Goal: Task Accomplishment & Management: Manage account settings

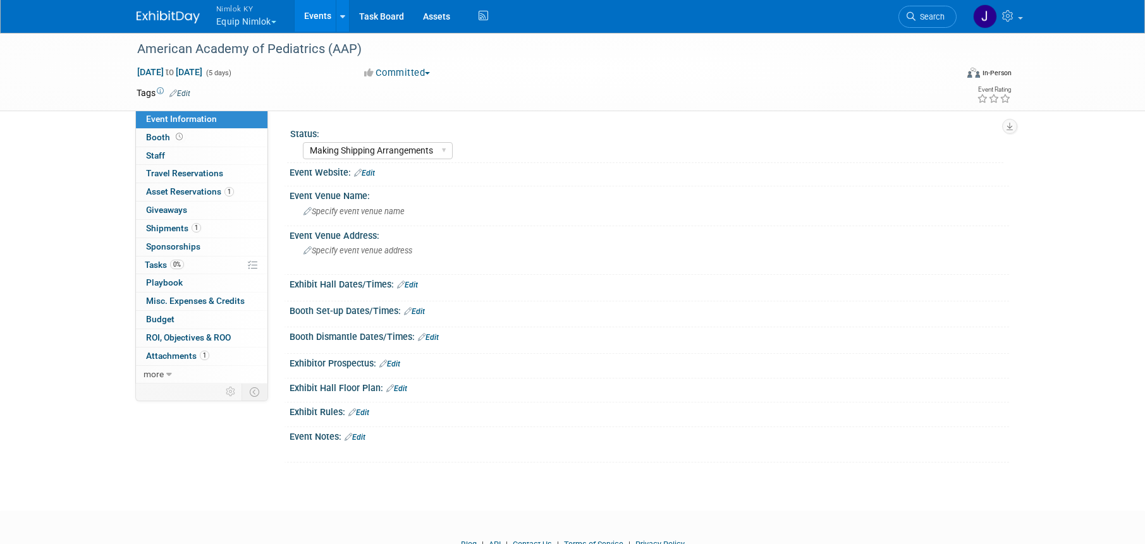
select select "Making Shipping Arrangements"
click at [396, 51] on div "American Academy of Pediatrics (AAP)" at bounding box center [535, 49] width 805 height 23
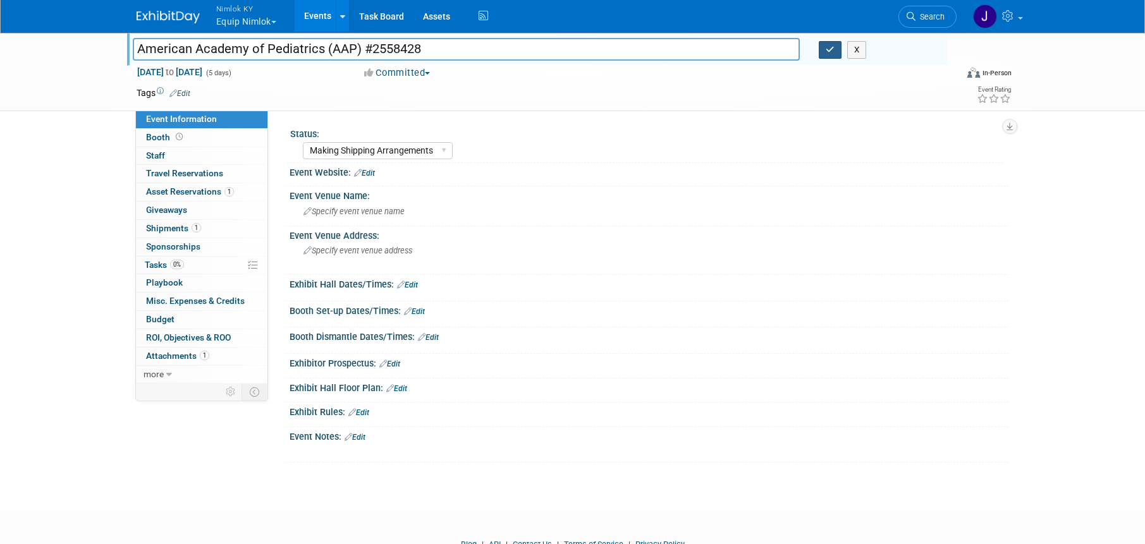
type input "American Academy of Pediatrics (AAP) #2558428"
click at [830, 52] on icon "button" at bounding box center [829, 50] width 9 height 8
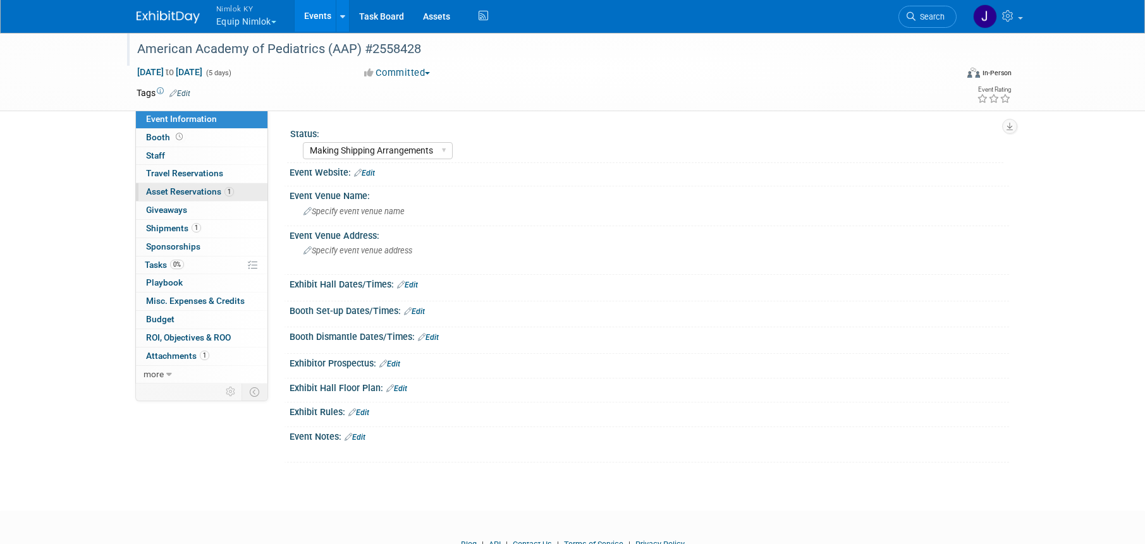
click at [199, 193] on span "Asset Reservations 1" at bounding box center [190, 191] width 88 height 10
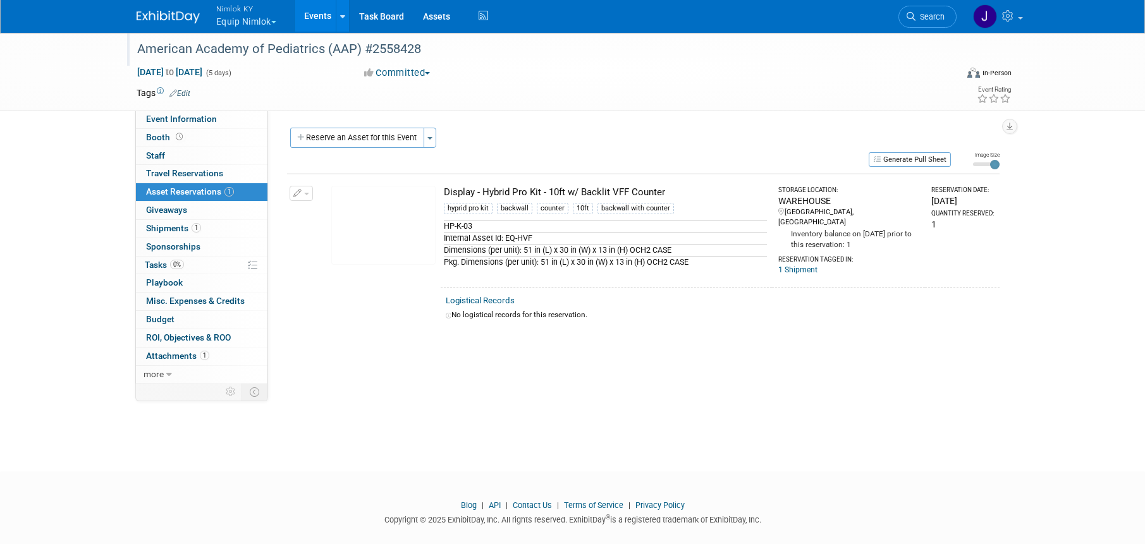
click at [612, 140] on div "Reserve an Asset for this Event Toggle Dropdown New asset reservation Copy asse…" at bounding box center [643, 139] width 712 height 23
click at [670, 153] on div "Generate Pull Sheet" at bounding box center [619, 159] width 664 height 16
drag, startPoint x: 671, startPoint y: 192, endPoint x: 443, endPoint y: 193, distance: 228.2
click at [444, 193] on div "Display - Hybrid Pro Kit - 10ft w/ Backlit VFF Counter" at bounding box center [605, 192] width 323 height 13
copy div "Display - Hybrid Pro Kit - 10ft w/ Backlit VFF Counter"
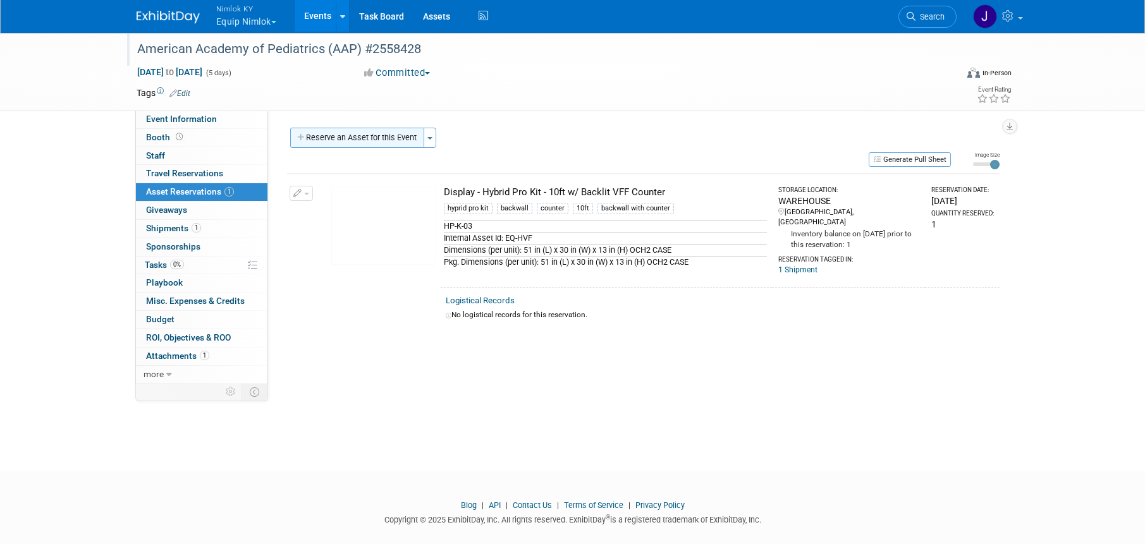
click at [399, 138] on button "Reserve an Asset for this Event" at bounding box center [357, 138] width 134 height 20
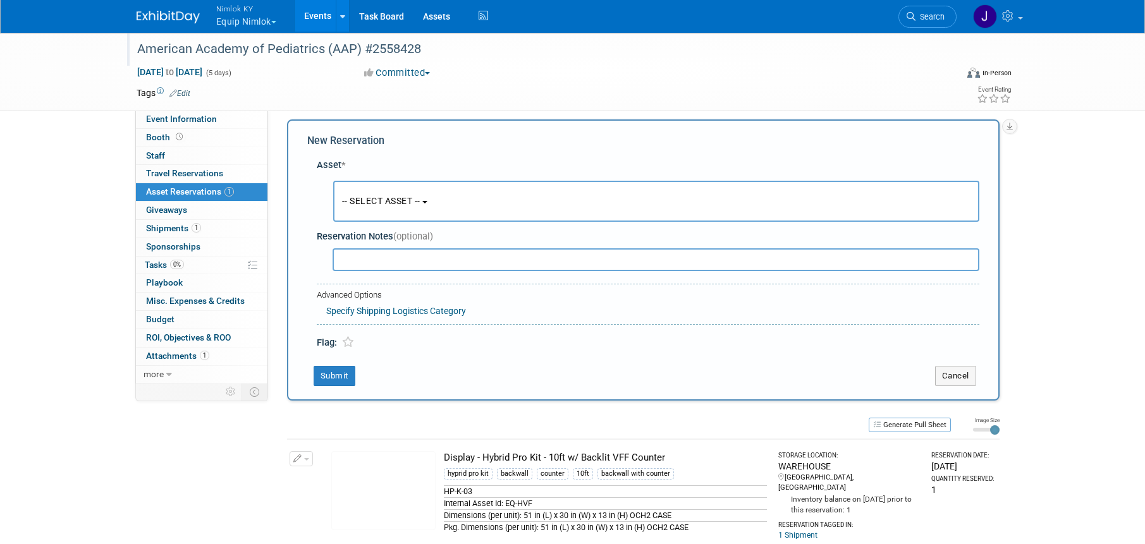
scroll to position [12, 0]
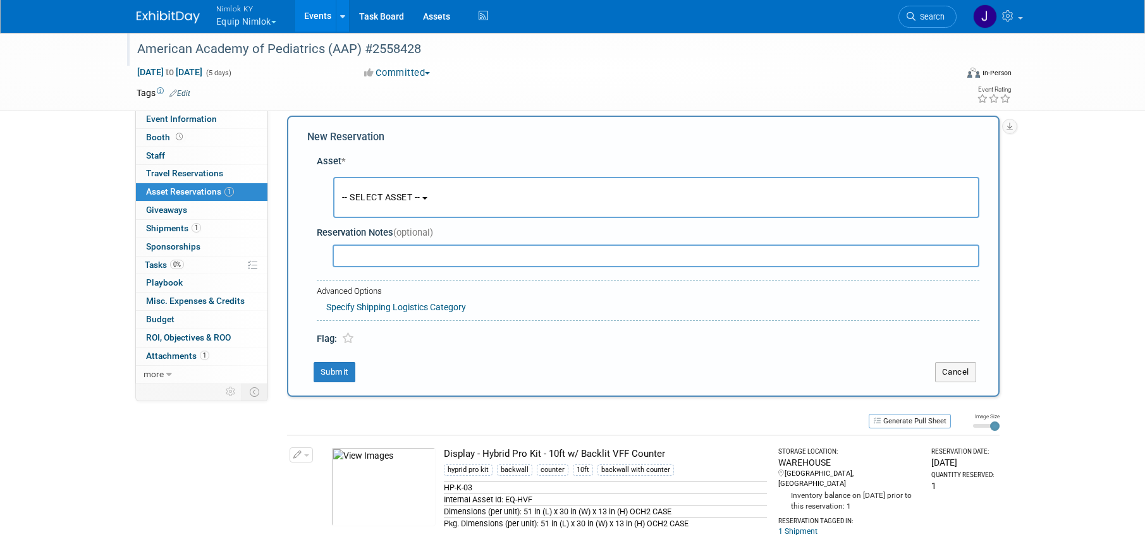
click at [455, 207] on button "-- SELECT ASSET --" at bounding box center [656, 197] width 646 height 41
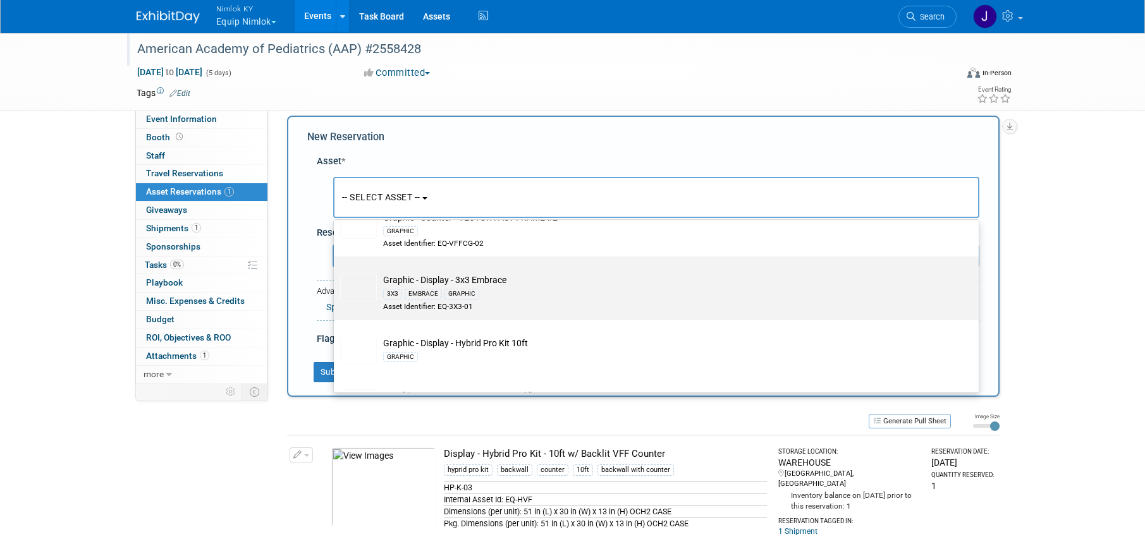
scroll to position [540, 0]
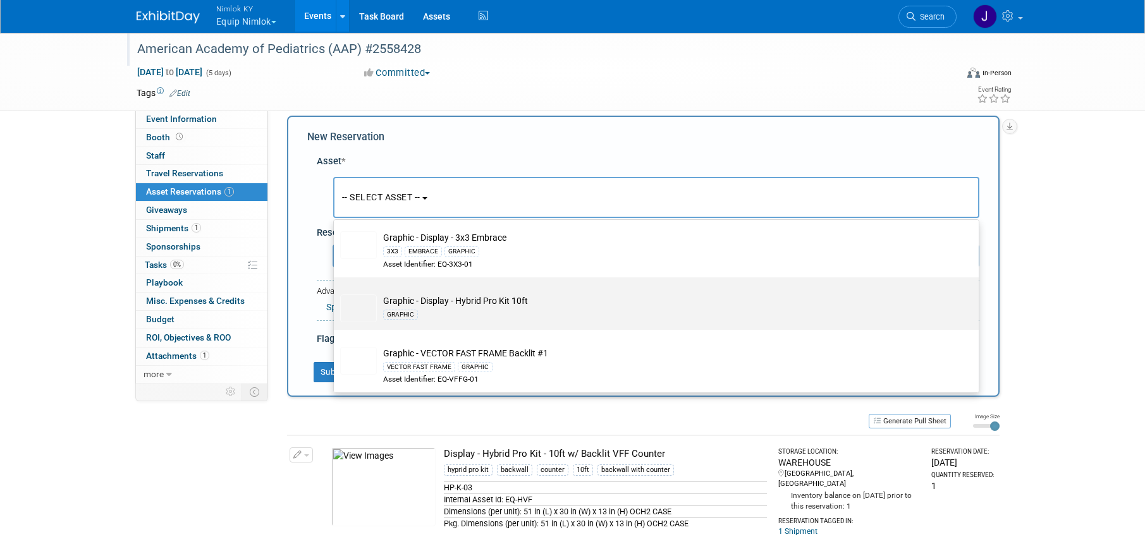
click at [478, 301] on td "Graphic - Display - Hybrid Pro Kit 10ft GRAPHIC" at bounding box center [665, 309] width 576 height 28
click at [336, 293] on input "Graphic - Display - Hybrid Pro Kit 10ft GRAPHIC" at bounding box center [331, 288] width 8 height 8
select select "10728555"
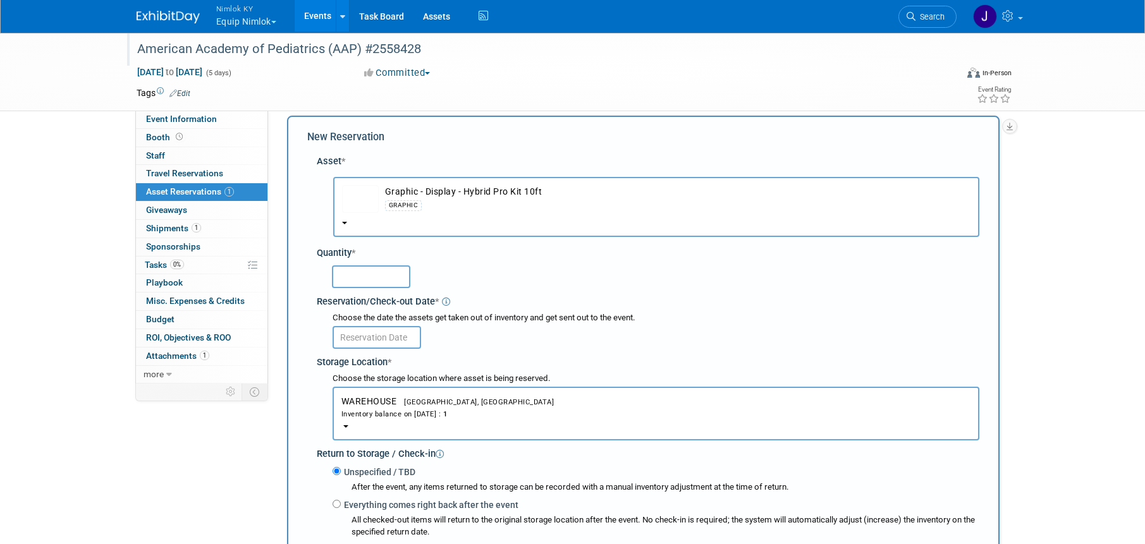
click at [369, 279] on input "text" at bounding box center [371, 276] width 78 height 23
type input "1"
click at [394, 329] on input "text" at bounding box center [376, 337] width 88 height 23
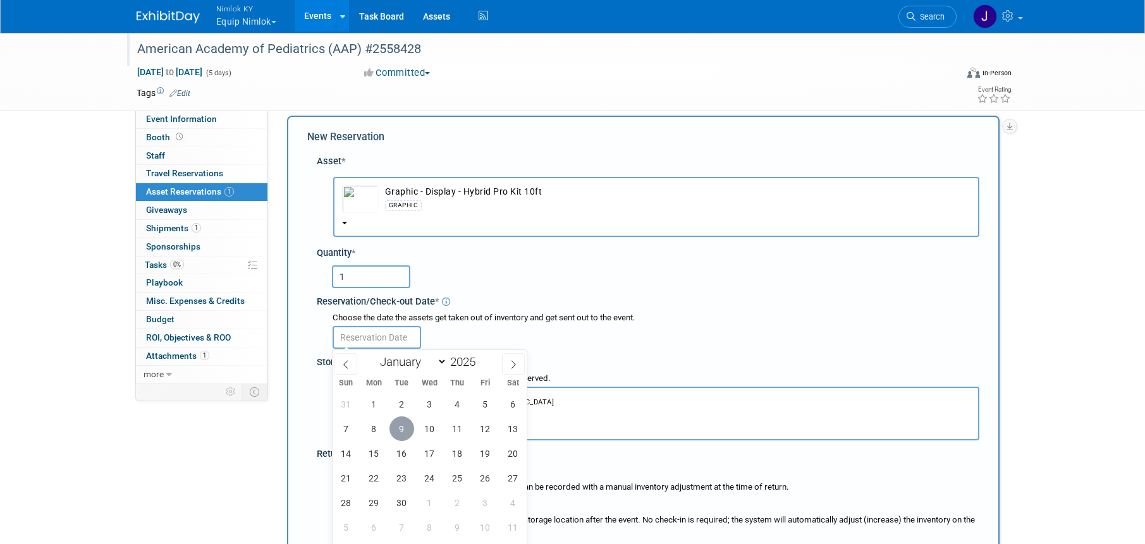
click at [403, 432] on span "9" at bounding box center [401, 429] width 25 height 25
type input "Sep 9, 2025"
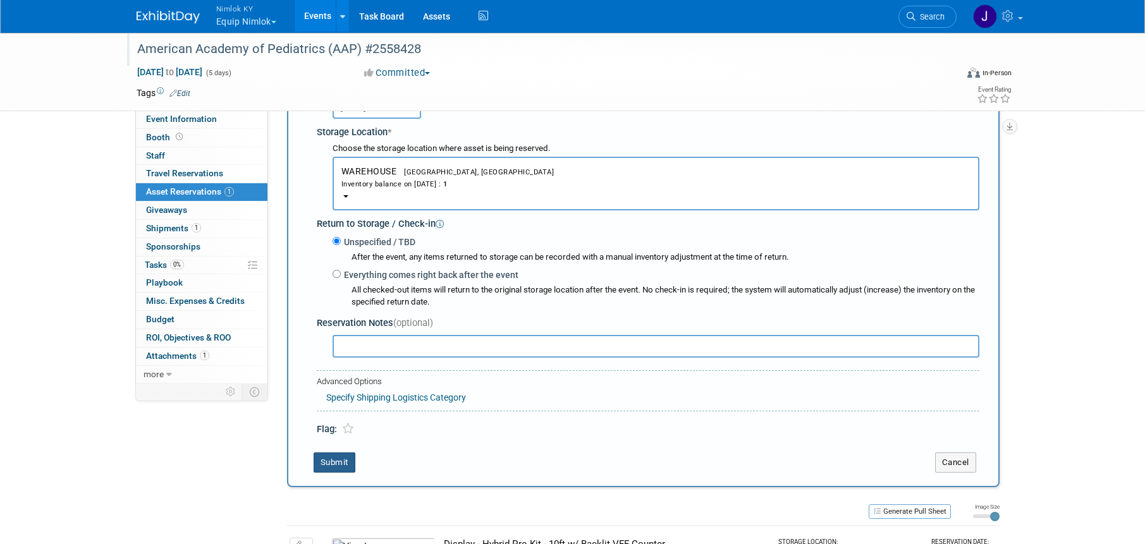
click at [346, 462] on button "Submit" at bounding box center [334, 463] width 42 height 20
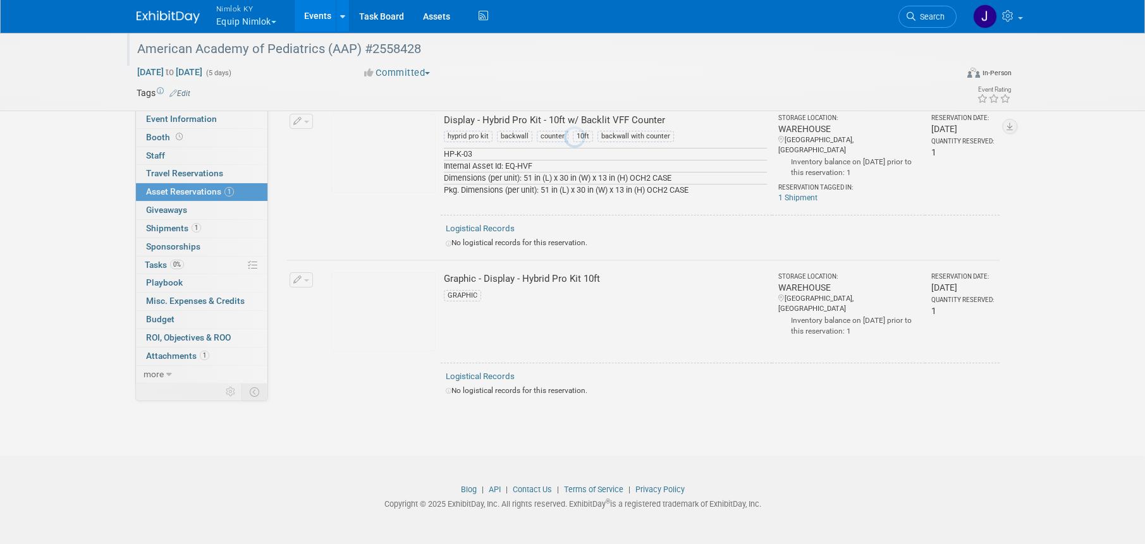
scroll to position [64, 0]
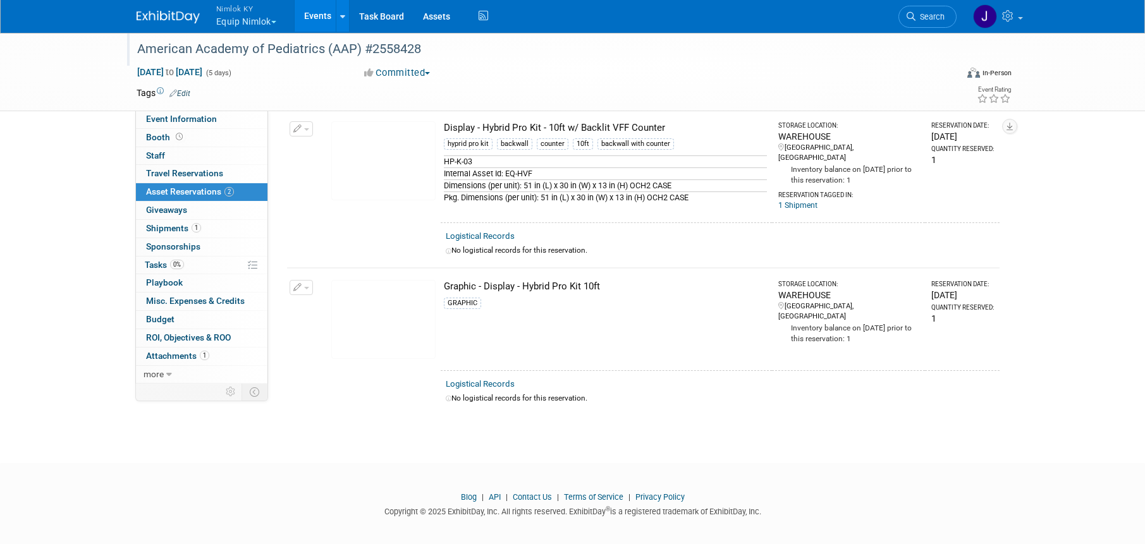
click at [422, 143] on img at bounding box center [383, 160] width 104 height 79
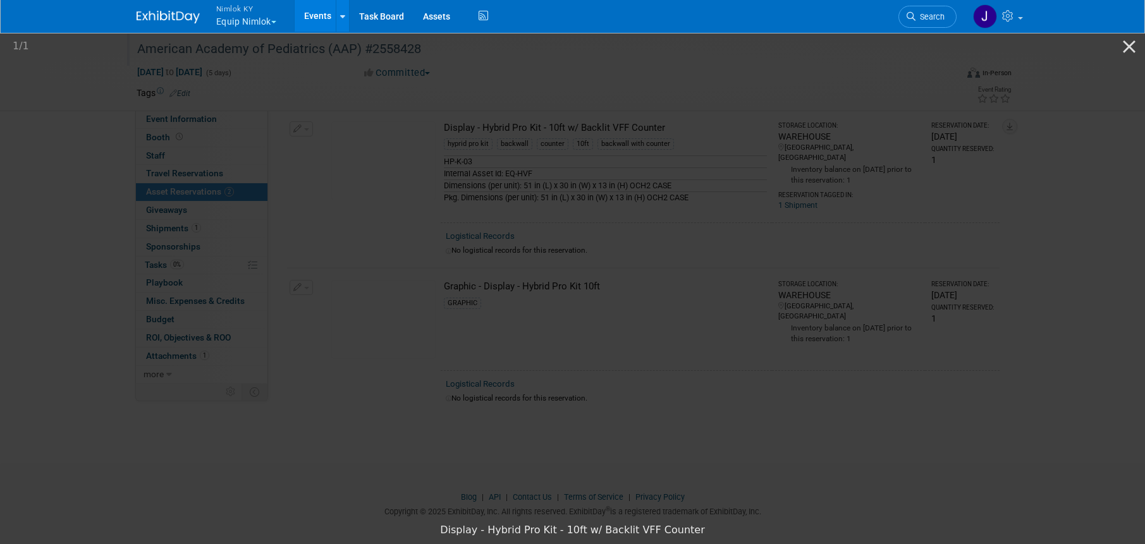
click at [699, 274] on img at bounding box center [572, 274] width 253 height 0
click at [1132, 45] on button "Close gallery" at bounding box center [1129, 47] width 32 height 30
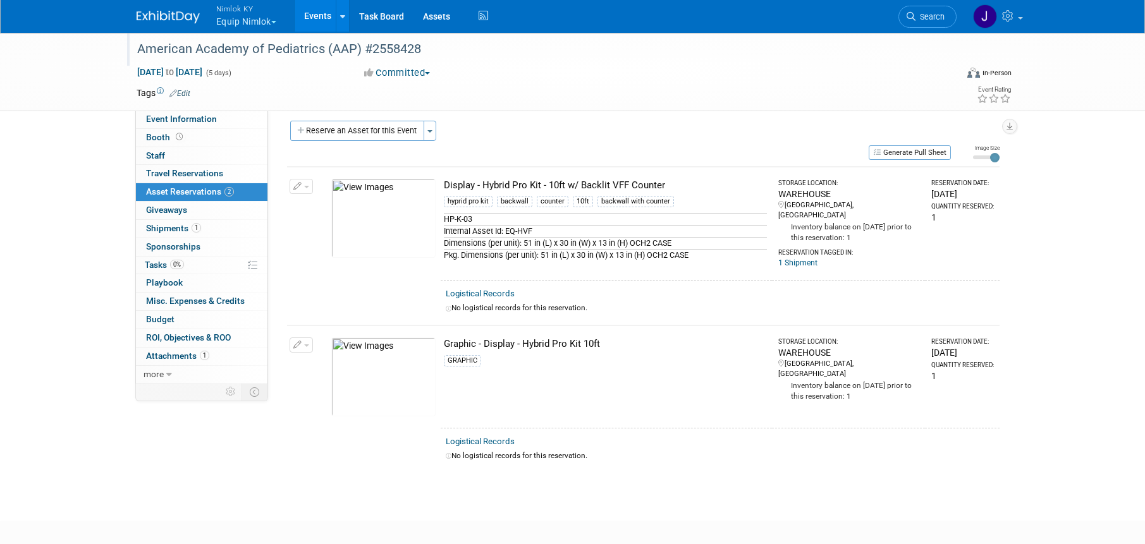
scroll to position [0, 0]
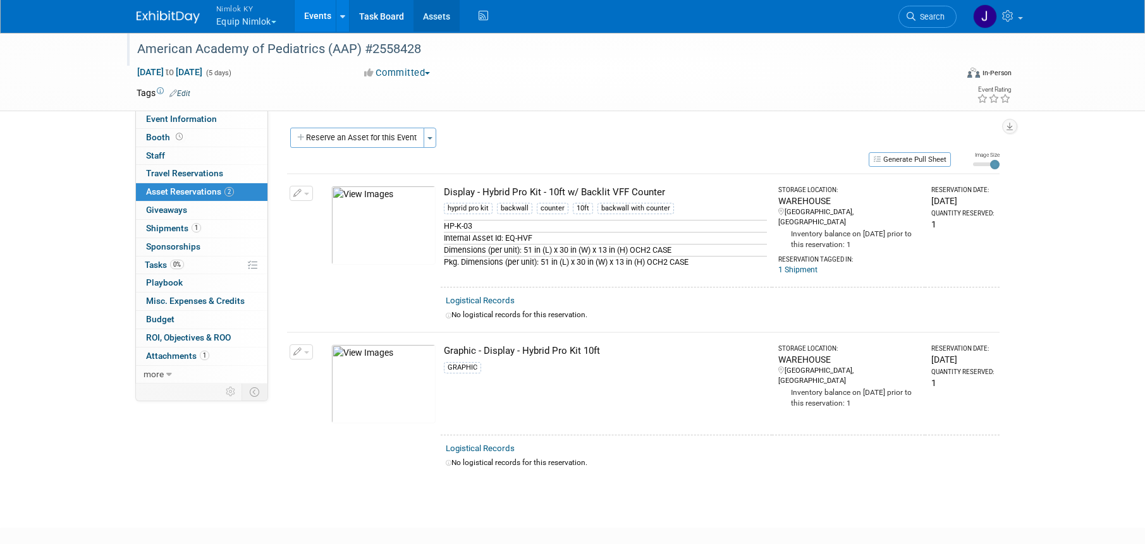
click at [433, 13] on link "Assets" at bounding box center [436, 16] width 46 height 32
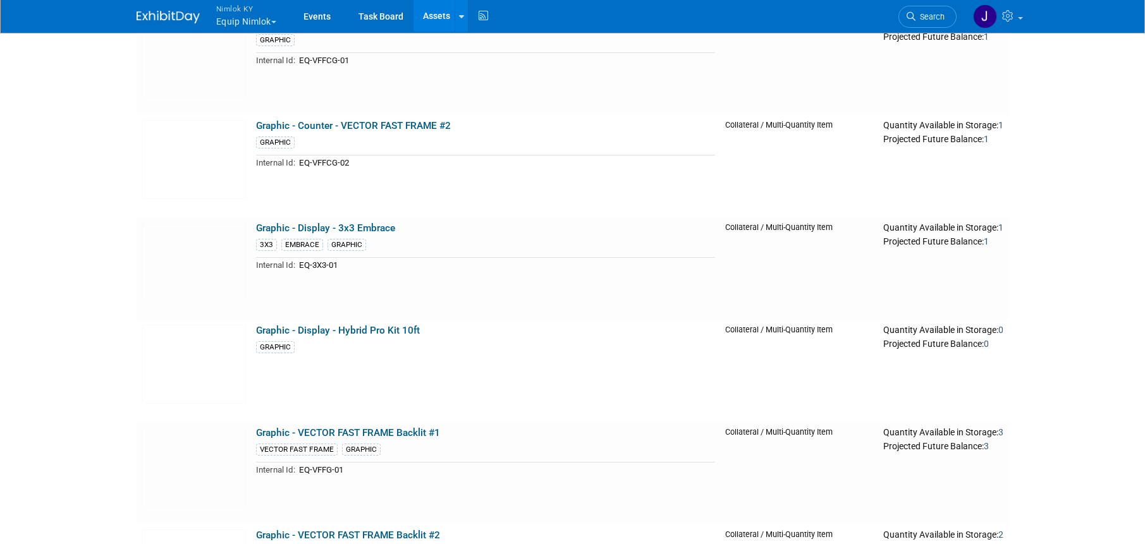
scroll to position [556, 0]
drag, startPoint x: 422, startPoint y: 327, endPoint x: 248, endPoint y: 328, distance: 173.8
click at [248, 328] on tr "Graphic - Display - Hybrid Pro Kit 10ft GRAPHIC Collateral / Multi-Quantity Ite…" at bounding box center [573, 369] width 872 height 102
copy tr "Graphic - Display - Hybrid Pro Kit 10ft"
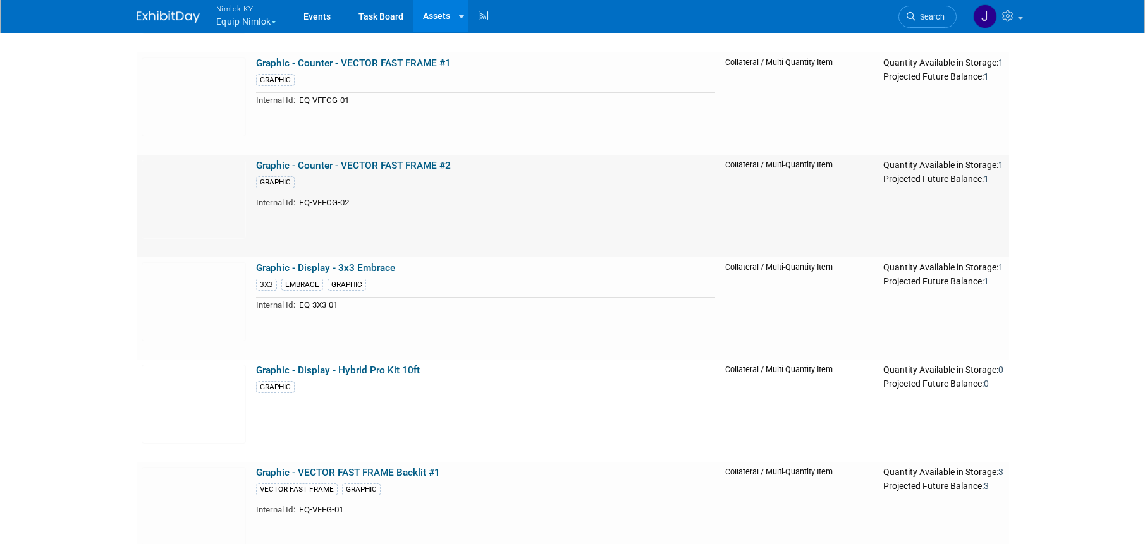
scroll to position [496, 0]
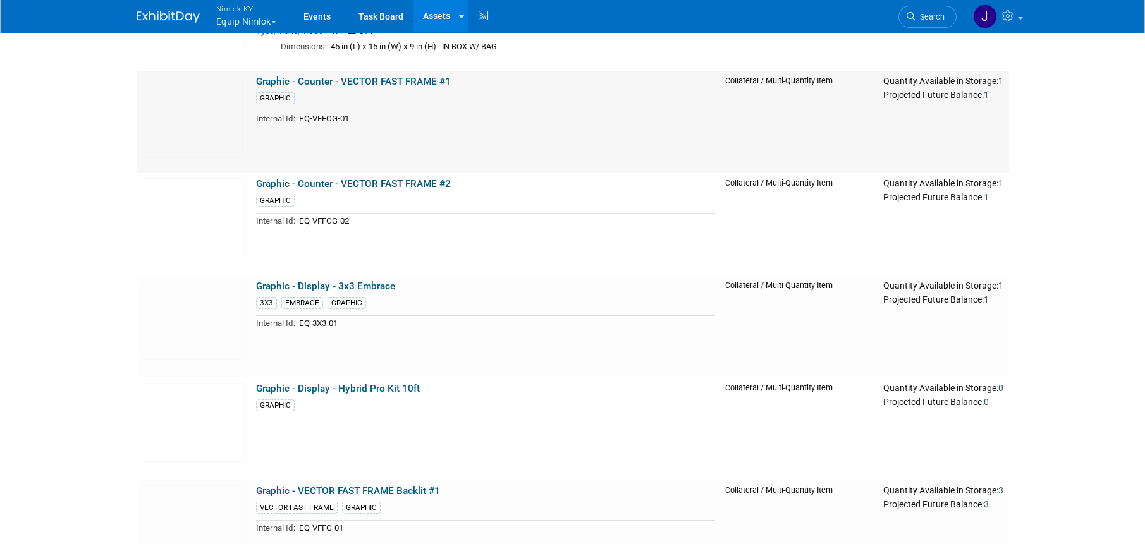
click at [461, 161] on td "Graphic - Counter - VECTOR FAST FRAME #1 GRAPHIC Internal Id: EQ-VFFCG-01" at bounding box center [485, 122] width 469 height 102
drag, startPoint x: 454, startPoint y: 186, endPoint x: 253, endPoint y: 186, distance: 200.4
click at [253, 186] on td "Graphic - Counter - VECTOR FAST FRAME #2 GRAPHIC Internal Id: EQ-VFFCG-02" at bounding box center [485, 224] width 469 height 102
copy link "Graphic - Counter - VECTOR FAST FRAME #2"
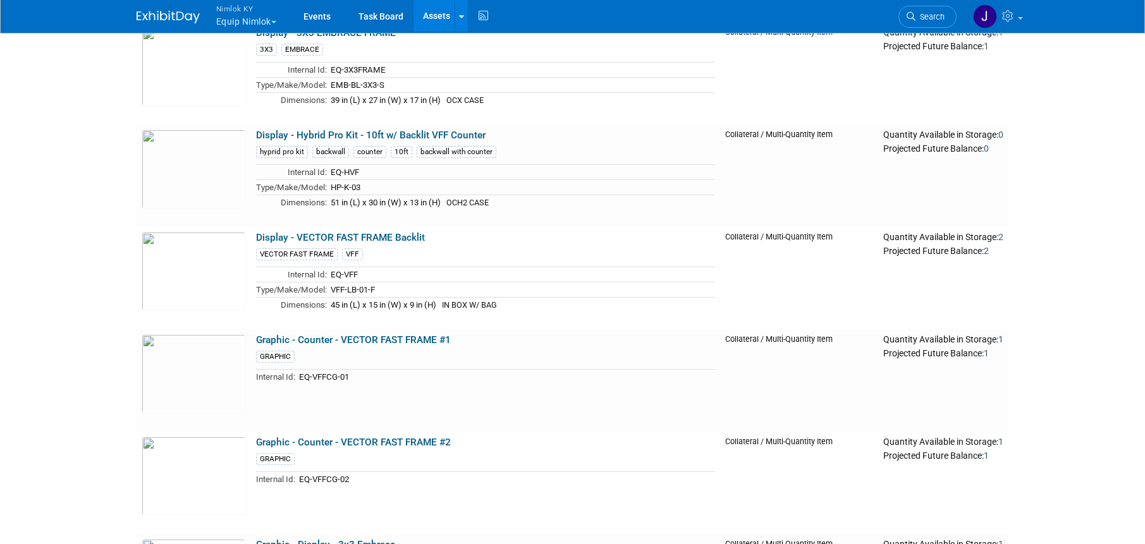
scroll to position [237, 0]
click at [430, 137] on link "Display - Hybrid Pro Kit - 10ft w/ Backlit VFF Counter" at bounding box center [370, 135] width 229 height 11
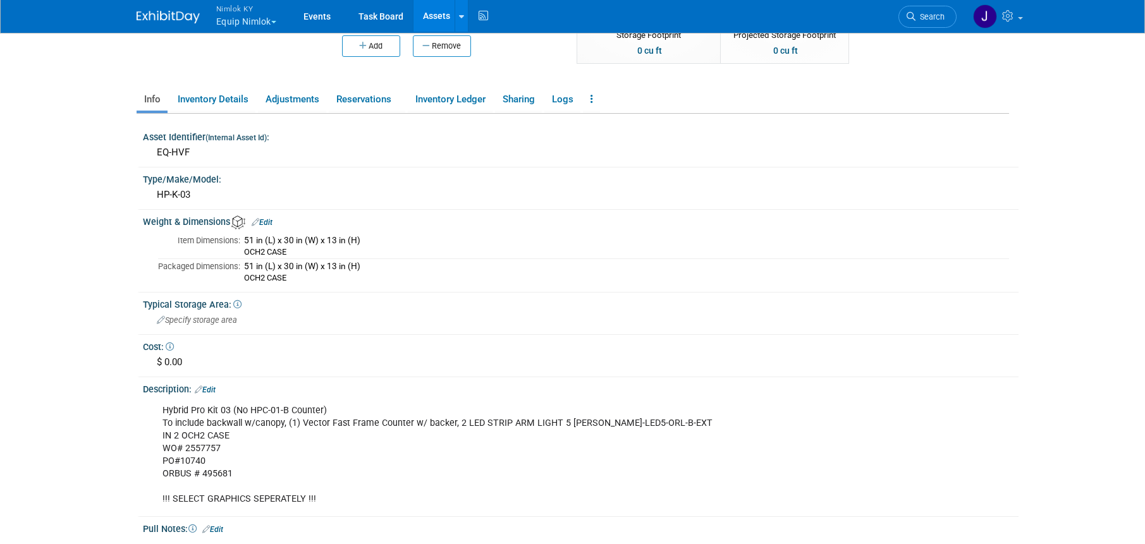
scroll to position [198, 0]
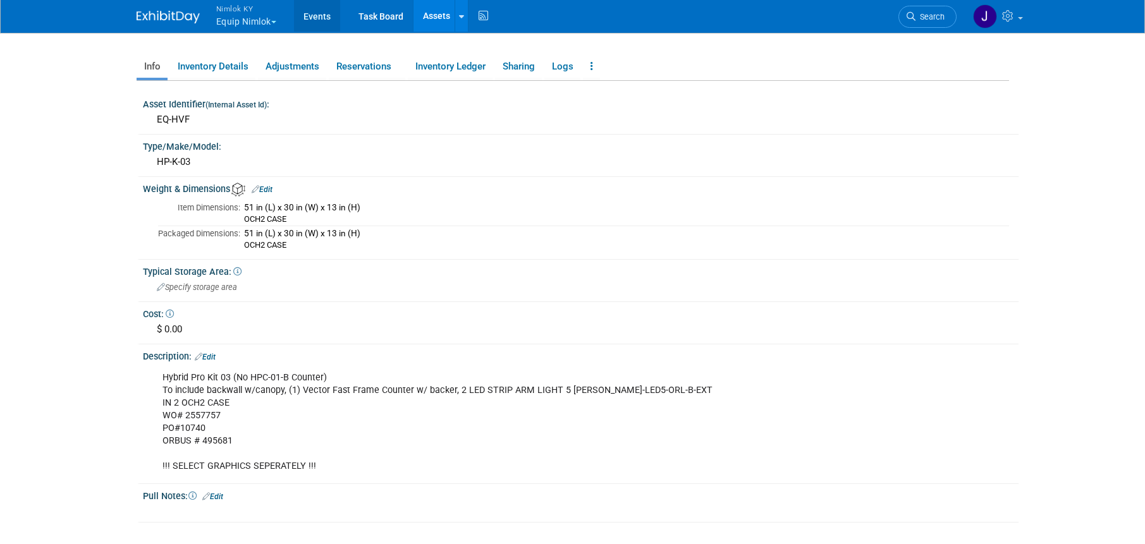
click at [323, 16] on link "Events" at bounding box center [317, 16] width 46 height 32
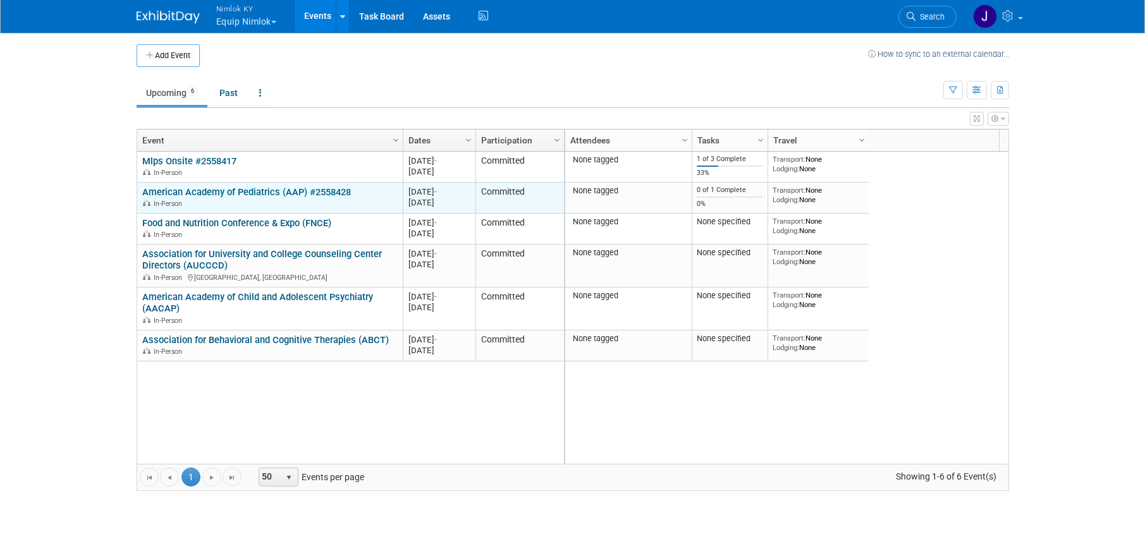
click at [171, 192] on link "American Academy of Pediatrics (AAP) #2558428" at bounding box center [246, 191] width 209 height 11
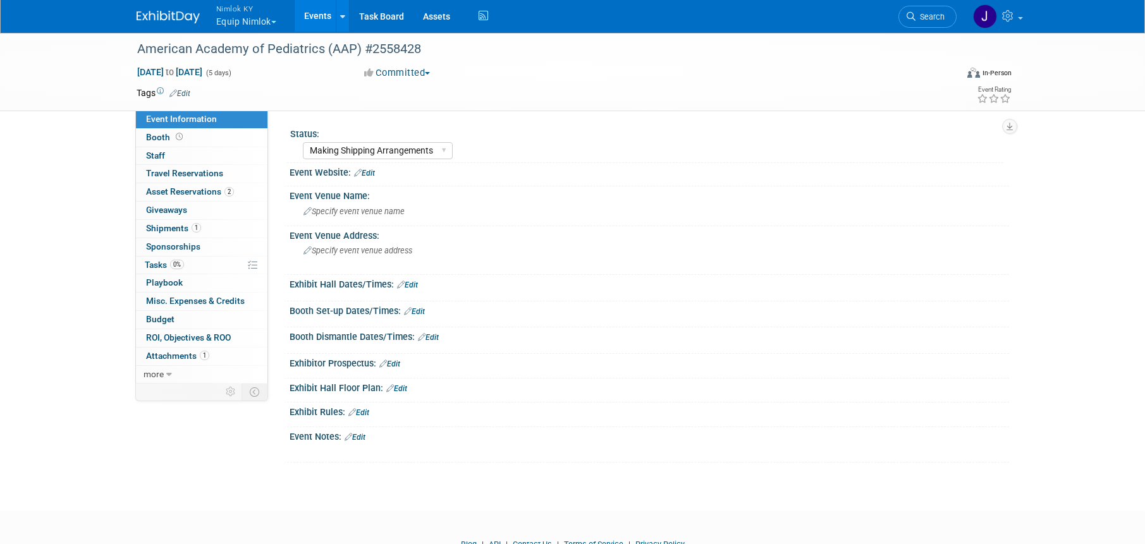
select select "Making Shipping Arrangements"
click at [213, 231] on link "1 Shipments 1" at bounding box center [201, 229] width 131 height 18
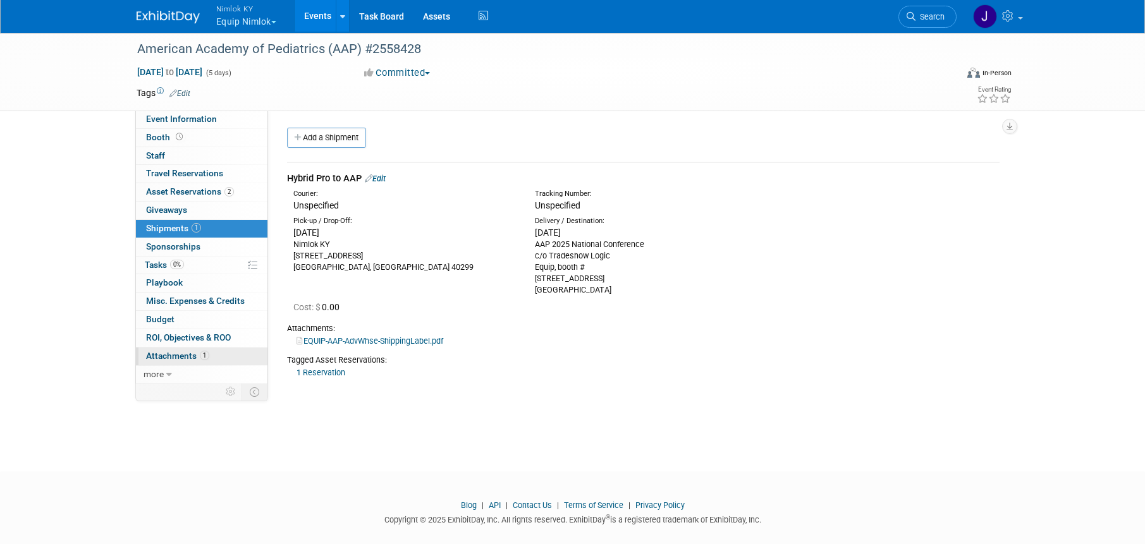
click at [196, 356] on span "Attachments 1" at bounding box center [177, 356] width 63 height 10
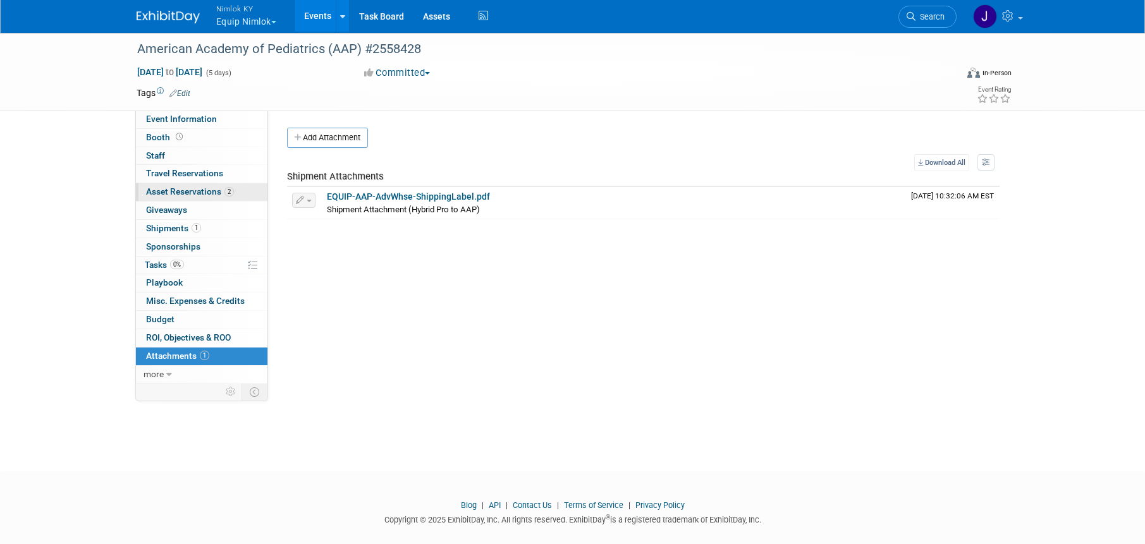
click at [203, 191] on span "Asset Reservations 2" at bounding box center [190, 191] width 88 height 10
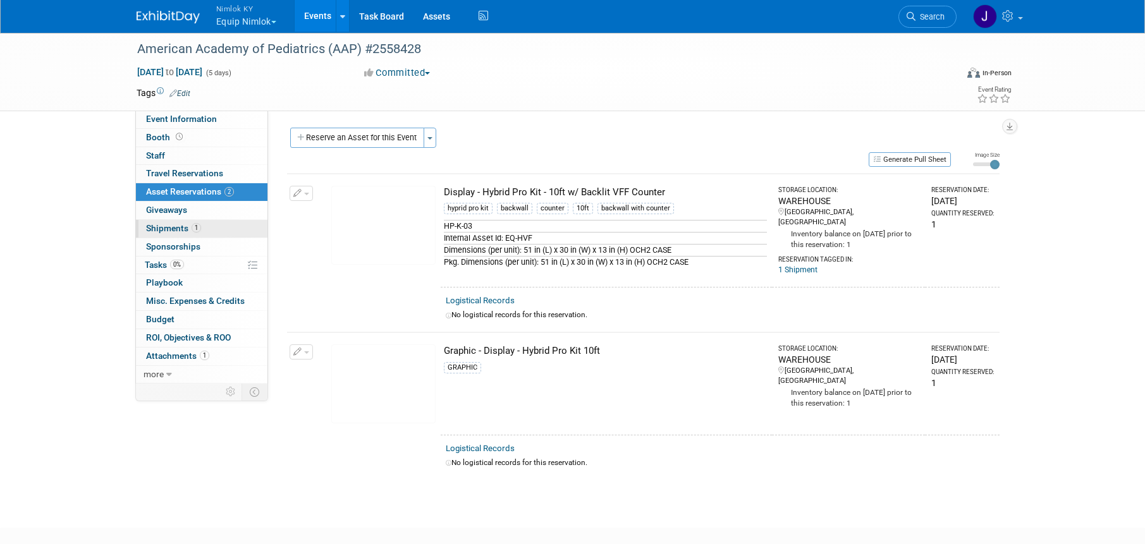
click at [209, 220] on link "1 Shipments 1" at bounding box center [201, 229] width 131 height 18
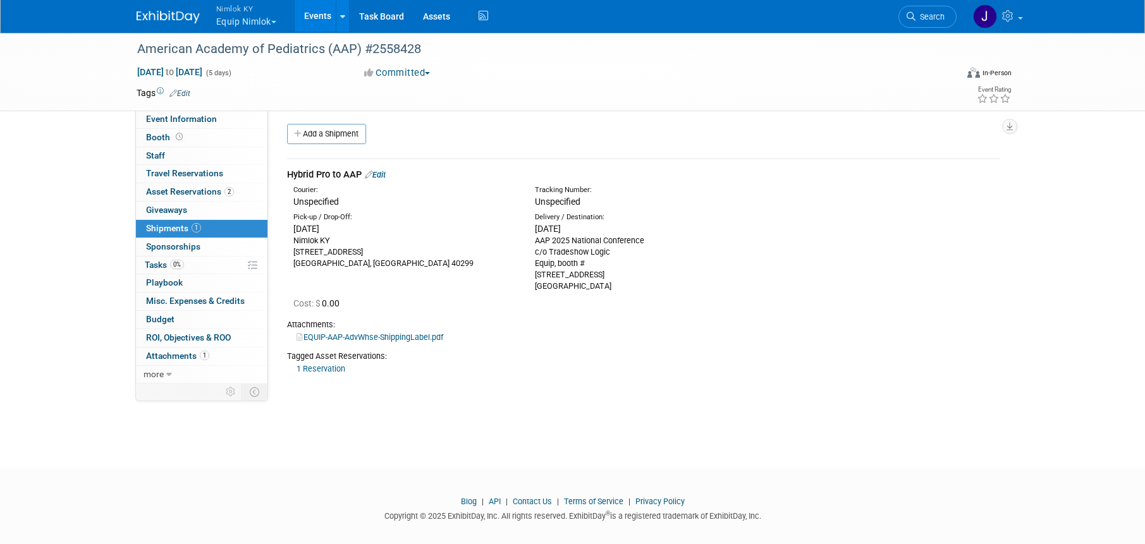
scroll to position [5, 0]
click at [425, 336] on link "EQUIP-AAP-AdvWhse-ShippingLabel.pdf" at bounding box center [369, 335] width 147 height 9
click at [502, 346] on div "Tagged Asset Reservations: 1 Reservation 10052126-10727782-2ad11e8b-9950-41ba-9…" at bounding box center [643, 358] width 712 height 32
click at [197, 259] on link "0% Tasks 0%" at bounding box center [201, 266] width 131 height 18
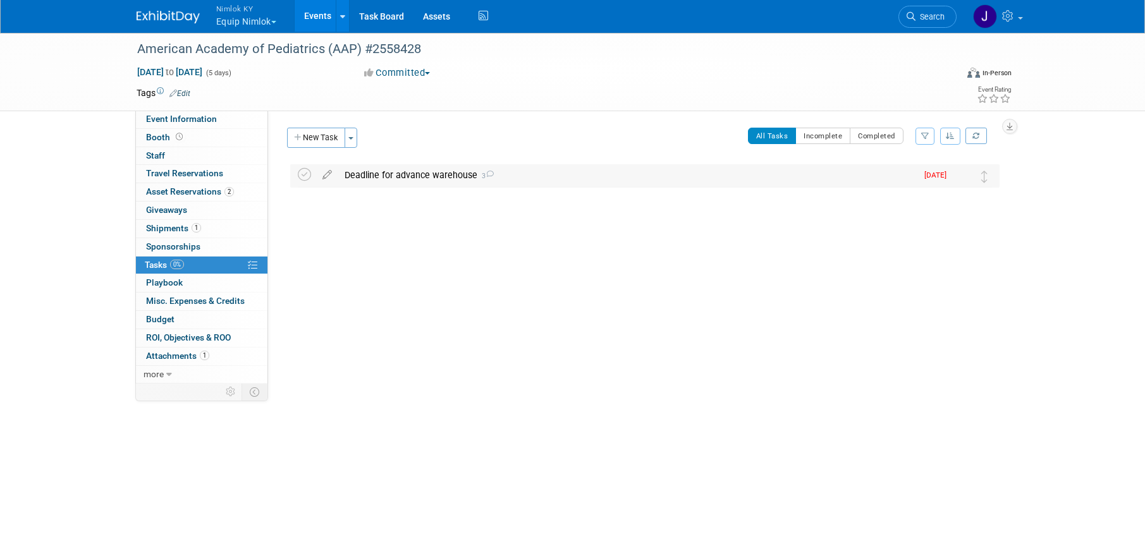
click at [447, 181] on div "Deadline for advance warehouse 3" at bounding box center [627, 174] width 578 height 21
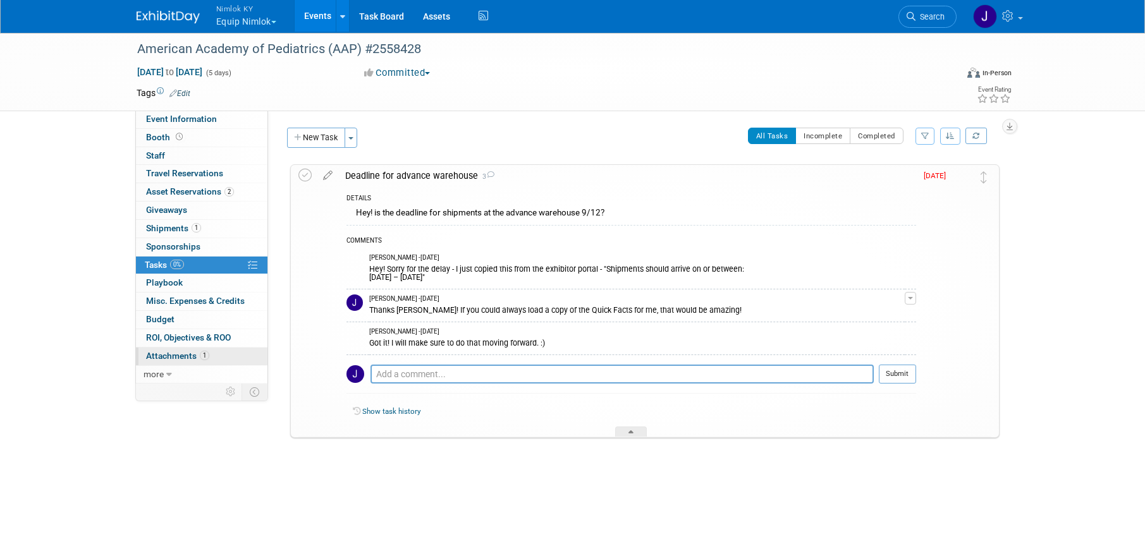
click at [173, 360] on span "Attachments 1" at bounding box center [177, 356] width 63 height 10
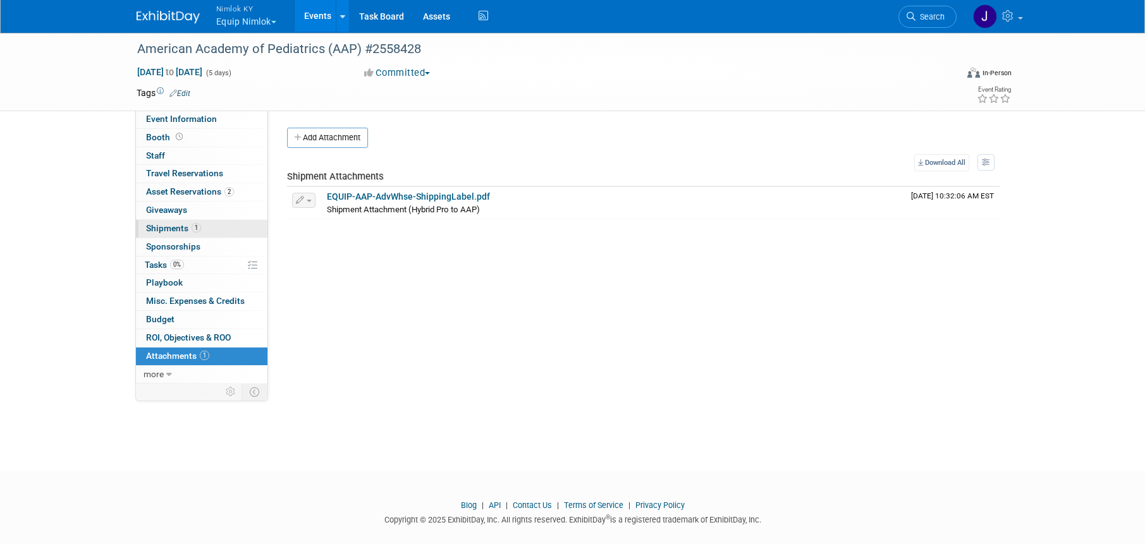
click at [188, 224] on span "Shipments 1" at bounding box center [173, 228] width 55 height 10
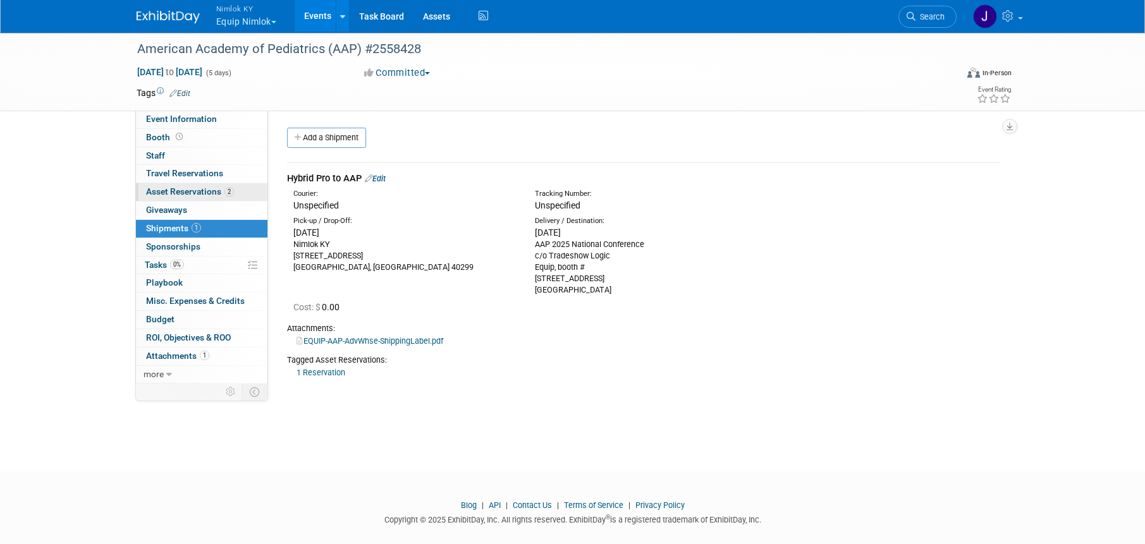
click at [217, 193] on span "Asset Reservations 2" at bounding box center [190, 191] width 88 height 10
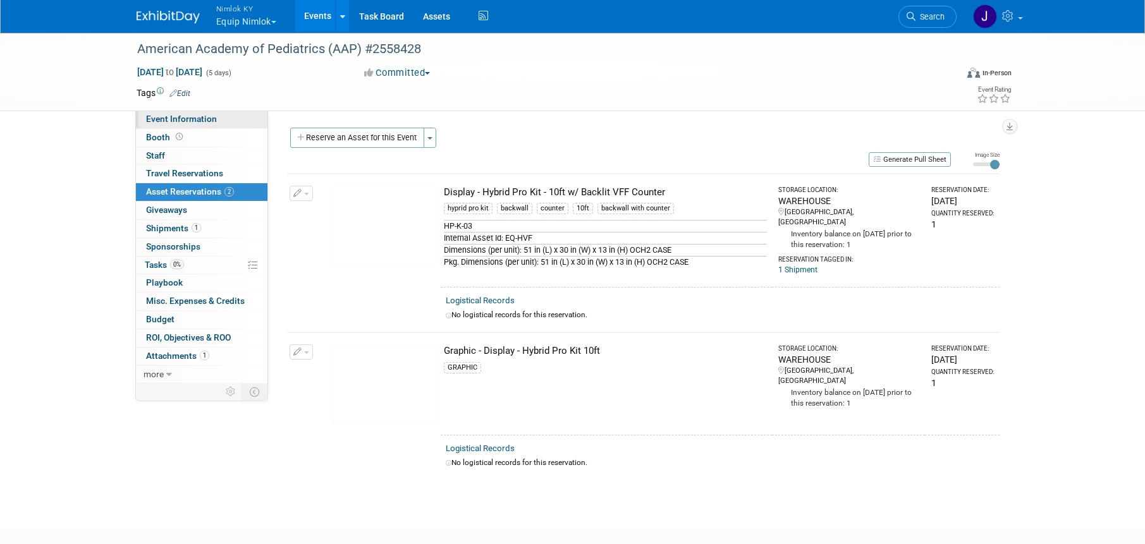
click at [207, 120] on span "Event Information" at bounding box center [181, 119] width 71 height 10
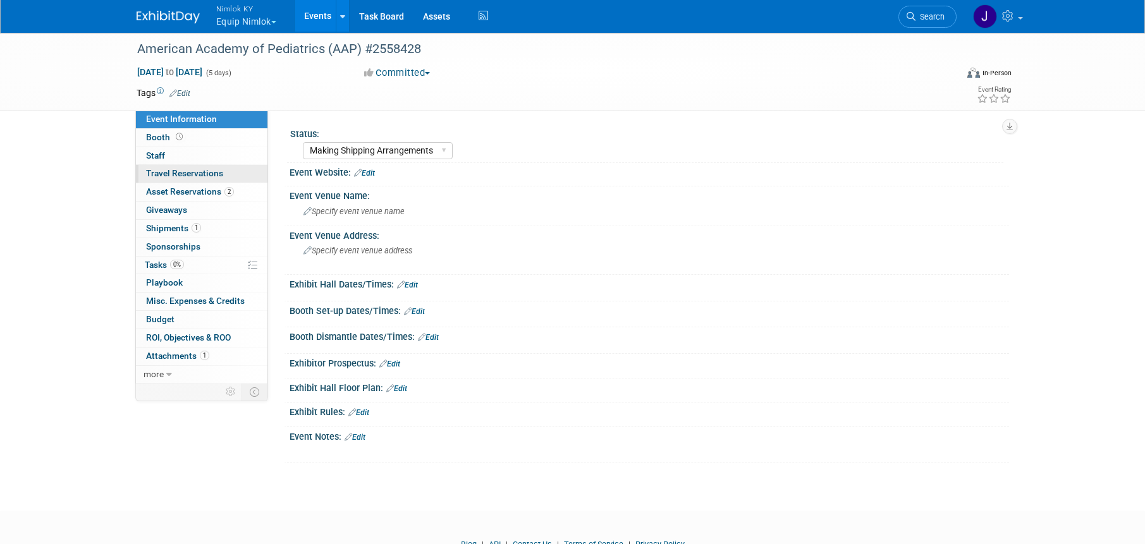
click at [241, 165] on link "0 Travel Reservations 0" at bounding box center [201, 174] width 131 height 18
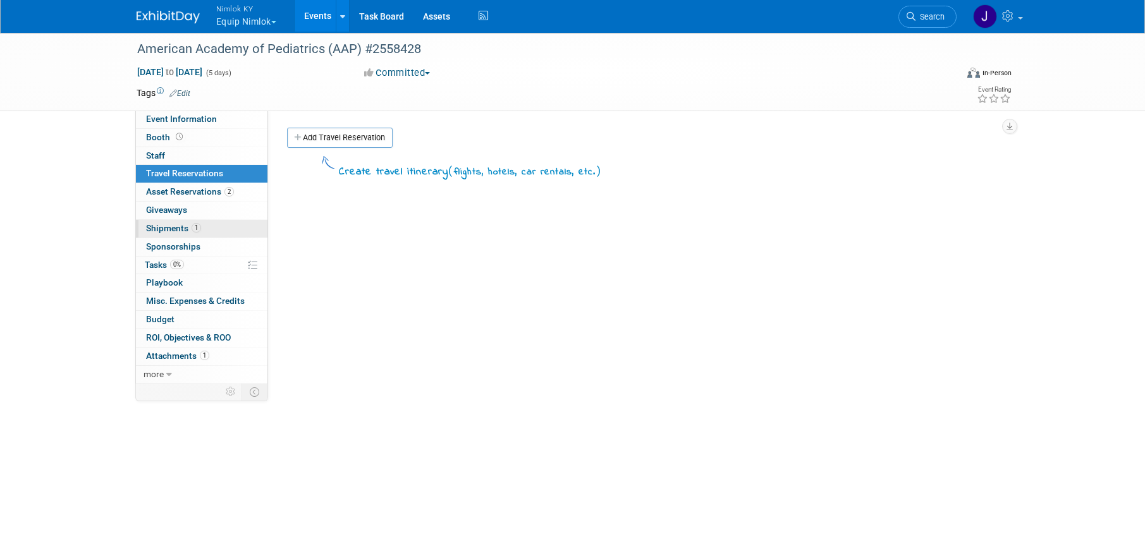
click at [232, 223] on link "1 Shipments 1" at bounding box center [201, 229] width 131 height 18
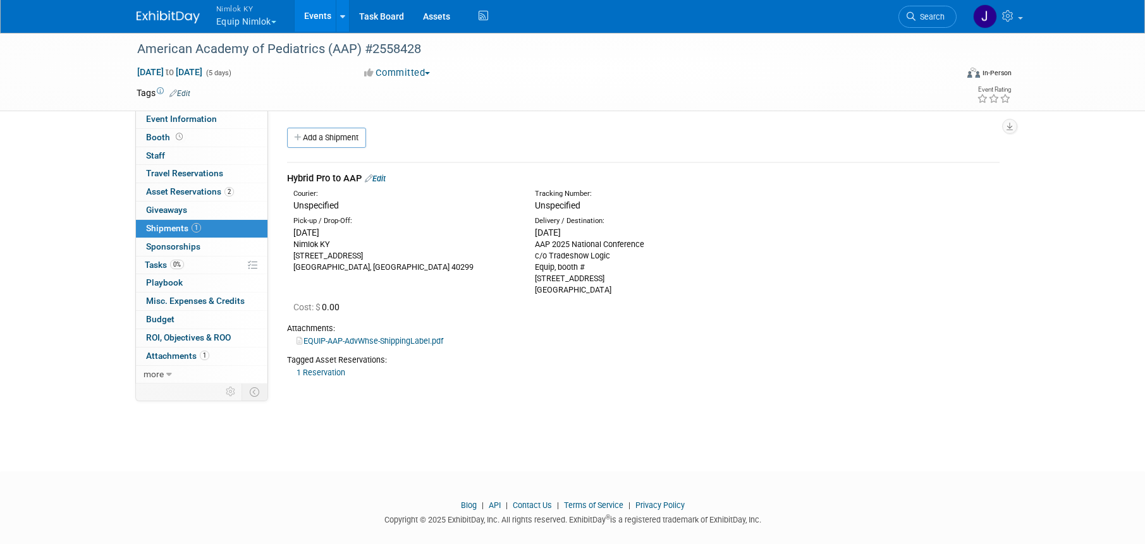
click at [554, 271] on div "AAP 2025 National Conference c/o Tradeshow Logic Equip, booth # 5300 E 56th Ave…" at bounding box center [646, 267] width 222 height 57
click at [655, 283] on div "AAP 2025 National Conference c/o Tradeshow Logic Equip, booth # 5300 E 56th Ave…" at bounding box center [646, 267] width 222 height 57
drag, startPoint x: 635, startPoint y: 292, endPoint x: 530, endPoint y: 247, distance: 113.5
click at [530, 247] on div "Delivery / Destination: Fri. Sep 12, 2025 AAP 2025 National Conference c/o Trad…" at bounding box center [645, 256] width 241 height 80
copy div "AAP 2025 National Conference c/o Tradeshow Logic Equip, booth # 5300 E 56th Ave…"
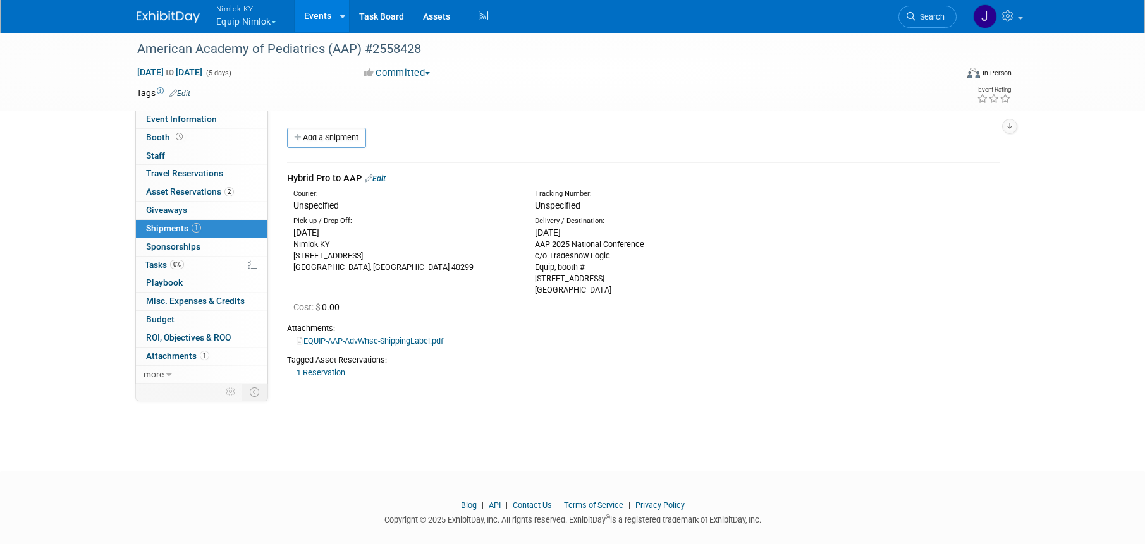
copy div "AAP 2025 National Conference c/o Tradeshow Logic Equip, booth # 5300 E 56th Ave…"
click at [322, 20] on link "Events" at bounding box center [318, 16] width 46 height 32
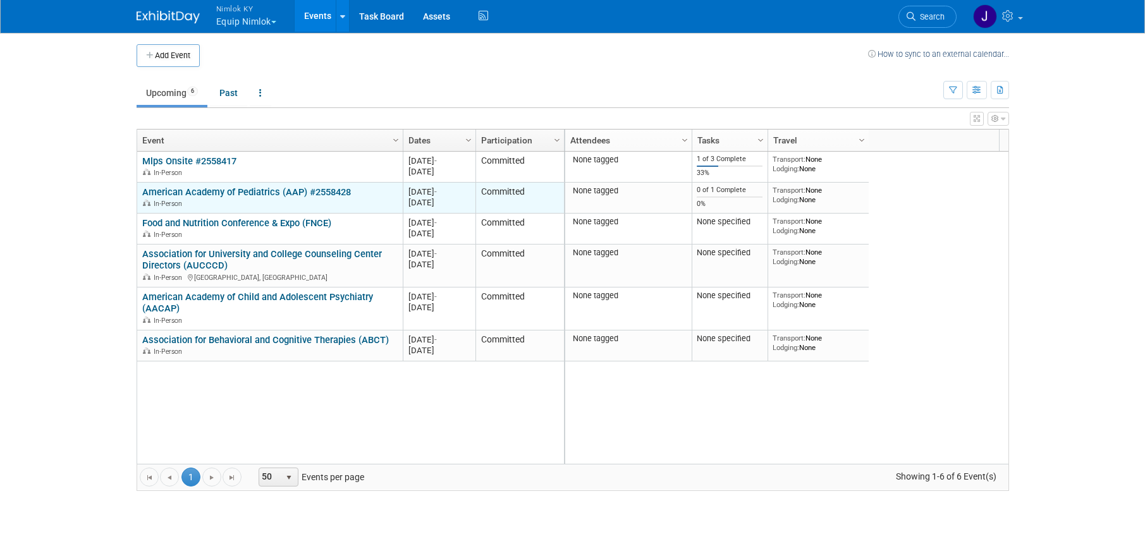
click at [286, 189] on link "American Academy of Pediatrics (AAP) #2558428" at bounding box center [246, 191] width 209 height 11
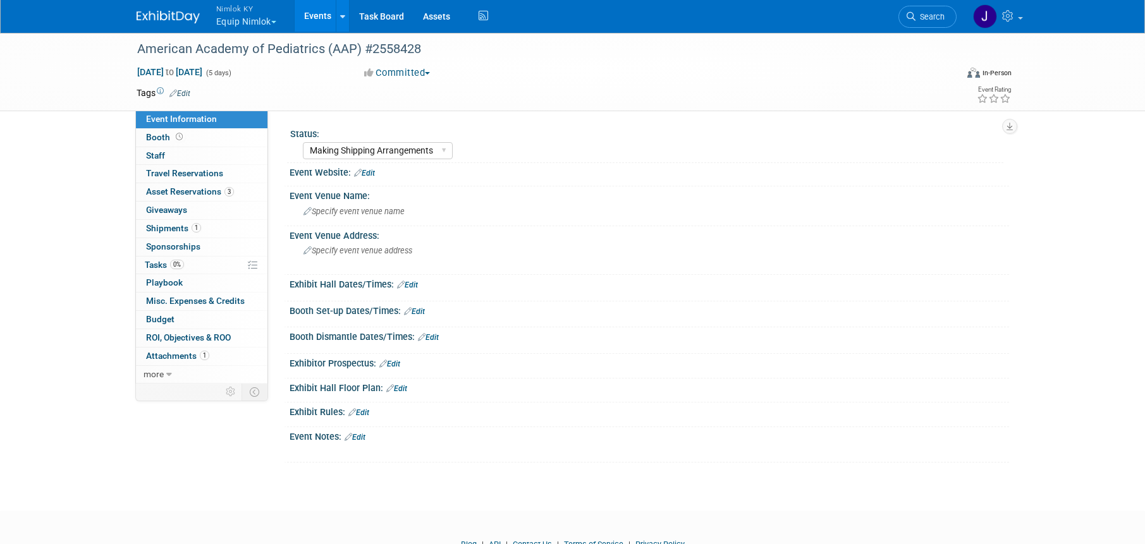
select select "Making Shipping Arrangements"
click at [205, 188] on span "Asset Reservations 3" at bounding box center [190, 191] width 88 height 10
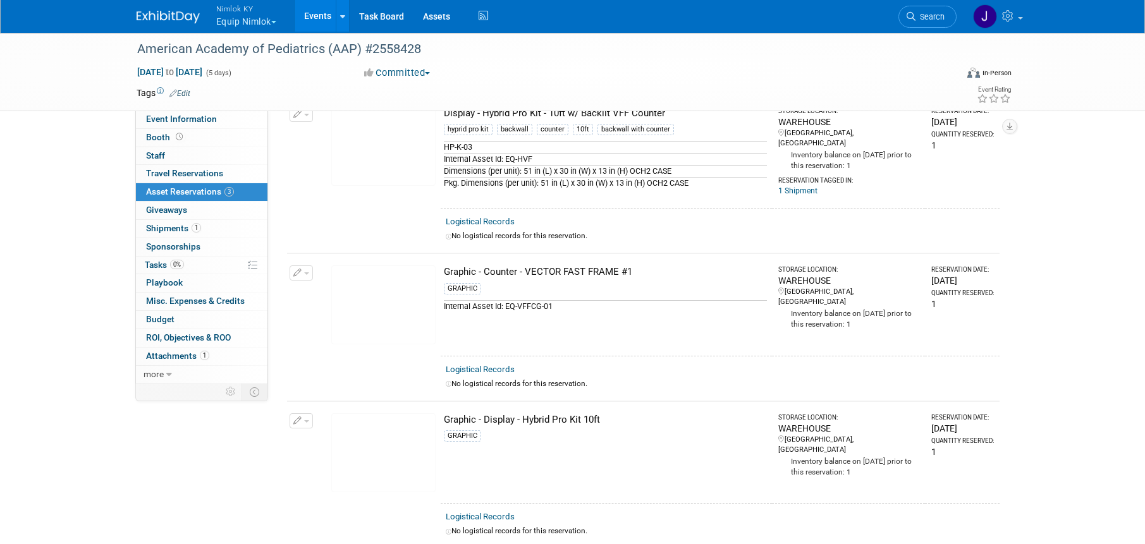
scroll to position [97, 0]
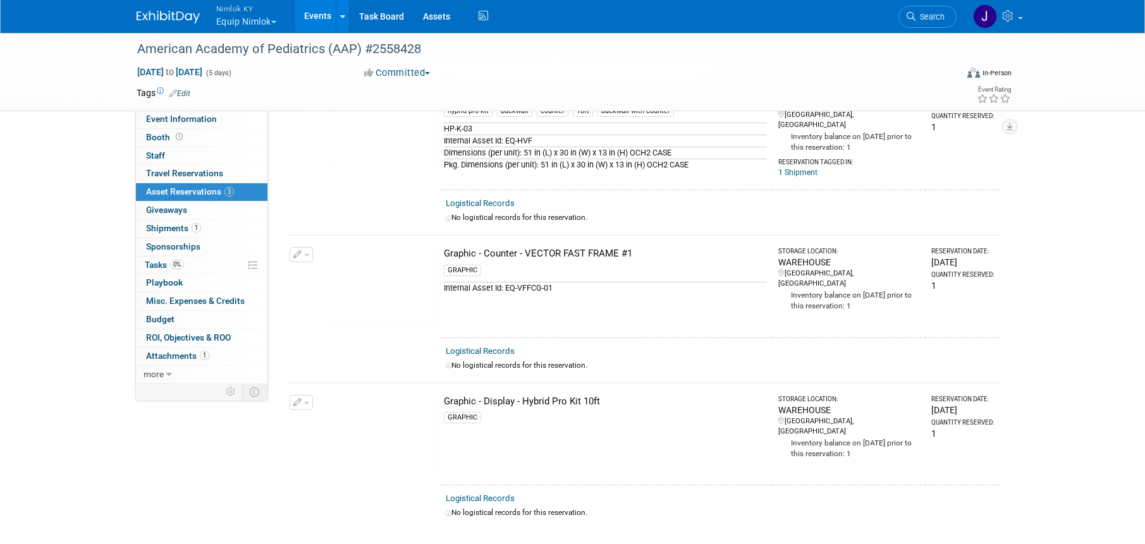
click at [1056, 51] on div "American Academy of Pediatrics (AAP) #2558428 [DATE] to [DATE] (5 days) [DATE] …" at bounding box center [572, 72] width 1145 height 80
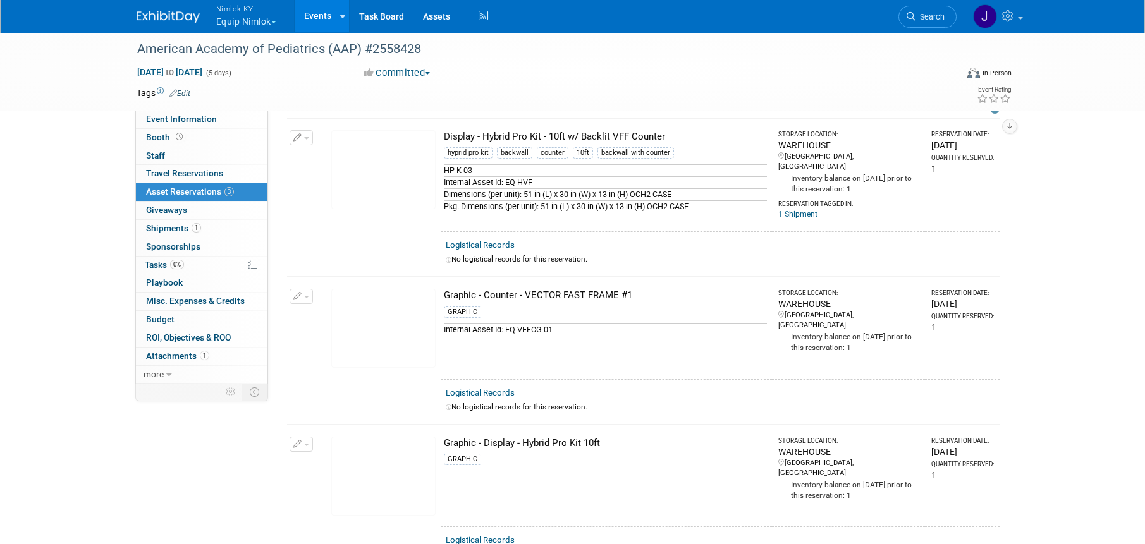
scroll to position [0, 0]
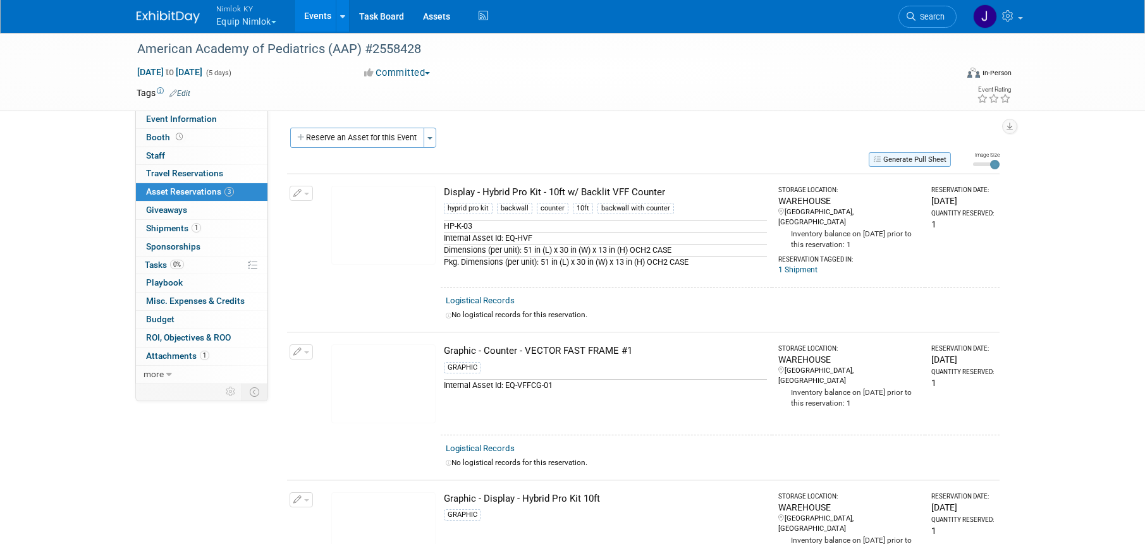
click at [920, 159] on button "Generate Pull Sheet" at bounding box center [909, 159] width 82 height 15
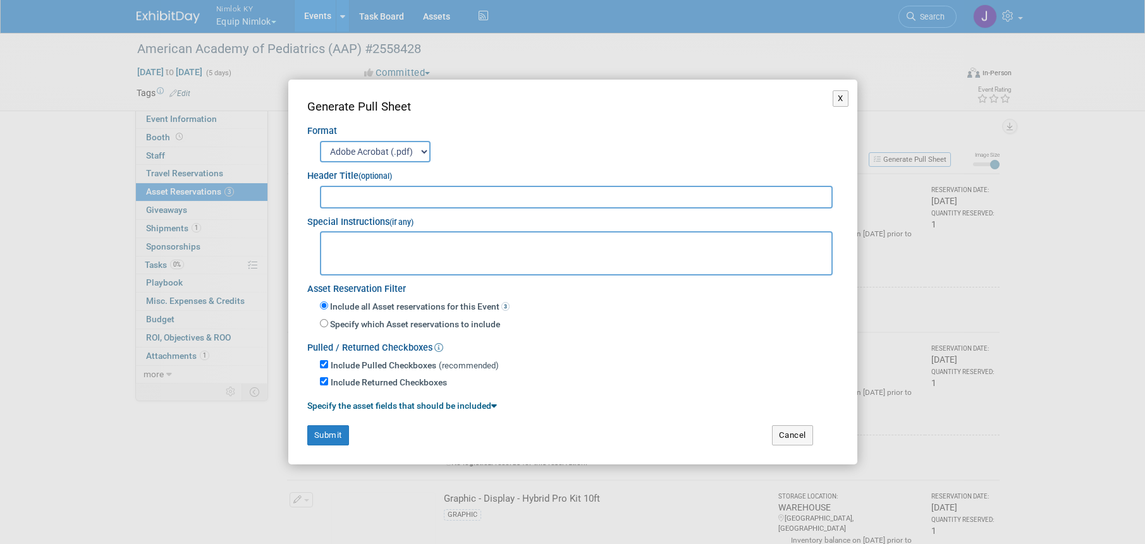
click at [591, 198] on input "text" at bounding box center [576, 197] width 513 height 23
type input "2558428"
click at [330, 436] on button "Submit" at bounding box center [328, 435] width 42 height 20
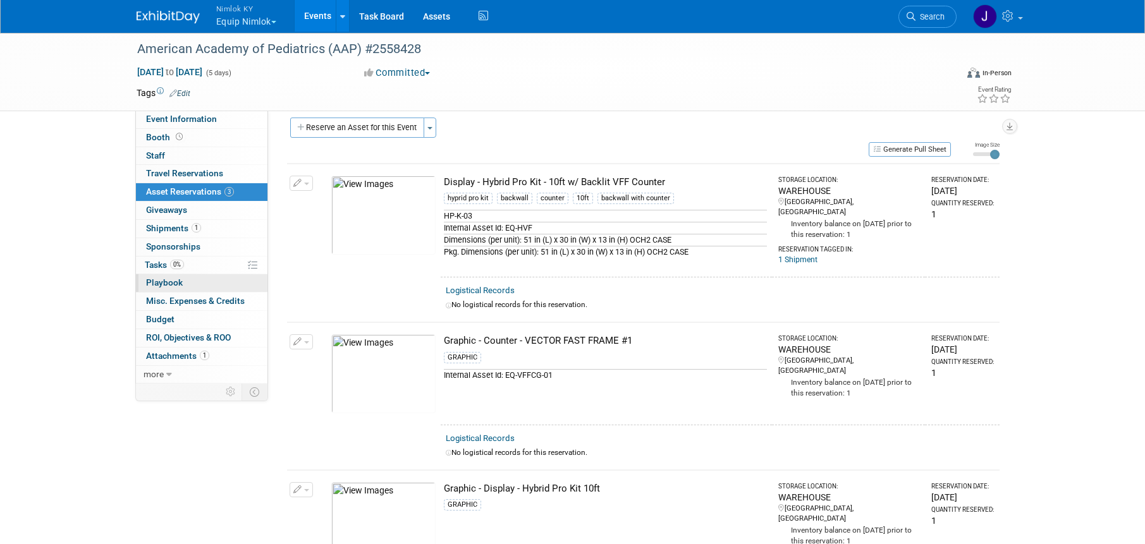
scroll to position [0, 0]
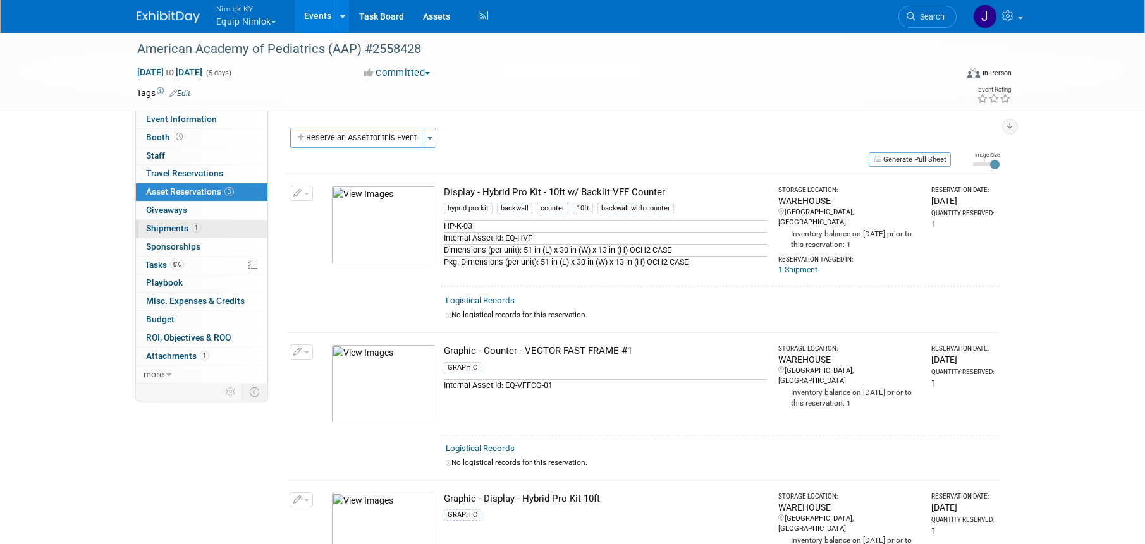
click at [222, 226] on link "1 Shipments 1" at bounding box center [201, 229] width 131 height 18
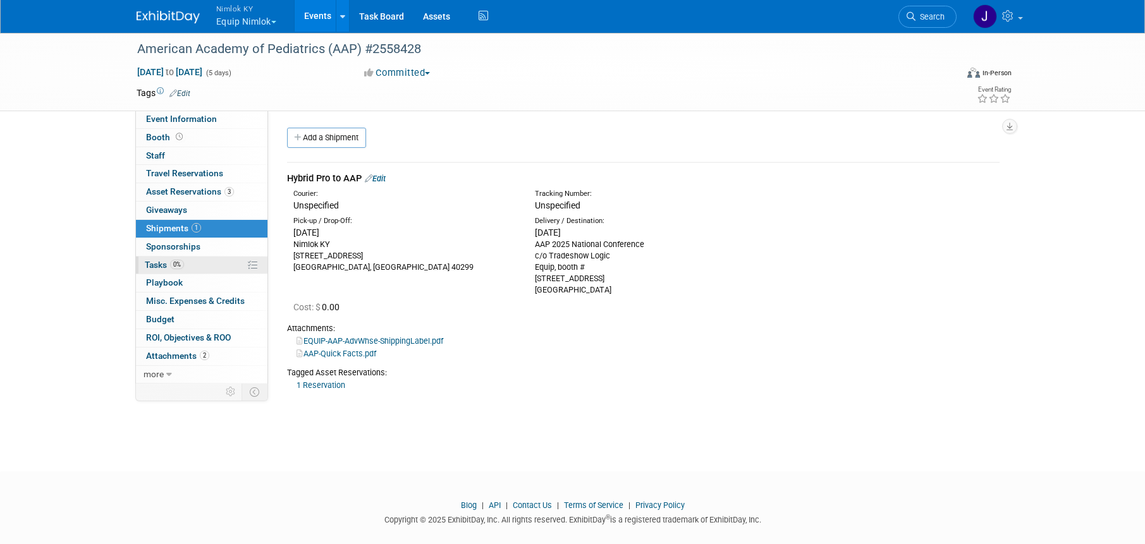
click at [214, 265] on link "0% Tasks 0%" at bounding box center [201, 266] width 131 height 18
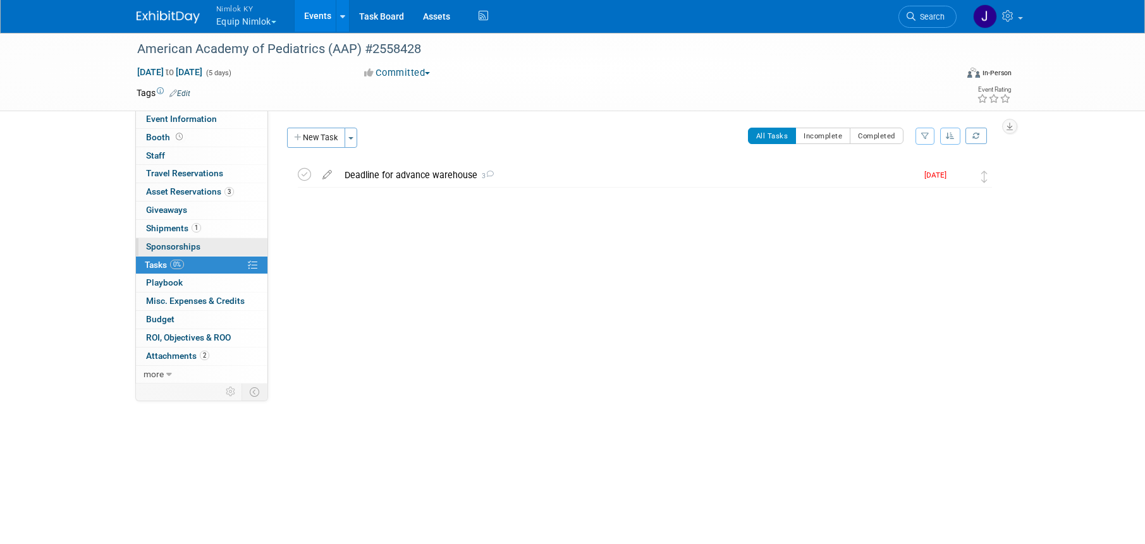
click at [224, 245] on link "0 Sponsorships 0" at bounding box center [201, 247] width 131 height 18
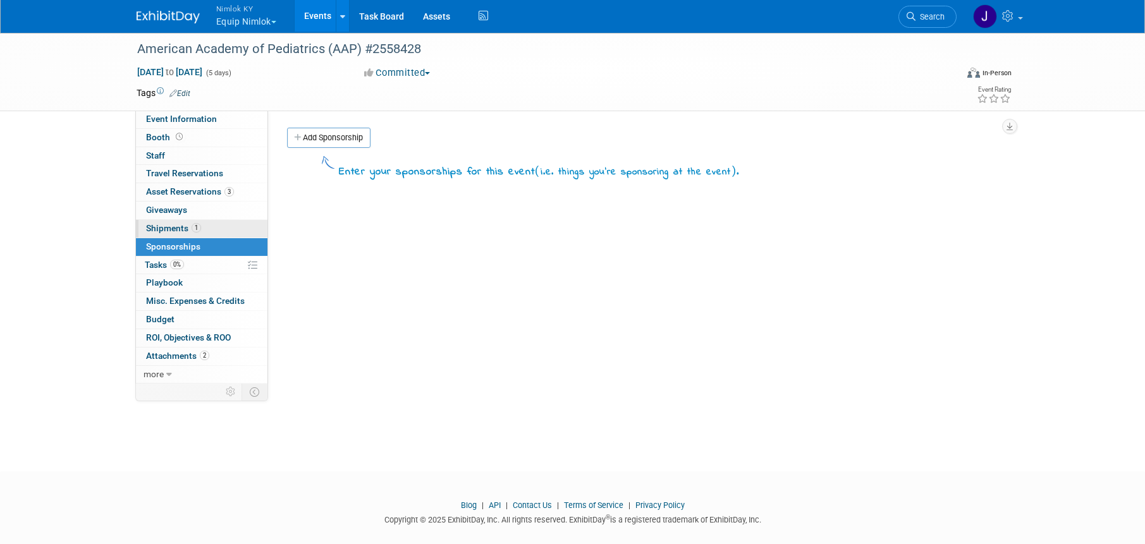
click at [233, 229] on link "1 Shipments 1" at bounding box center [201, 229] width 131 height 18
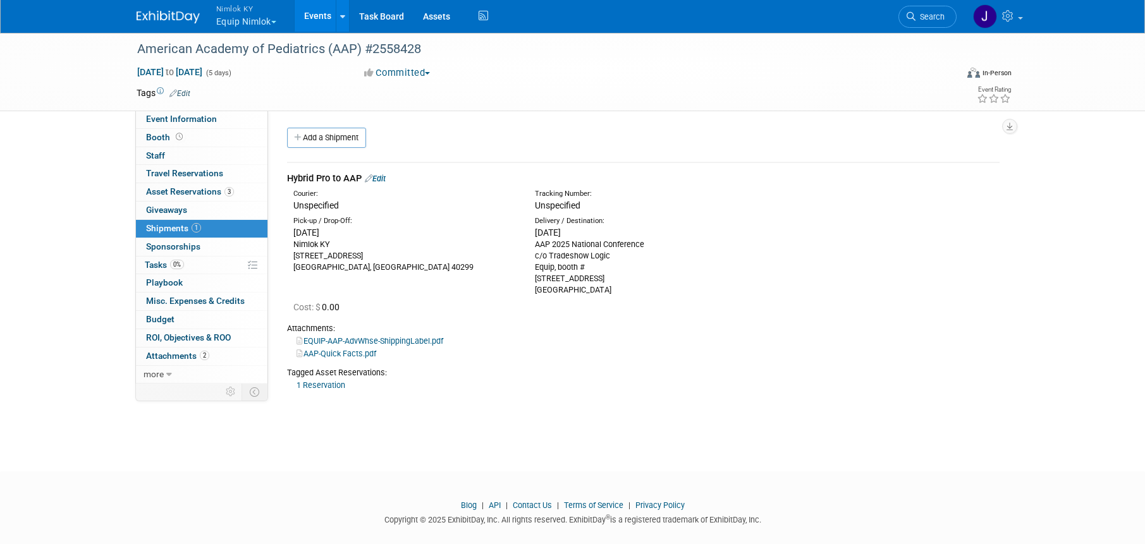
click at [366, 356] on link "AAP-Quick Facts.pdf" at bounding box center [336, 353] width 80 height 9
click at [216, 360] on link "2 Attachments 2" at bounding box center [201, 357] width 131 height 18
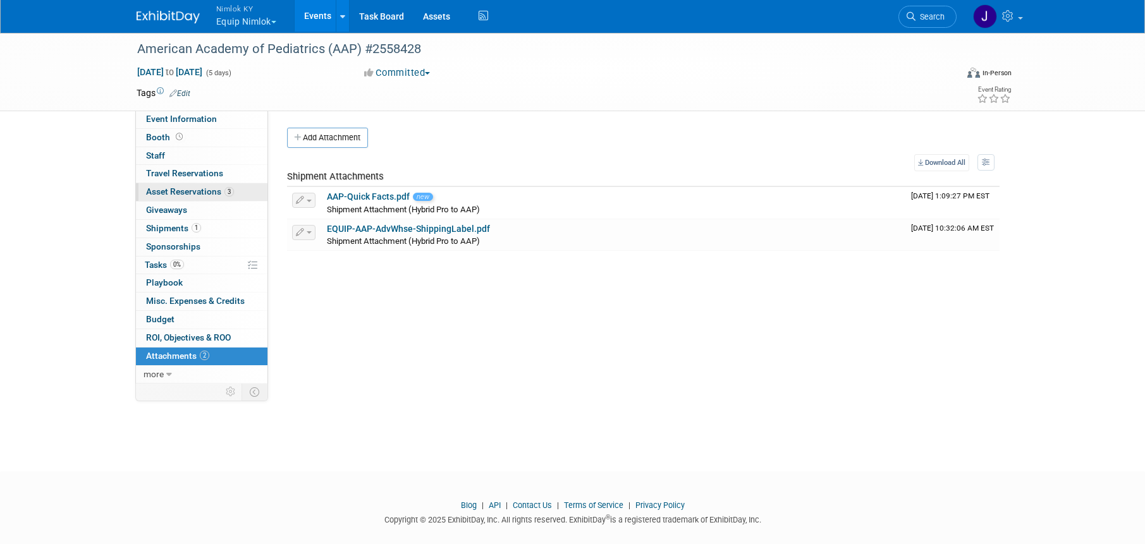
click at [209, 193] on span "Asset Reservations 3" at bounding box center [190, 191] width 88 height 10
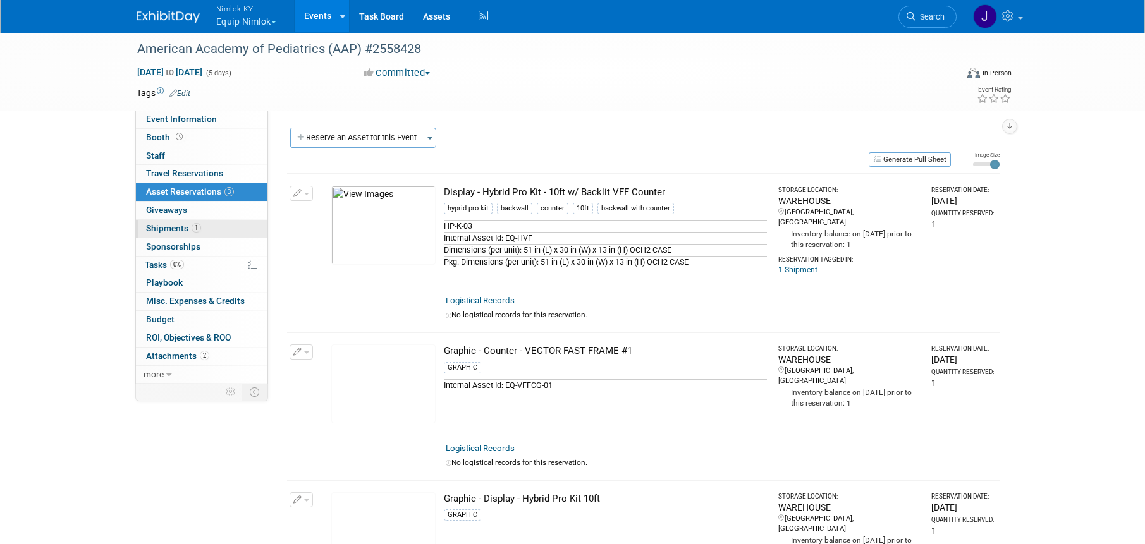
click at [212, 227] on link "1 Shipments 1" at bounding box center [201, 229] width 131 height 18
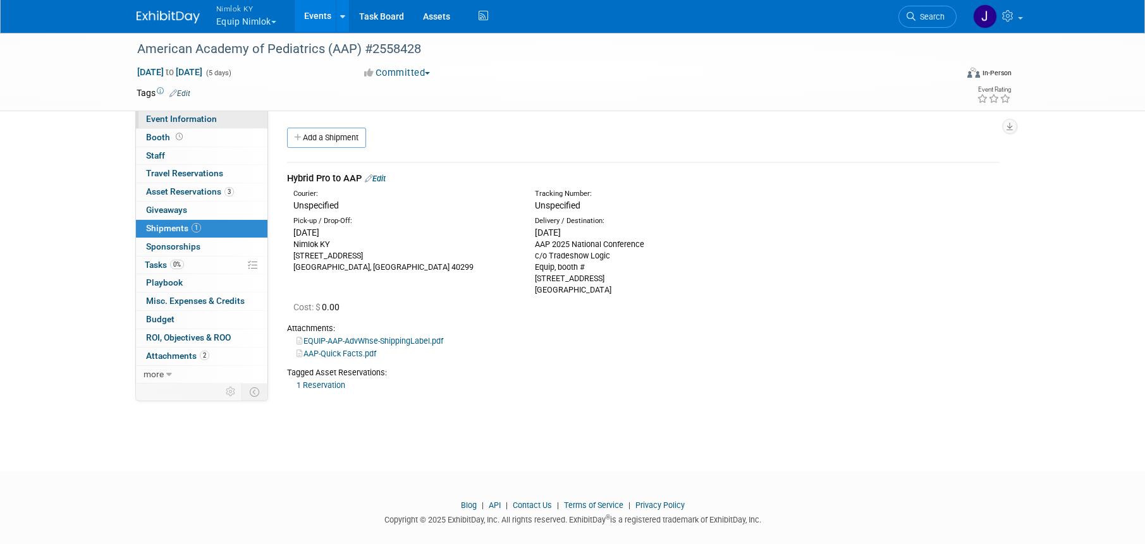
click at [203, 121] on span "Event Information" at bounding box center [181, 119] width 71 height 10
select select "Making Shipping Arrangements"
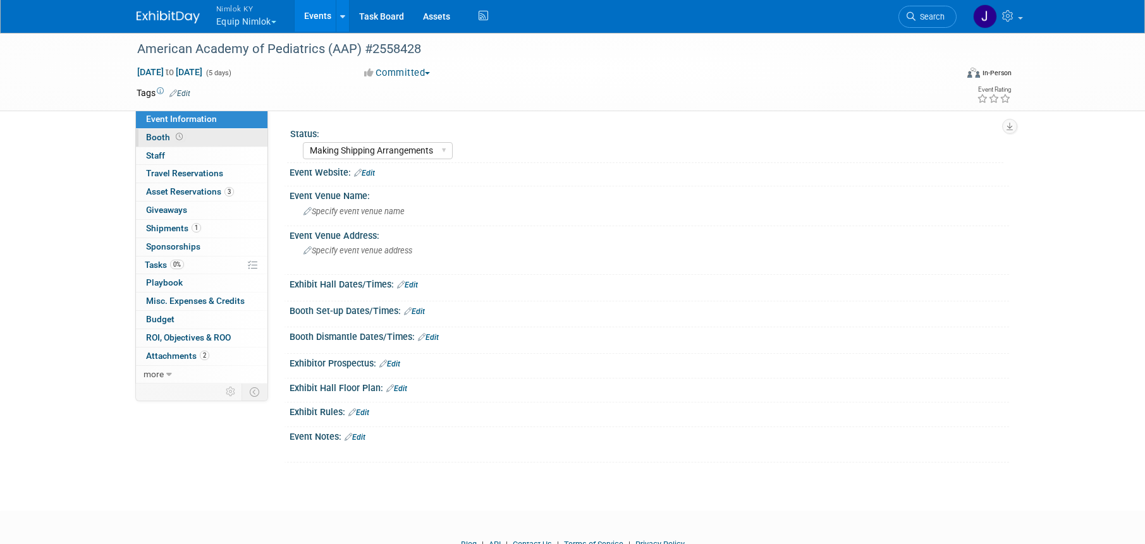
click at [246, 139] on link "Booth" at bounding box center [201, 138] width 131 height 18
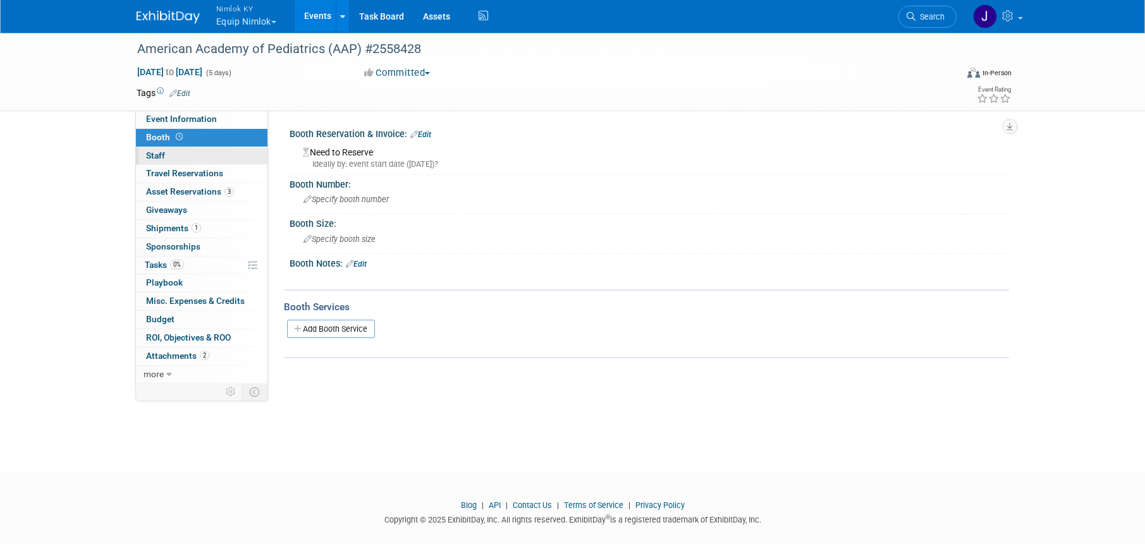
click at [236, 155] on link "0 Staff 0" at bounding box center [201, 156] width 131 height 18
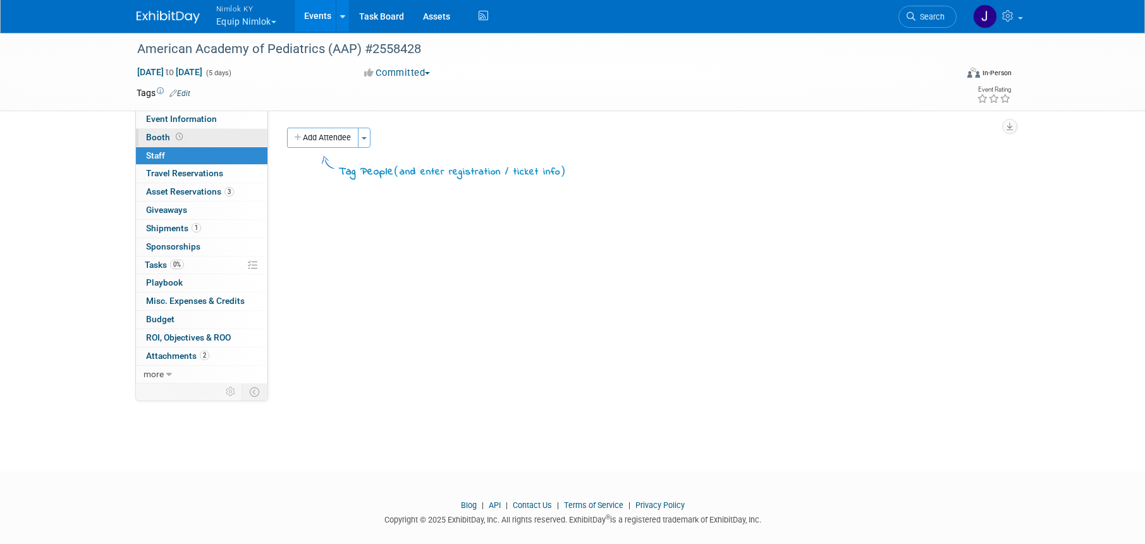
click at [207, 133] on link "Booth" at bounding box center [201, 138] width 131 height 18
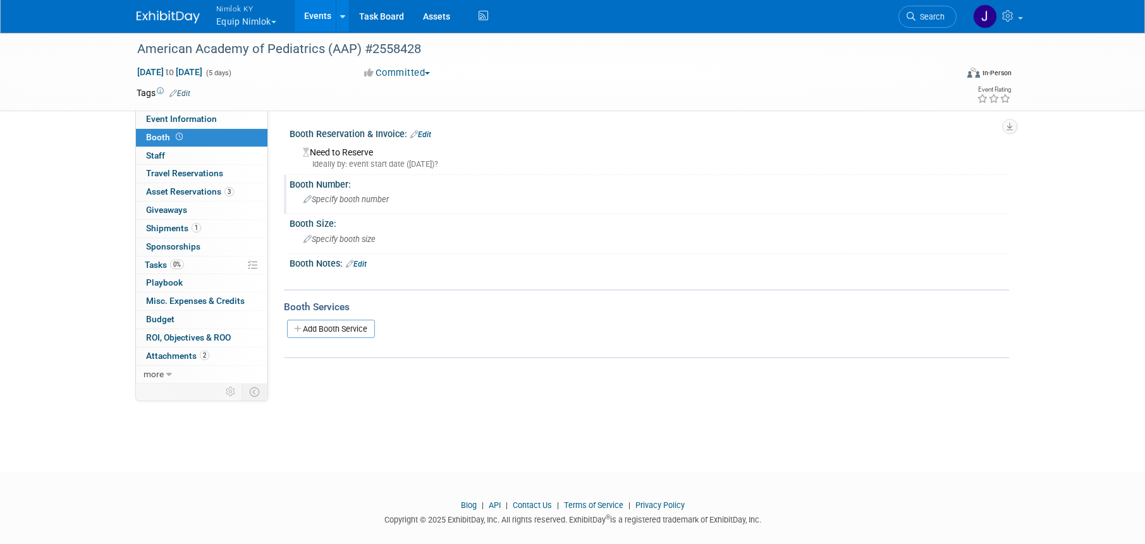
click at [335, 200] on span "Specify booth number" at bounding box center [345, 199] width 85 height 9
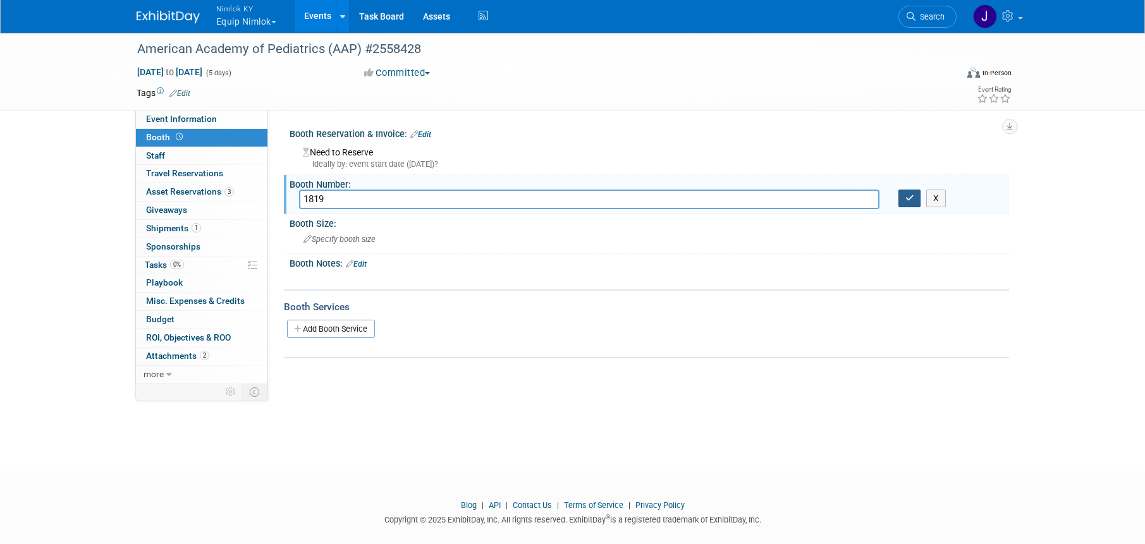
type input "1819"
click at [903, 193] on button "button" at bounding box center [909, 199] width 23 height 18
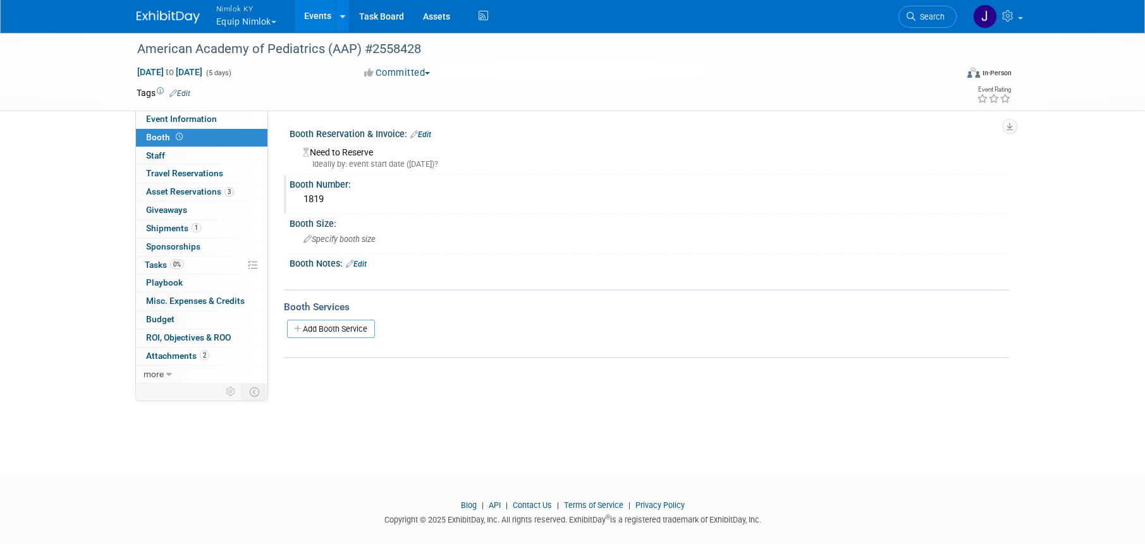
click at [364, 154] on div "Need to Reserve Ideally by: event start date (Fri. Sep 26, 2025)?" at bounding box center [649, 156] width 700 height 27
click at [424, 137] on link "Edit" at bounding box center [420, 134] width 21 height 9
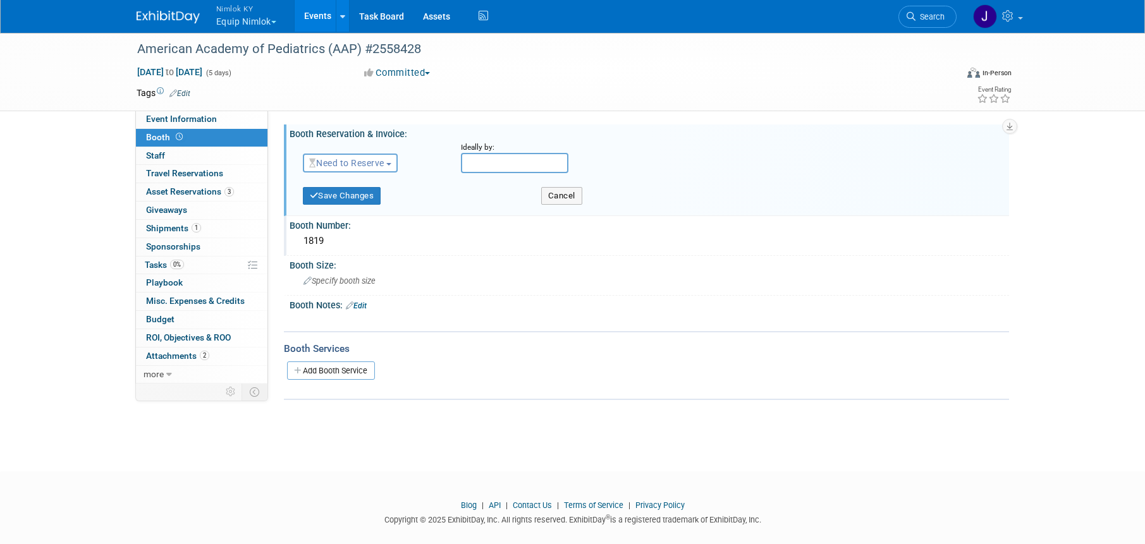
click at [380, 166] on span "Need to Reserve" at bounding box center [346, 163] width 75 height 10
click at [377, 198] on link "Reserved" at bounding box center [370, 202] width 135 height 18
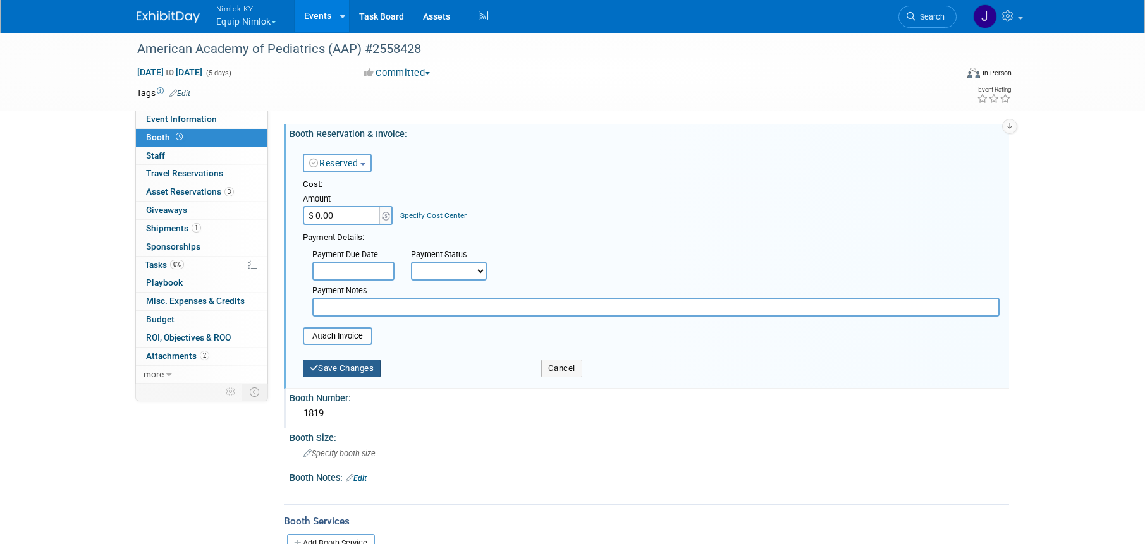
click at [356, 365] on button "Save Changes" at bounding box center [342, 369] width 78 height 18
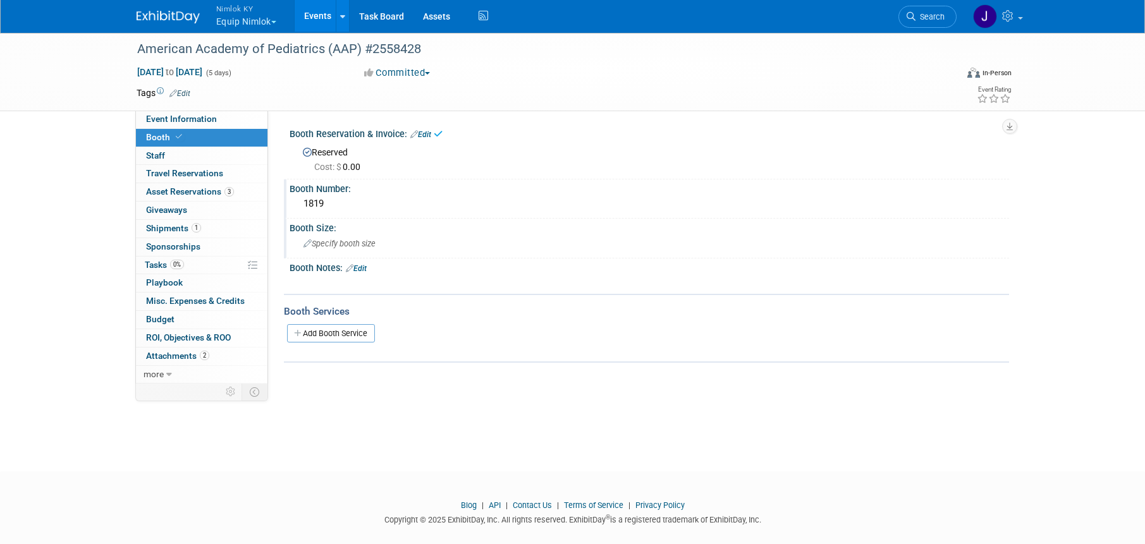
scroll to position [3, 0]
click at [403, 246] on div "Specify booth size" at bounding box center [649, 241] width 700 height 20
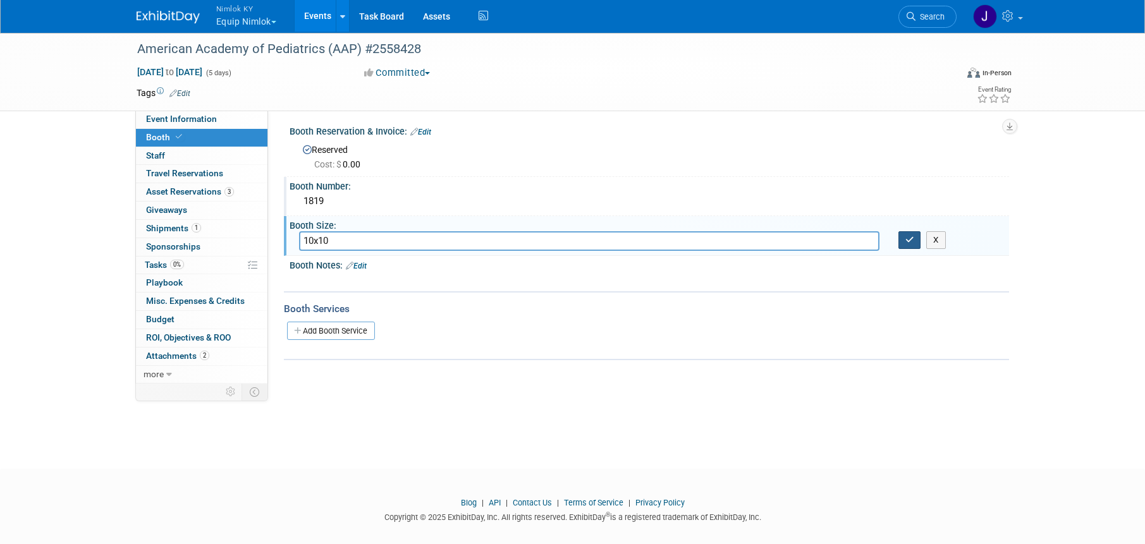
type input "10x10"
click at [915, 240] on button "button" at bounding box center [909, 240] width 23 height 18
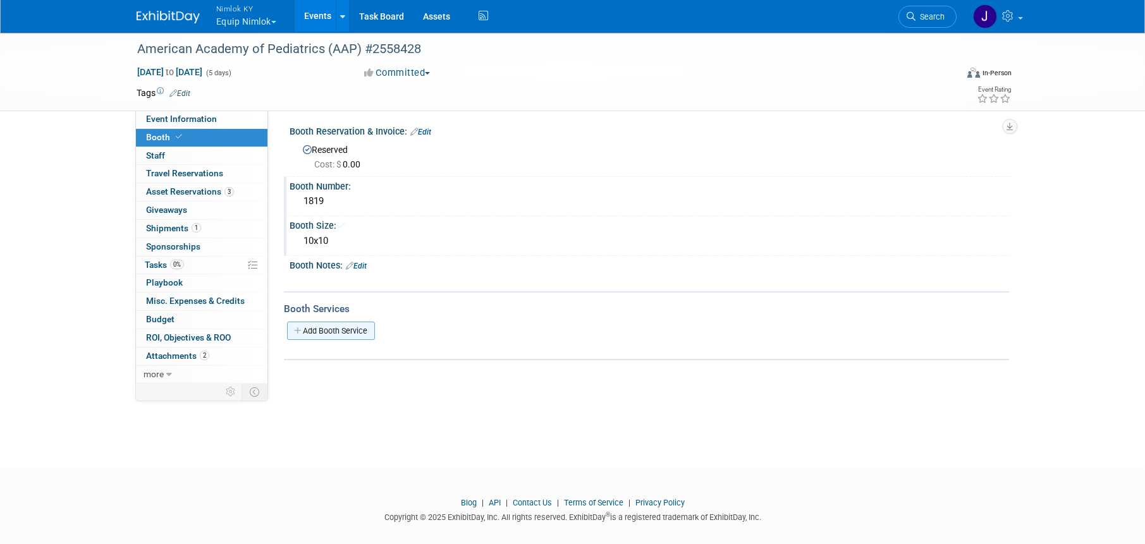
click at [304, 328] on link "Add Booth Service" at bounding box center [331, 331] width 88 height 18
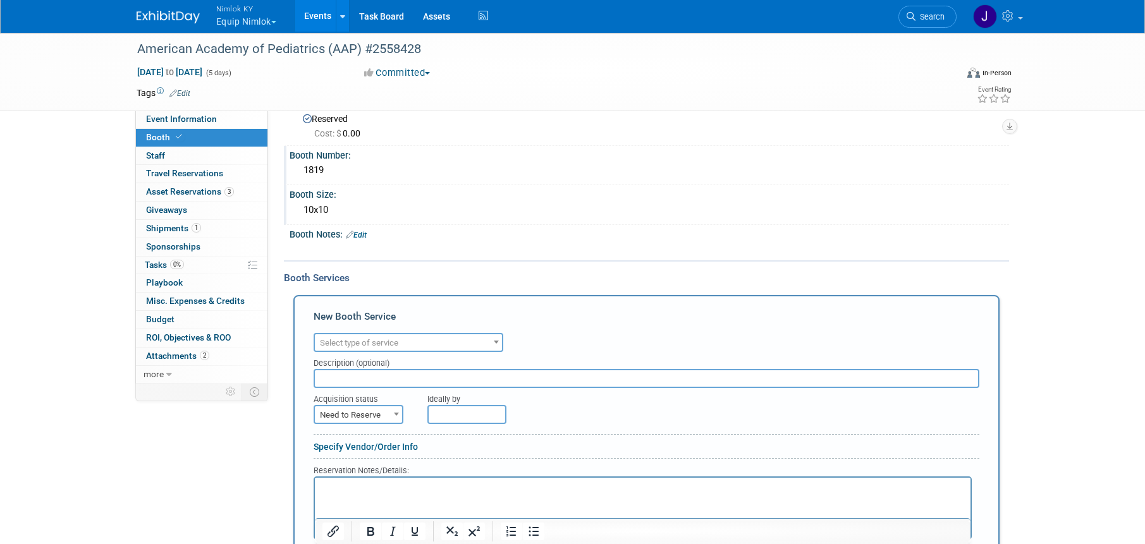
scroll to position [58, 0]
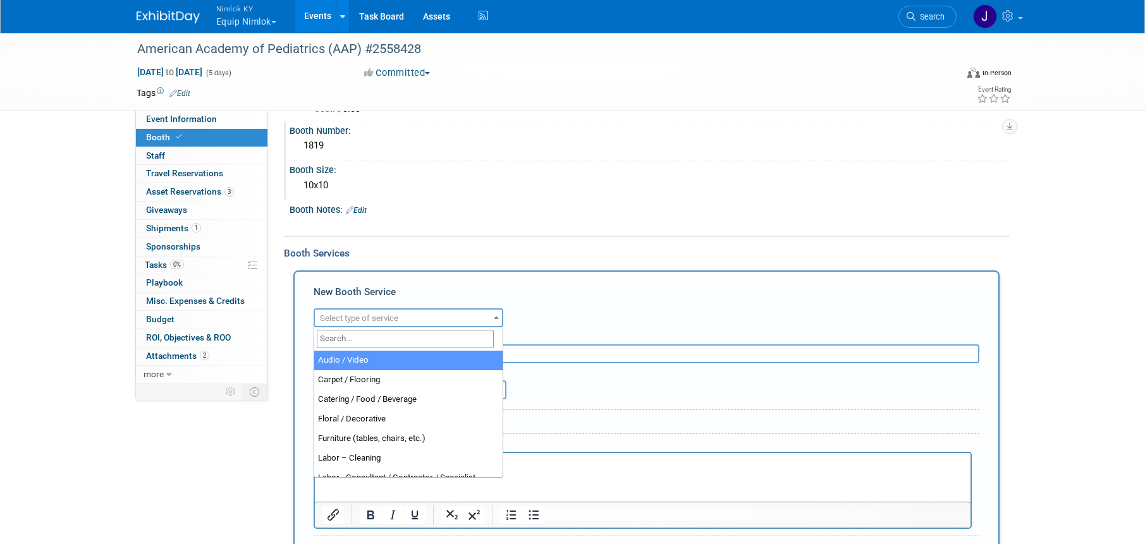
click at [469, 319] on span "Select type of service" at bounding box center [408, 319] width 187 height 18
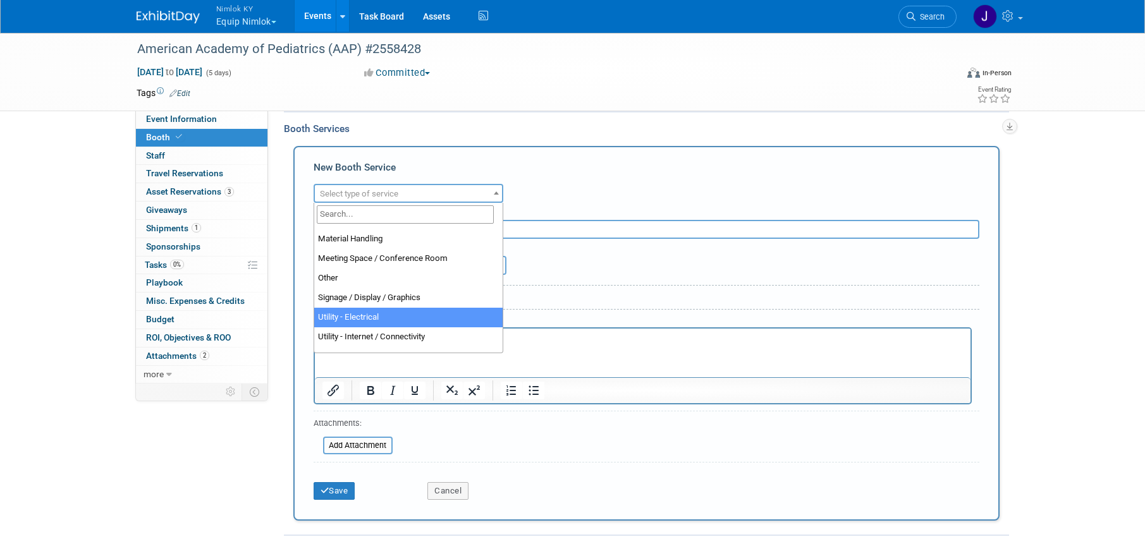
scroll to position [324, 0]
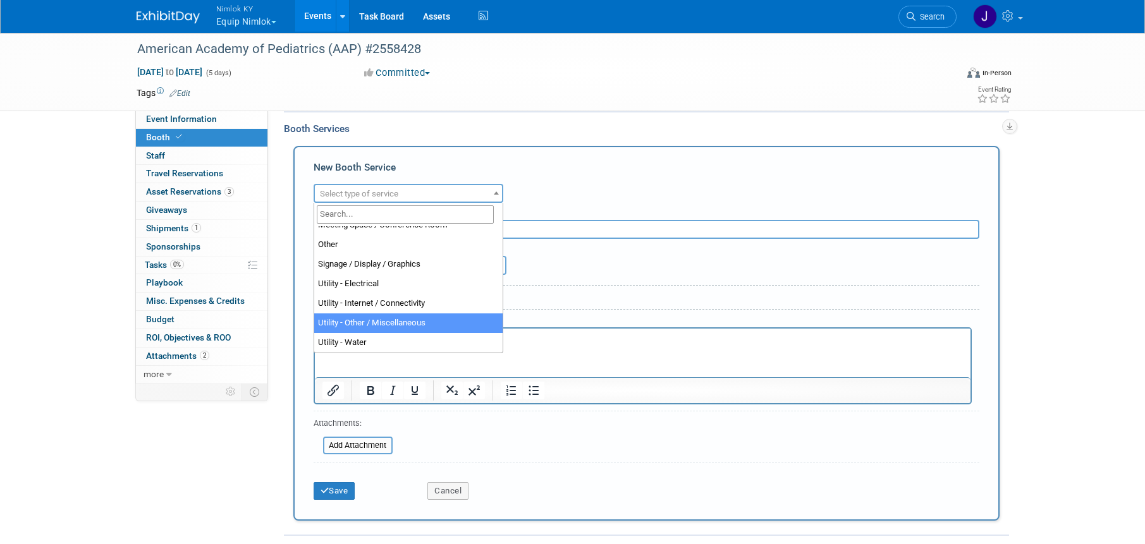
click at [503, 461] on form "Audio / Video Carpet / Flooring Catering / Food / Beverage Floral / Decorative …" at bounding box center [646, 343] width 666 height 325
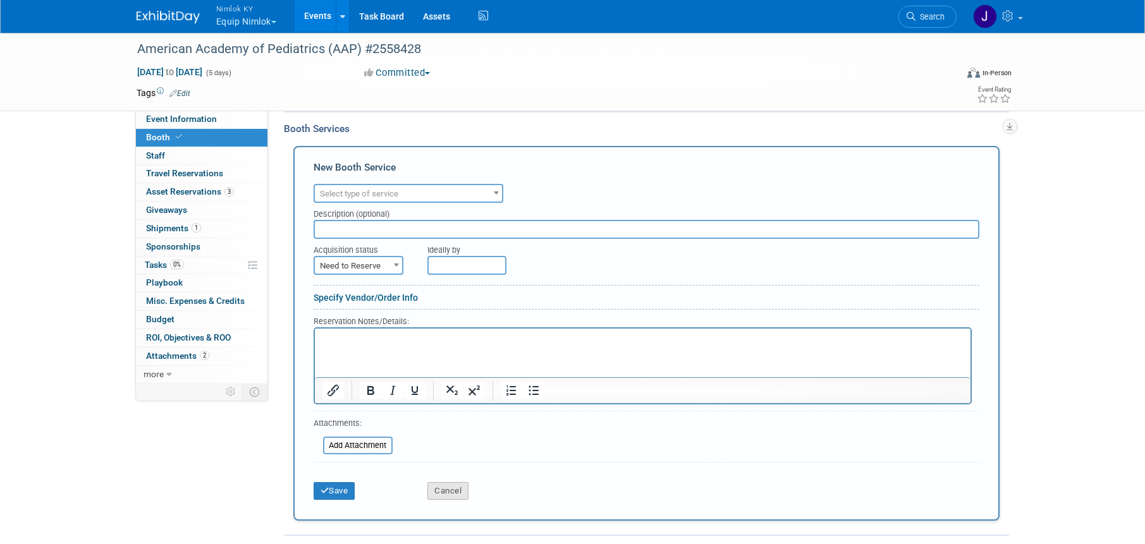
click at [450, 496] on button "Cancel" at bounding box center [447, 491] width 41 height 18
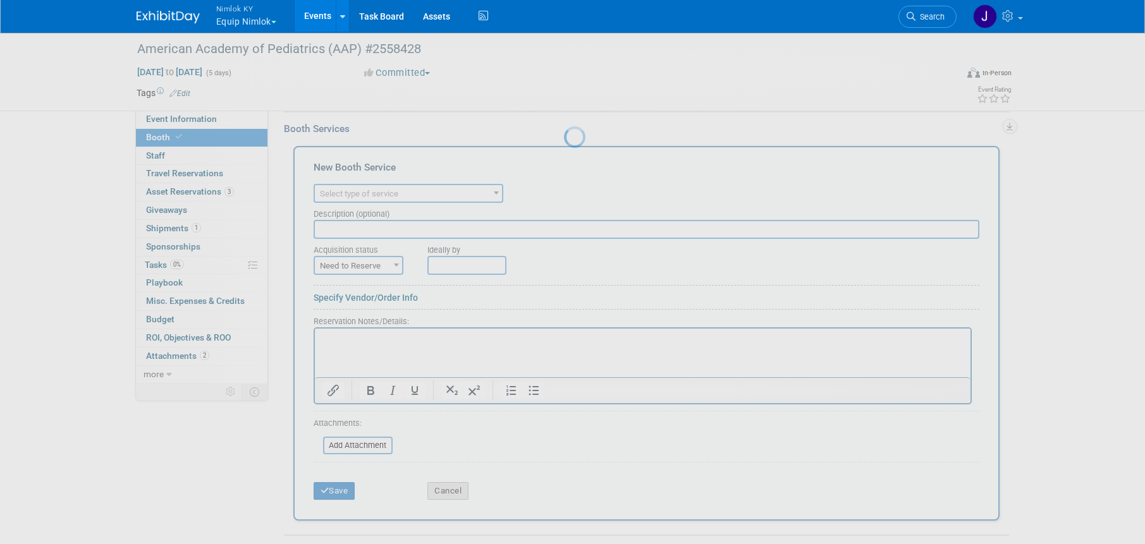
scroll to position [16, 0]
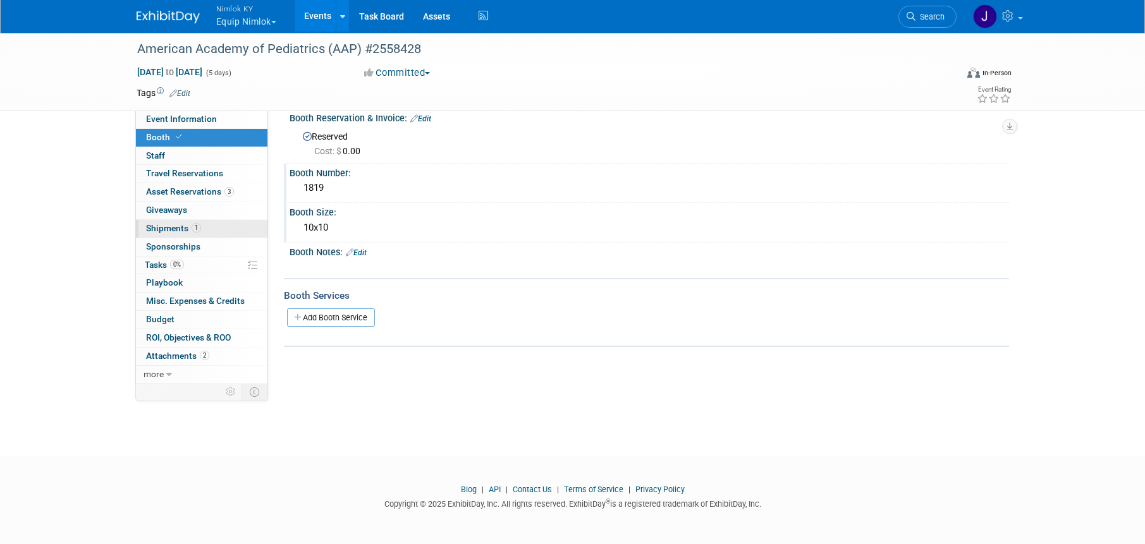
click at [228, 233] on link "1 Shipments 1" at bounding box center [201, 229] width 131 height 18
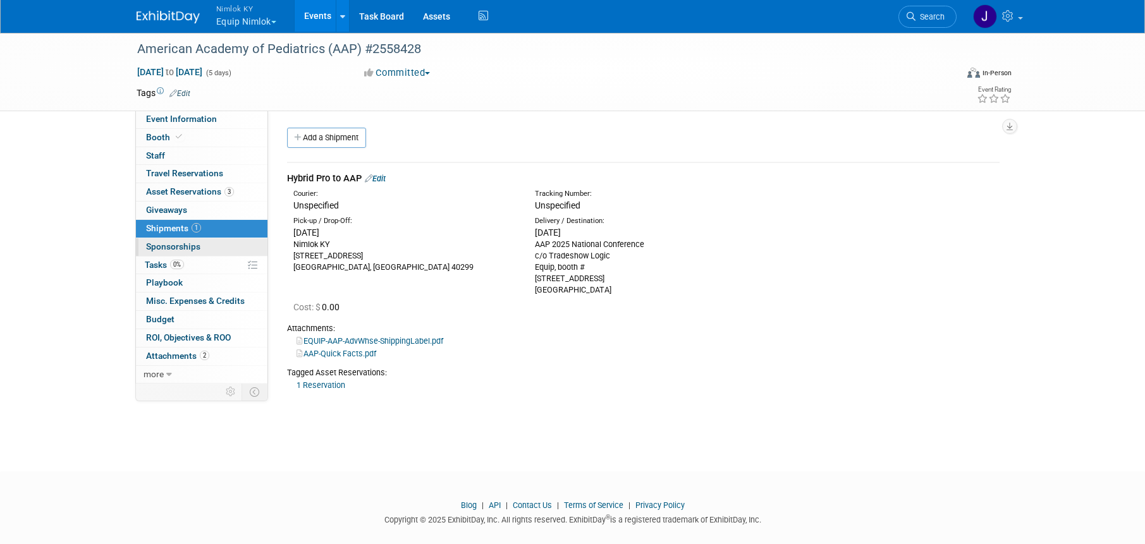
click at [236, 255] on link "0 Sponsorships 0" at bounding box center [201, 247] width 131 height 18
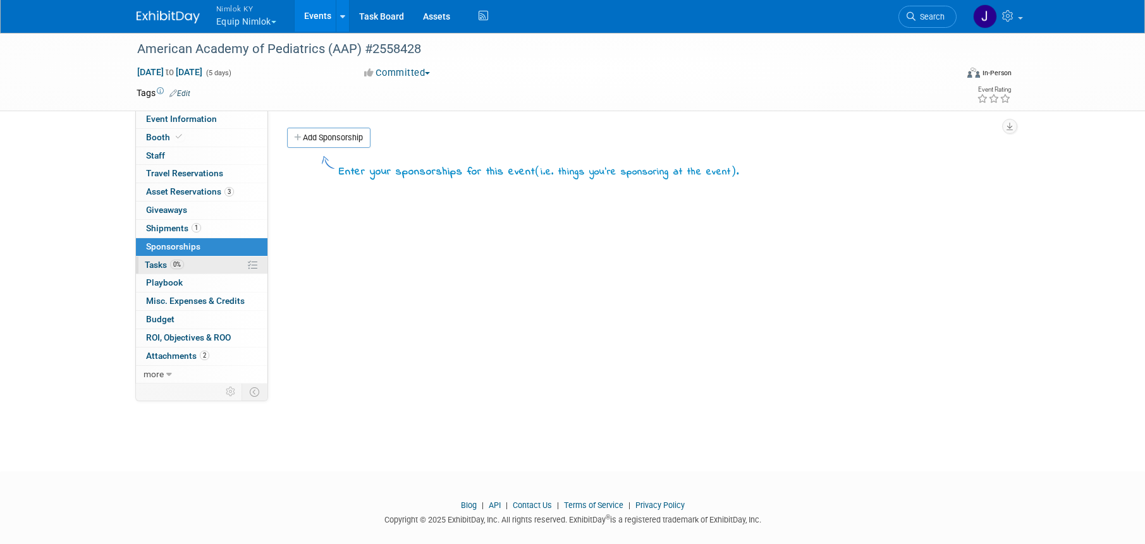
click at [228, 265] on link "0% Tasks 0%" at bounding box center [201, 266] width 131 height 18
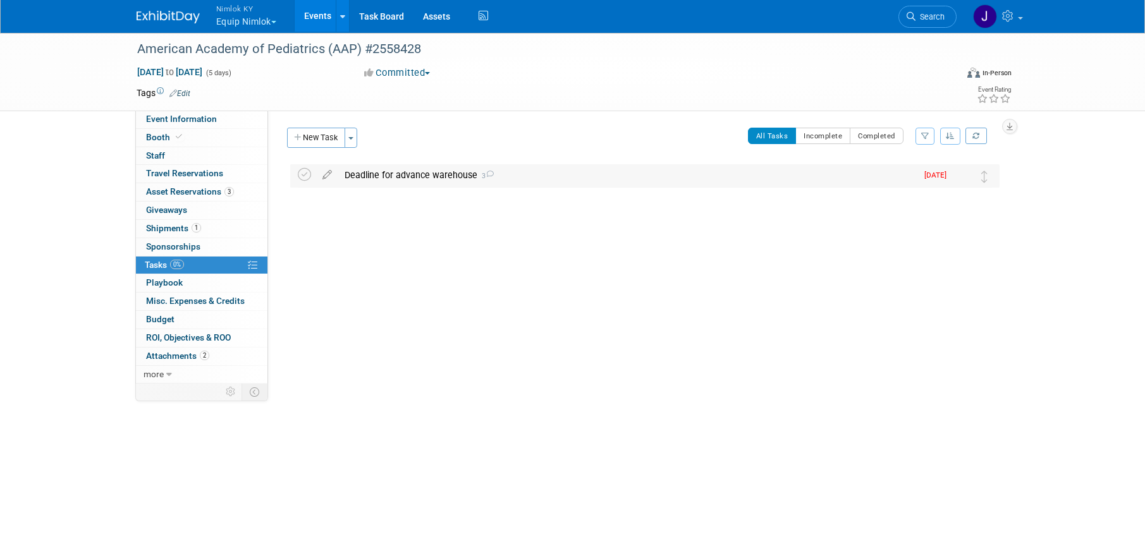
click at [426, 173] on div "Deadline for advance warehouse 3" at bounding box center [627, 174] width 578 height 21
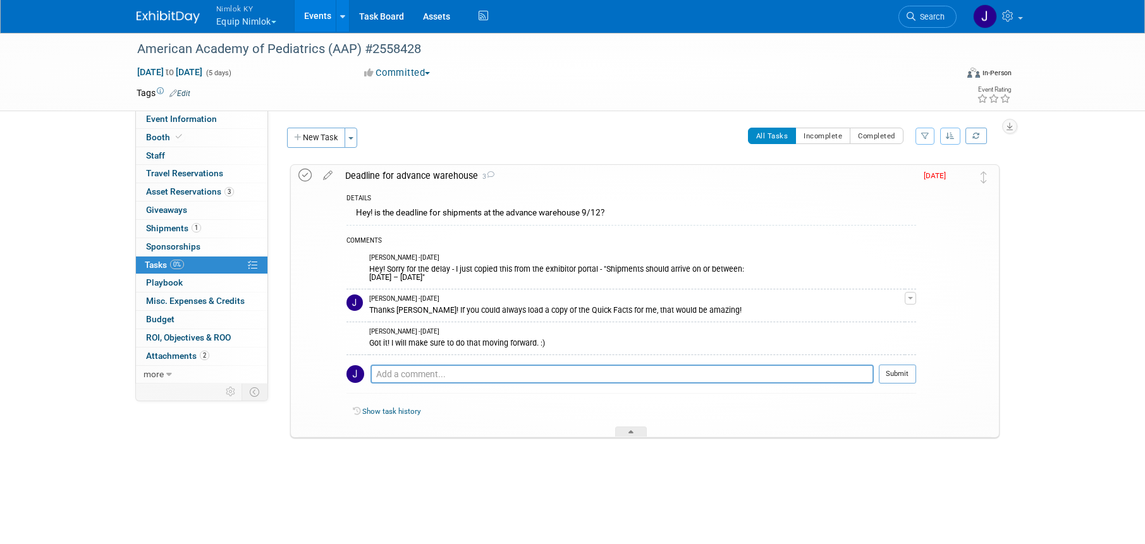
click at [304, 173] on icon at bounding box center [304, 175] width 13 height 13
click at [322, 138] on button "New Task" at bounding box center [316, 138] width 58 height 20
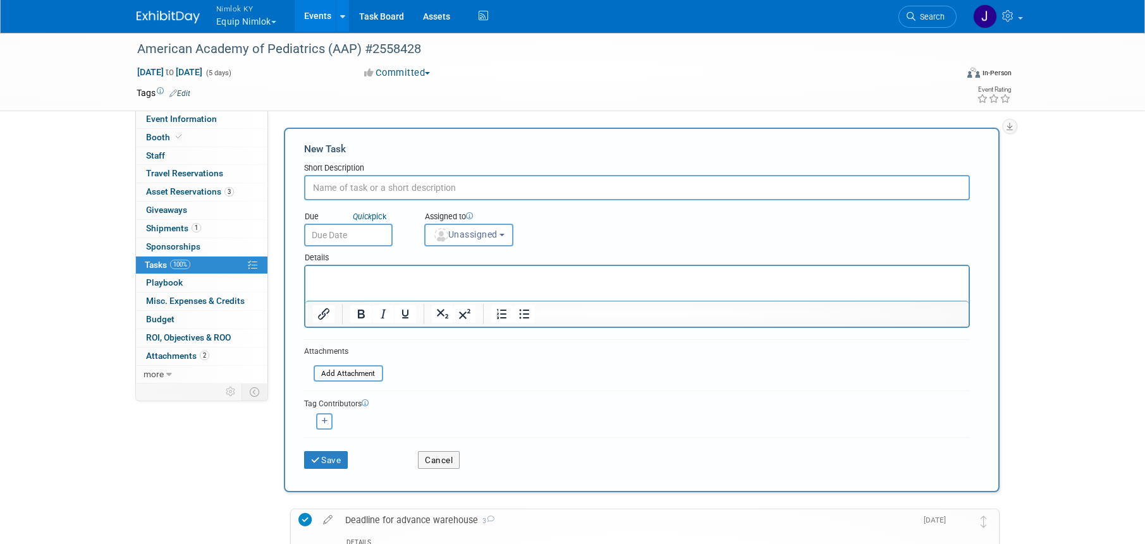
click at [365, 186] on input "text" at bounding box center [637, 187] width 666 height 25
type input "Ship to ADV [PERSON_NAME]"
click at [344, 233] on input "text" at bounding box center [348, 235] width 88 height 23
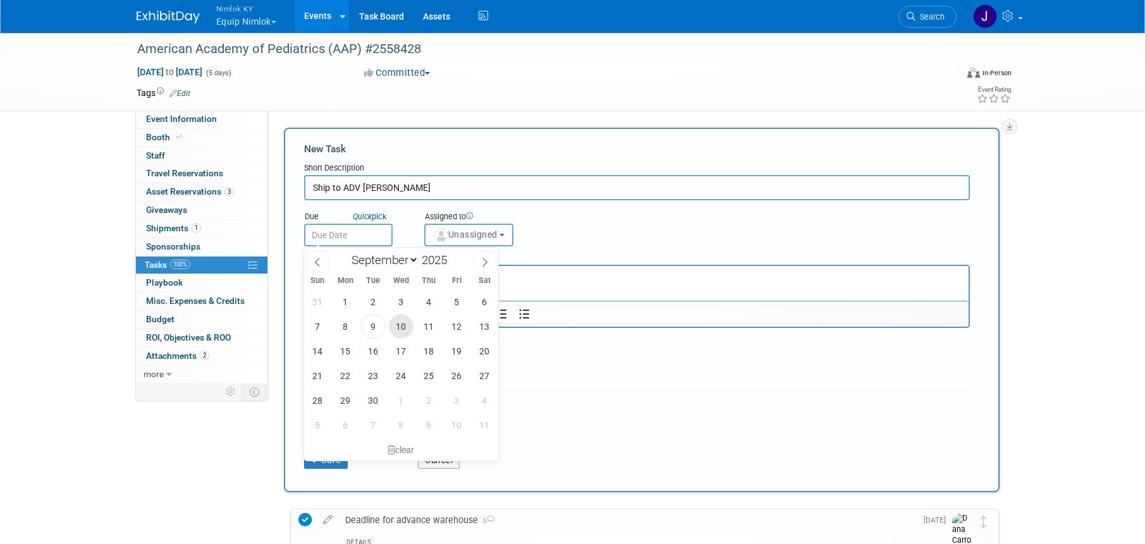
click at [401, 325] on span "10" at bounding box center [401, 326] width 25 height 25
type input "[DATE]"
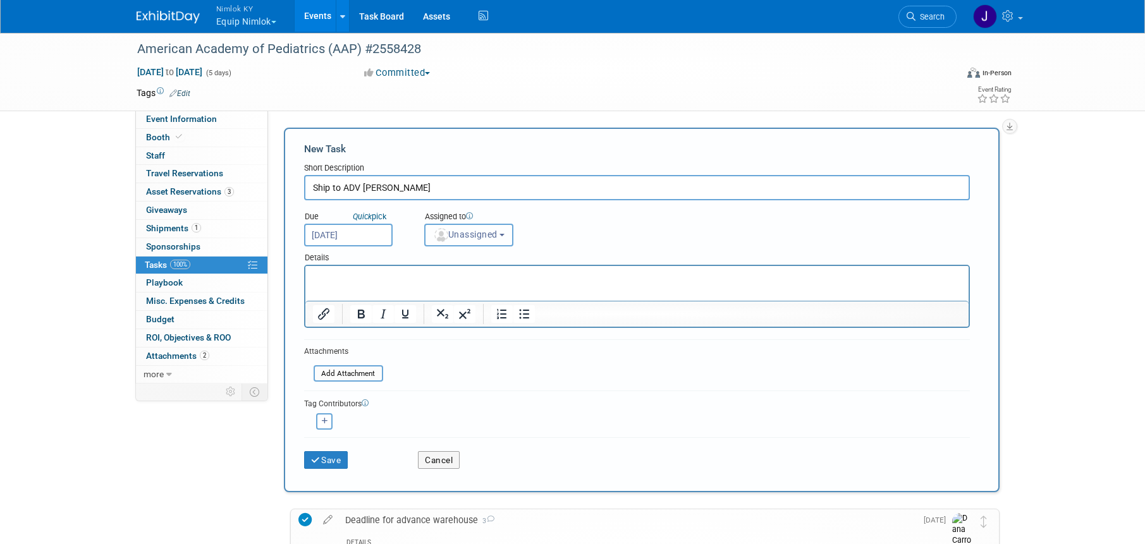
click at [468, 241] on button "Unassigned" at bounding box center [469, 235] width 90 height 23
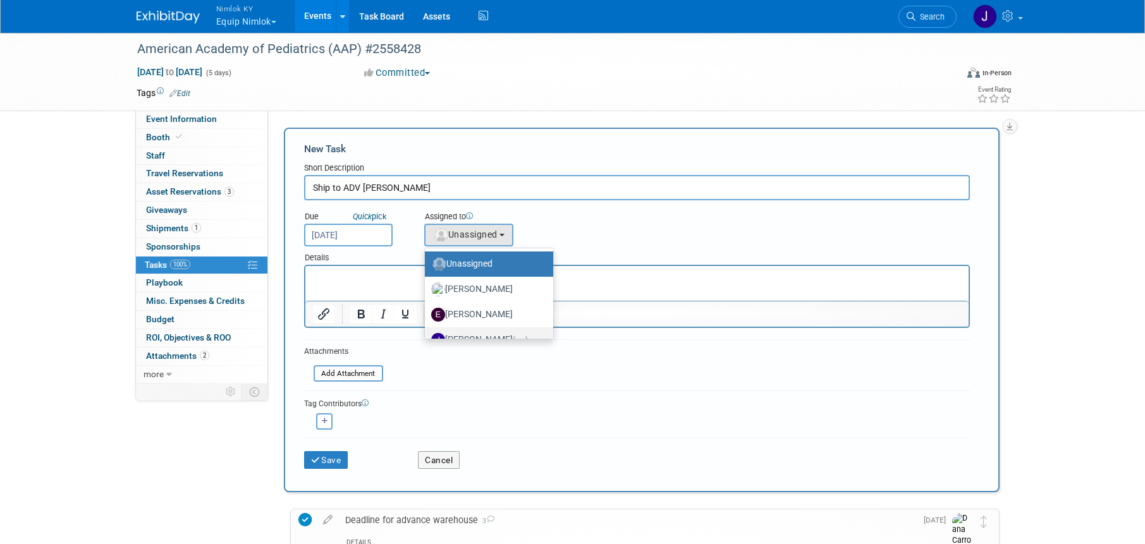
click at [496, 333] on label "Jamie Dunn (me)" at bounding box center [485, 340] width 109 height 20
click at [427, 334] on input "Jamie Dunn (me)" at bounding box center [422, 338] width 8 height 8
select select "6959d863-ee32-42c4-bffe-2330cab25484"
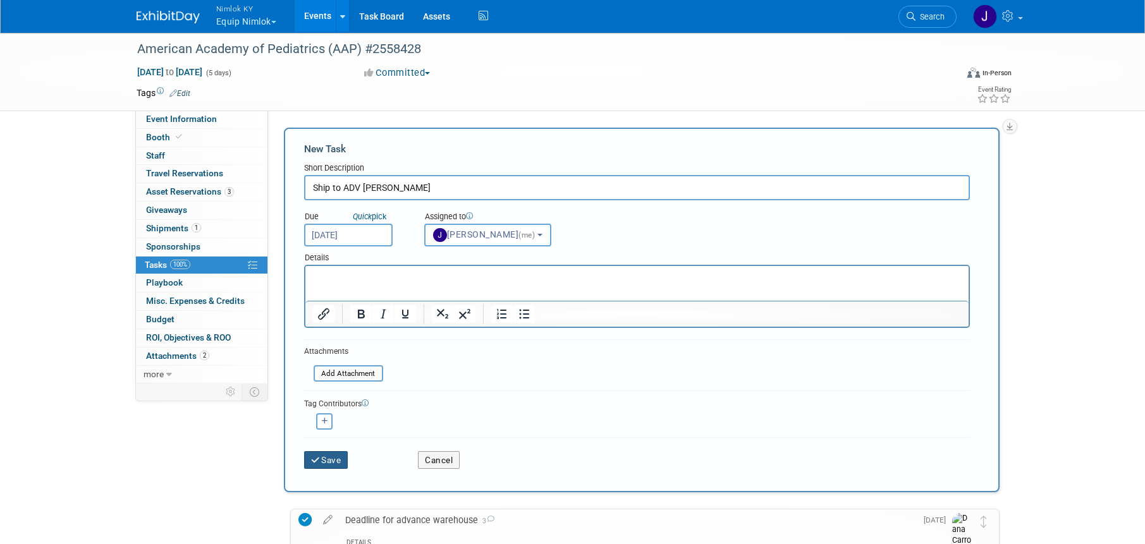
click at [340, 458] on button "Save" at bounding box center [326, 460] width 44 height 18
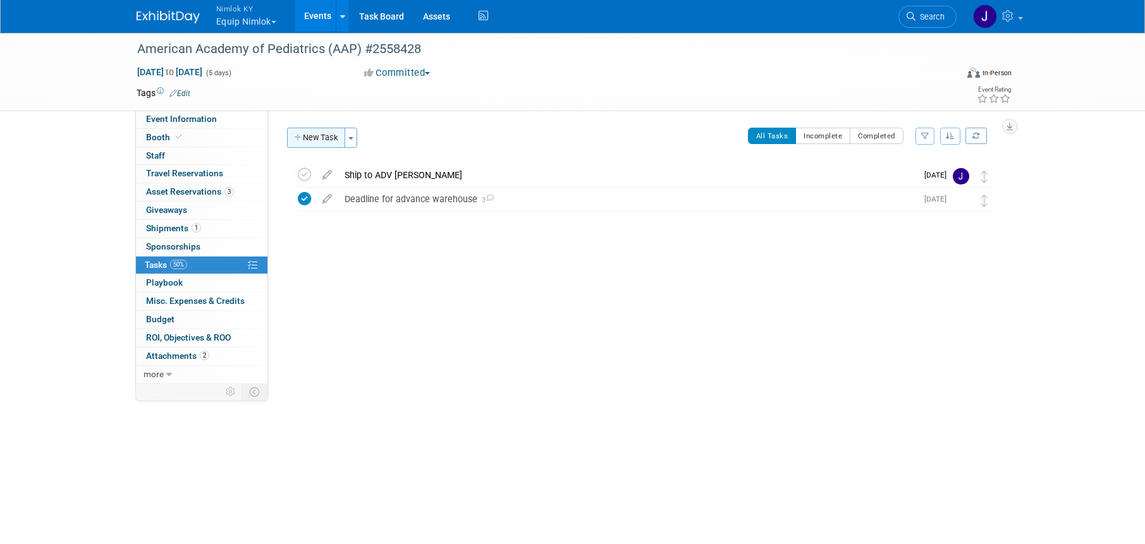
click at [336, 142] on button "New Task" at bounding box center [316, 138] width 58 height 20
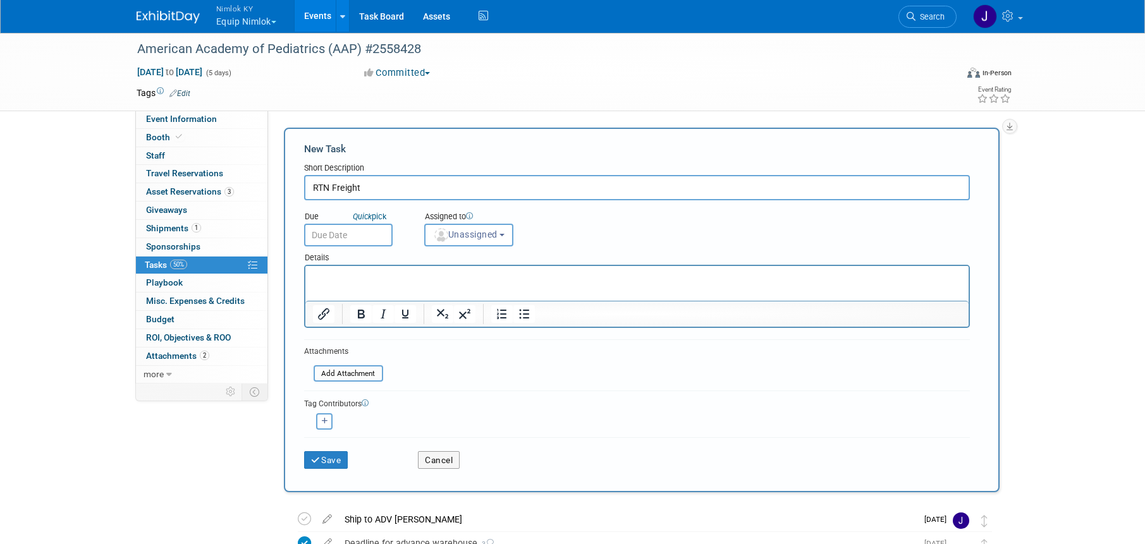
type input "RTN Freight"
click at [350, 241] on input "text" at bounding box center [348, 235] width 88 height 23
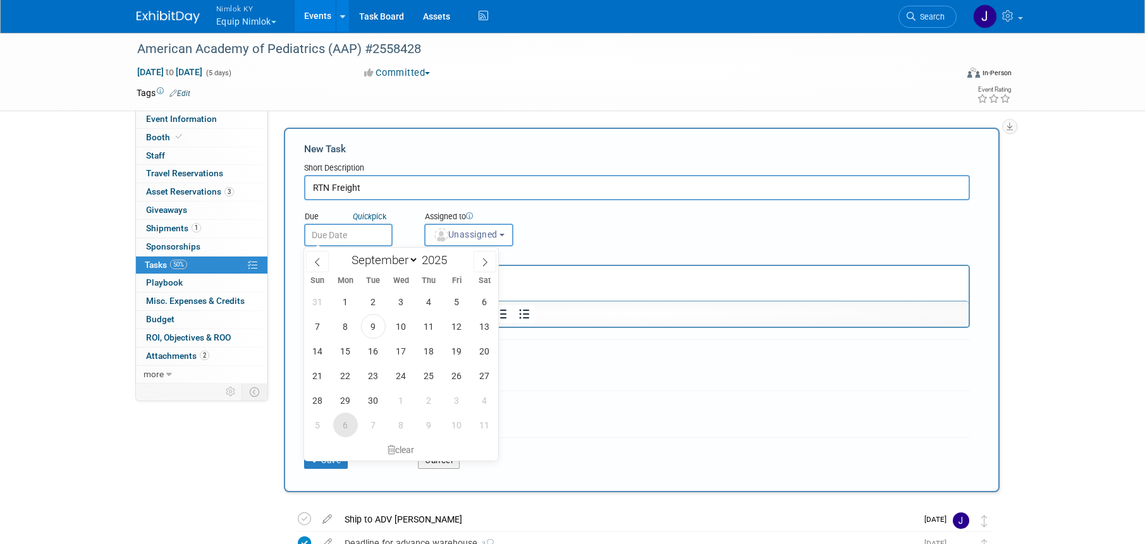
click at [349, 424] on span "6" at bounding box center [345, 425] width 25 height 25
type input "Oct 6, 2025"
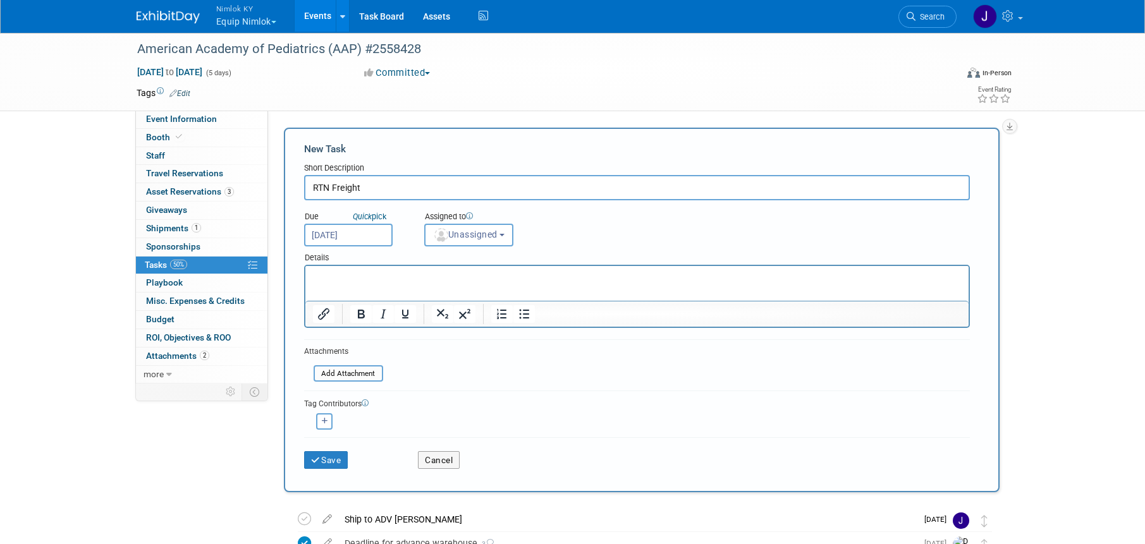
click at [373, 187] on input "RTN Freight" at bounding box center [637, 187] width 666 height 25
type input "RTN Freight - Week of 10/6"
click at [461, 233] on span "Unassigned" at bounding box center [465, 234] width 64 height 10
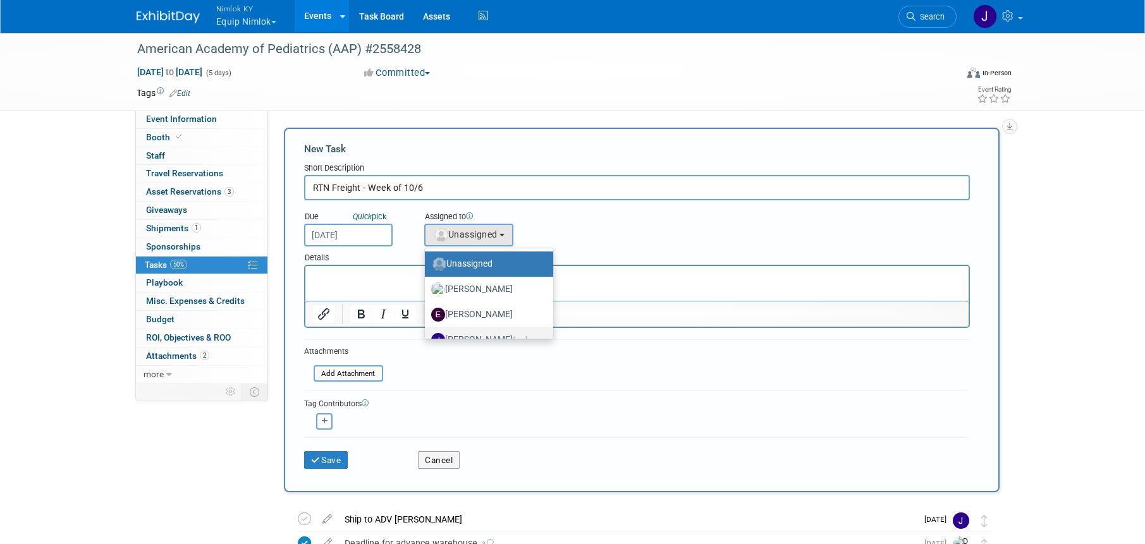
click at [496, 335] on label "Jamie Dunn (me)" at bounding box center [485, 340] width 109 height 20
click at [427, 335] on input "Jamie Dunn (me)" at bounding box center [422, 338] width 8 height 8
select select "6959d863-ee32-42c4-bffe-2330cab25484"
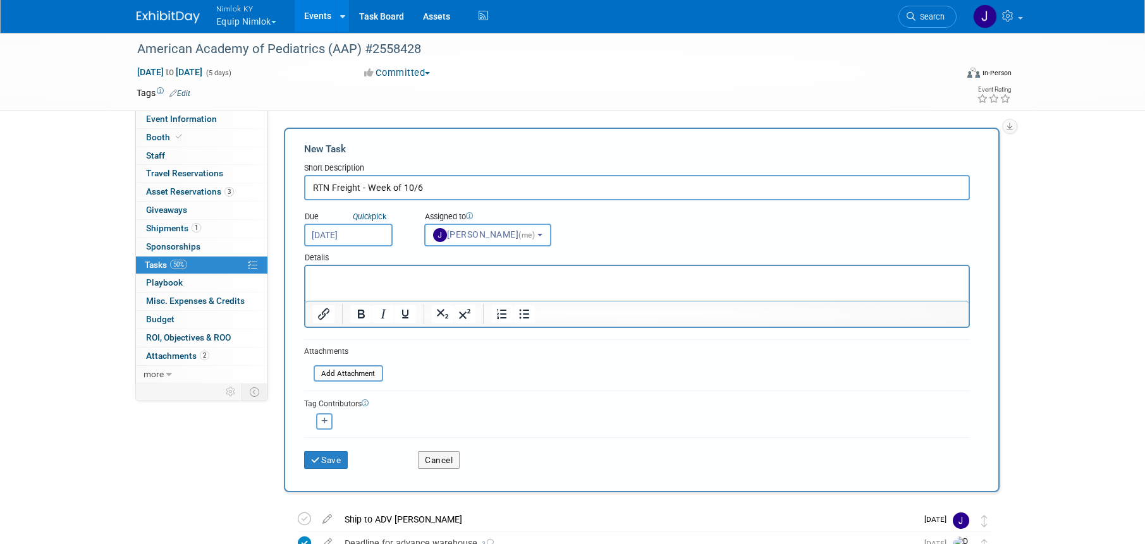
click at [371, 231] on input "Oct 6, 2025" at bounding box center [348, 235] width 88 height 23
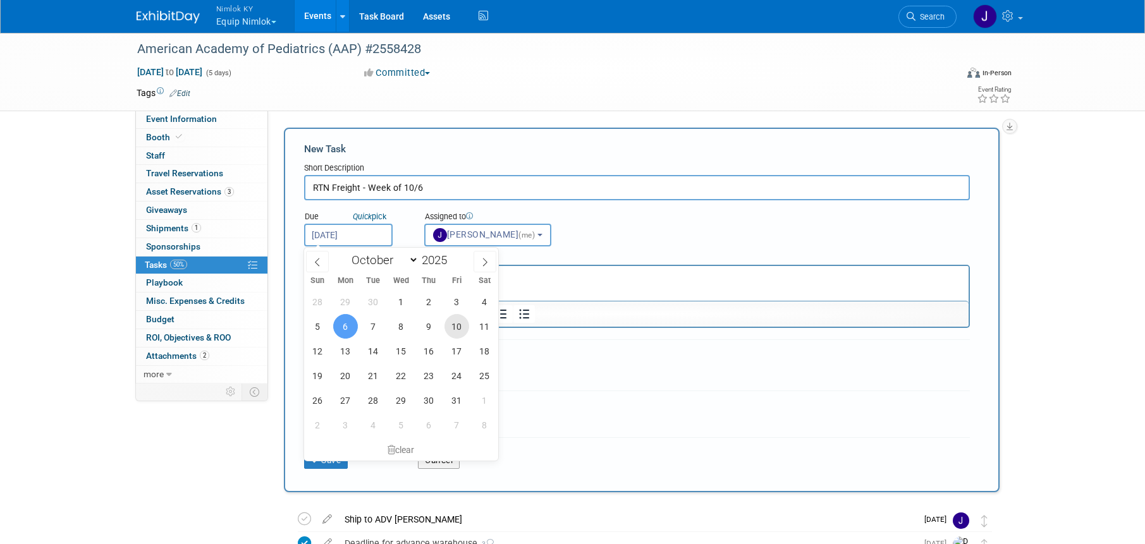
click at [450, 325] on span "10" at bounding box center [456, 326] width 25 height 25
type input "Oct 10, 2025"
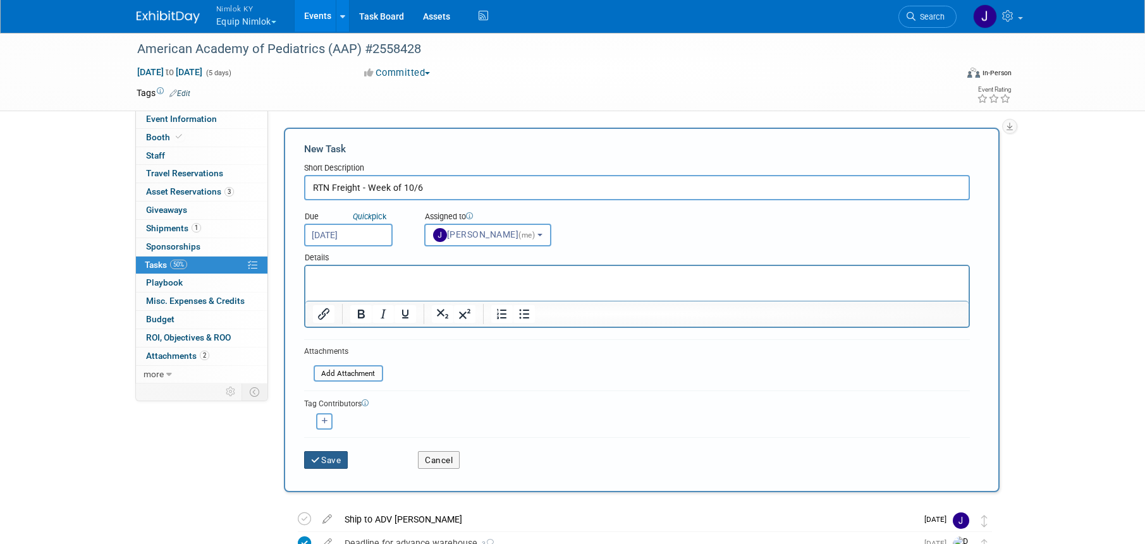
click at [343, 456] on button "Save" at bounding box center [326, 460] width 44 height 18
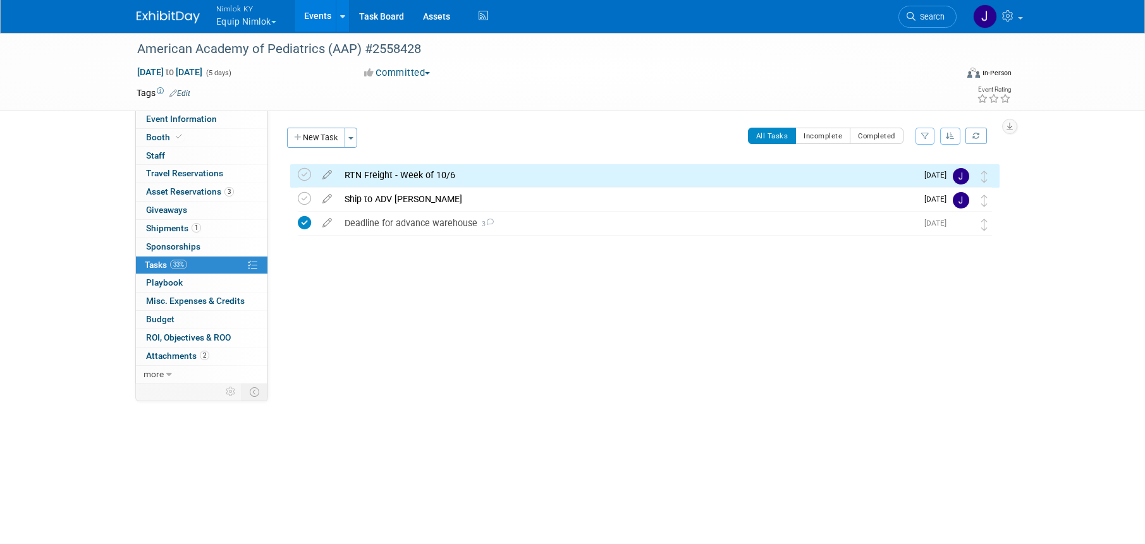
click at [604, 262] on div "American Academy of Pediatrics (AAP) #2558428 Sep 26, 2025 to Sep 30, 2025 (Goi…" at bounding box center [641, 225] width 715 height 123
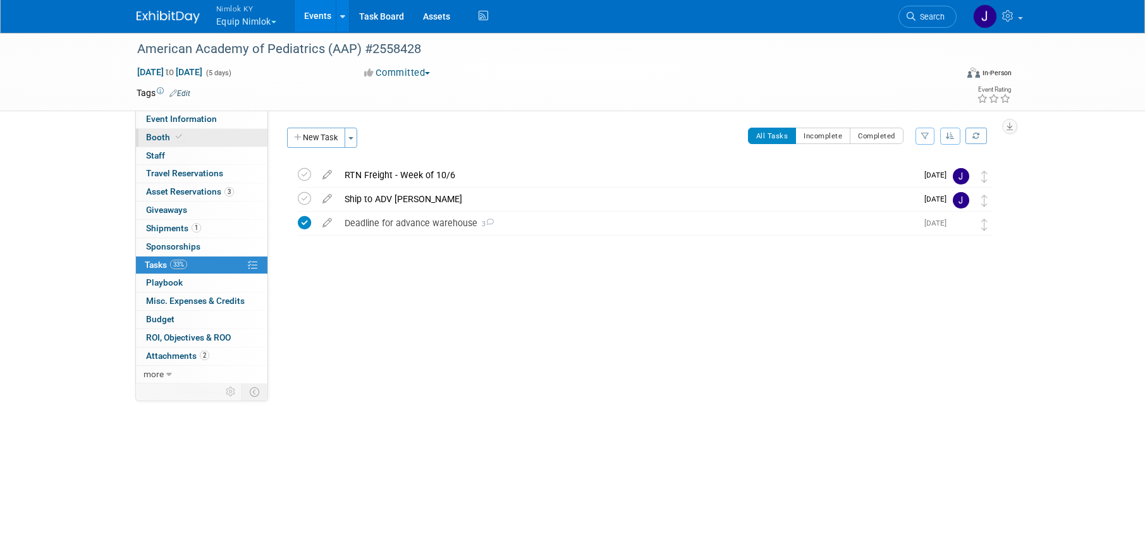
click at [173, 135] on span at bounding box center [178, 136] width 11 height 9
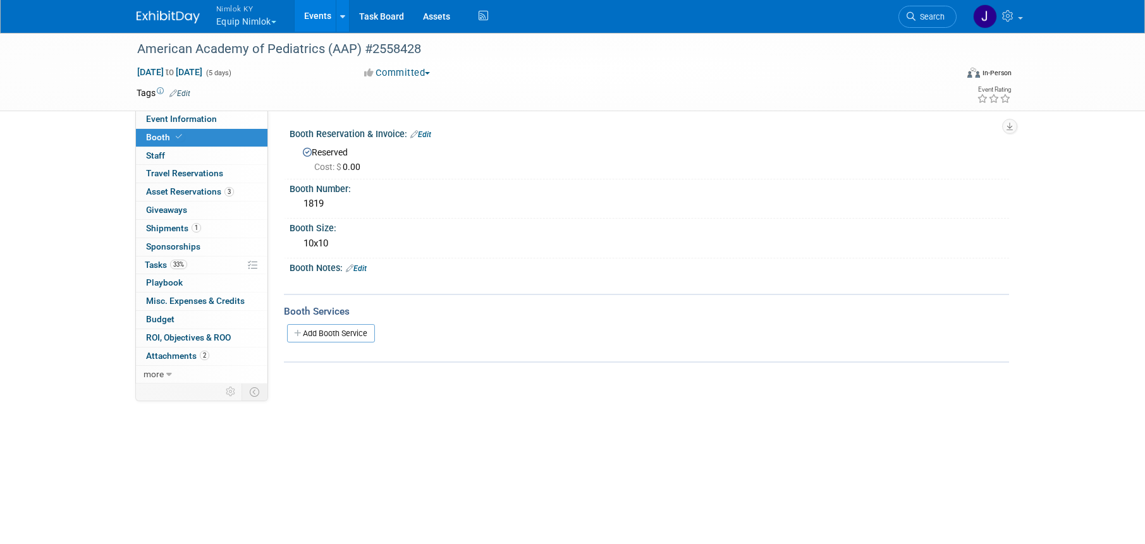
click at [173, 136] on span at bounding box center [178, 136] width 11 height 9
click at [477, 80] on div "Sep 26, 2025 to Sep 30, 2025 (5 days) Sep 26, 2025 to Sep 30, 2025 Committed Co…" at bounding box center [574, 75] width 894 height 19
click at [217, 119] on link "Event Information" at bounding box center [201, 120] width 131 height 18
select select "Making Shipping Arrangements"
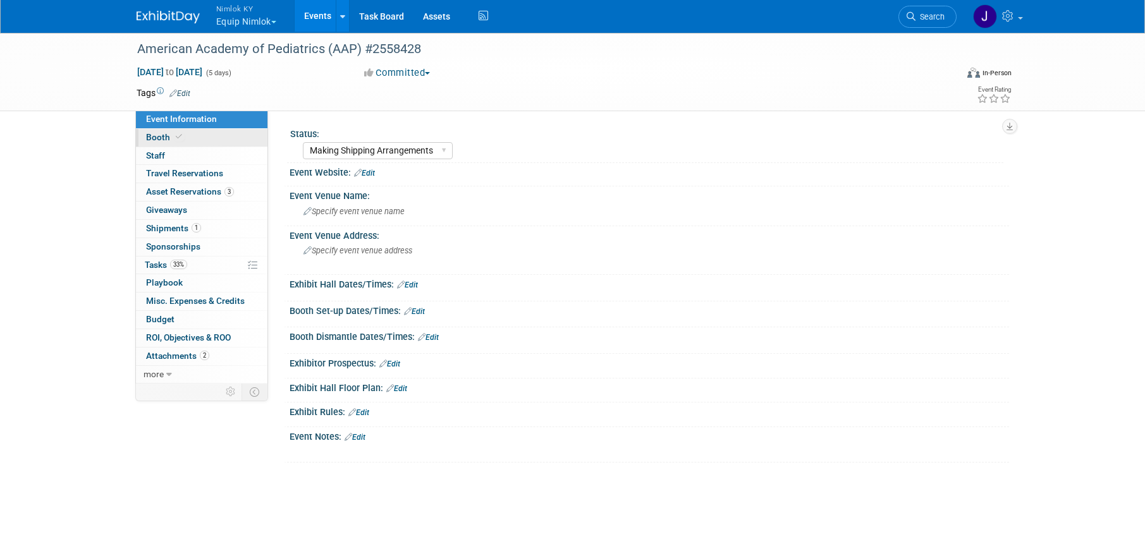
click at [221, 135] on link "Booth" at bounding box center [201, 138] width 131 height 18
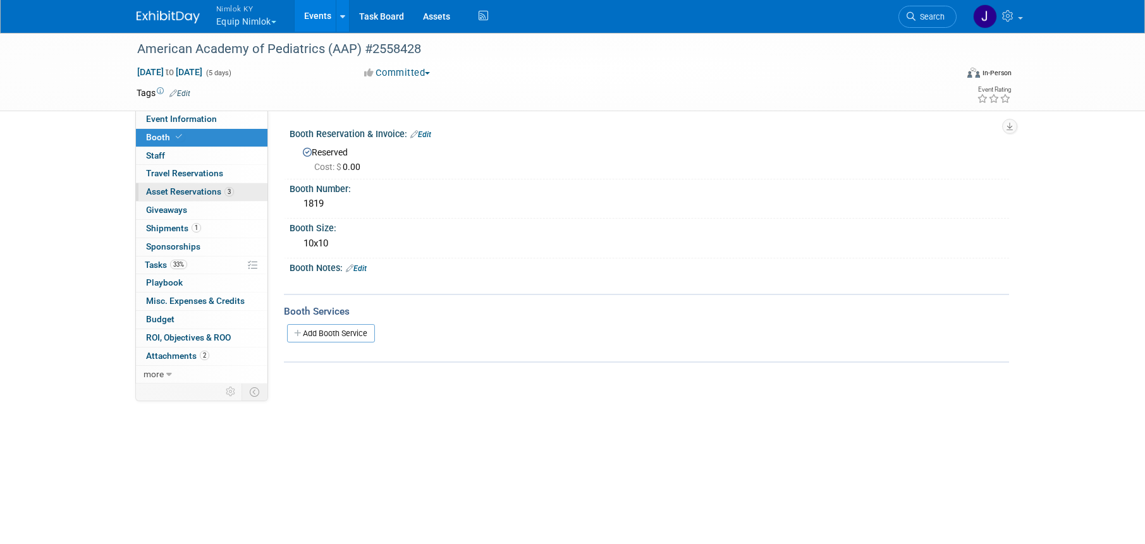
click at [212, 195] on span "Asset Reservations 3" at bounding box center [190, 191] width 88 height 10
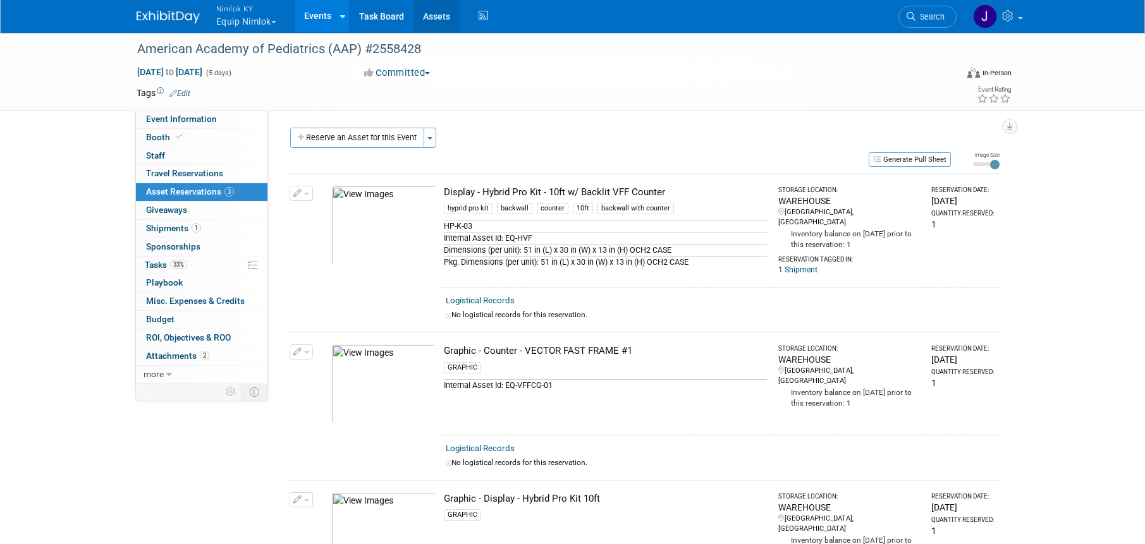
click at [442, 23] on link "Assets" at bounding box center [436, 16] width 46 height 32
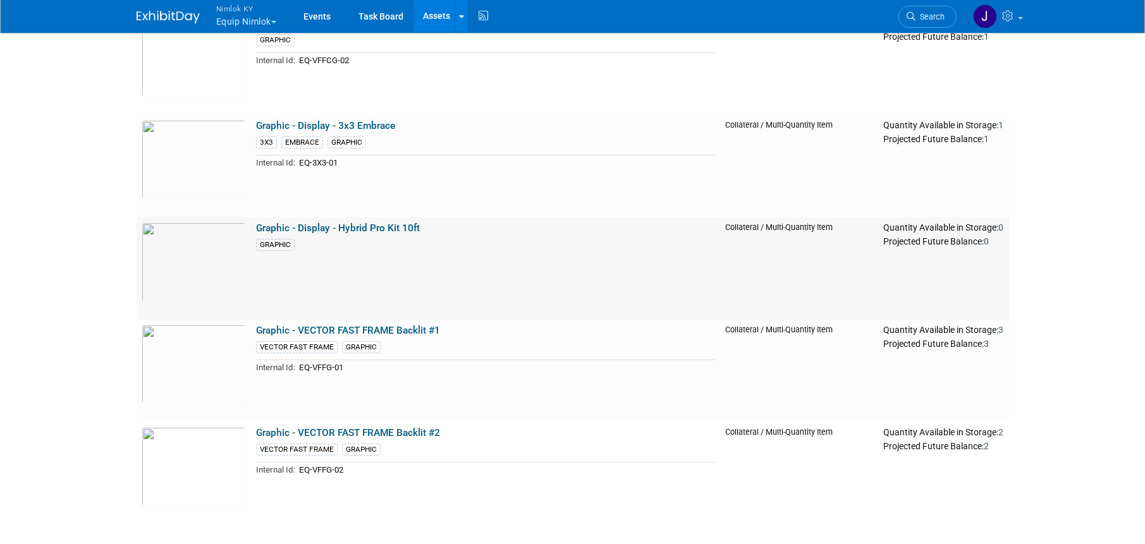
scroll to position [712, 0]
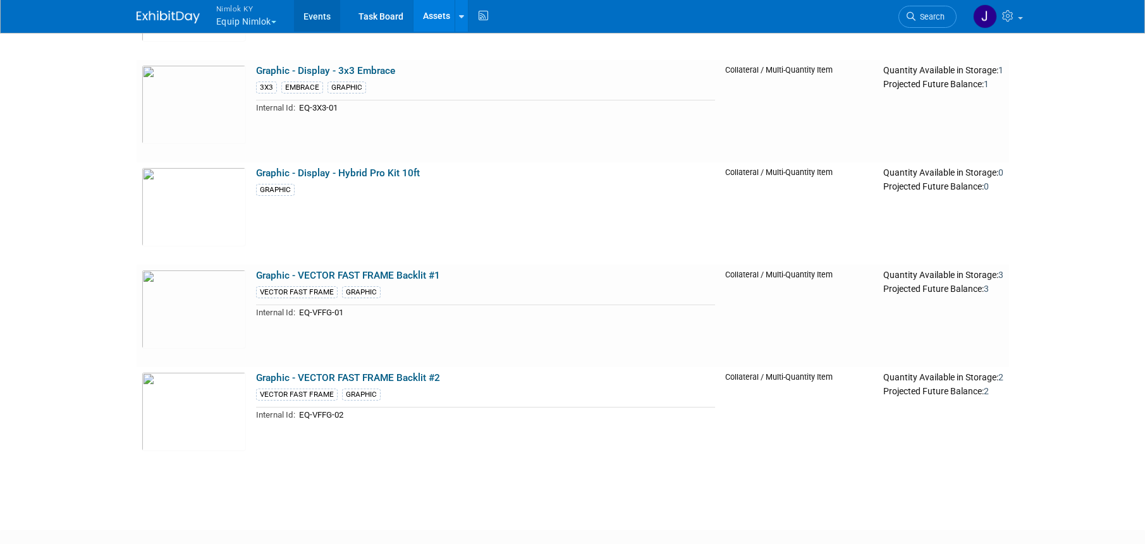
click at [313, 11] on link "Events" at bounding box center [317, 16] width 46 height 32
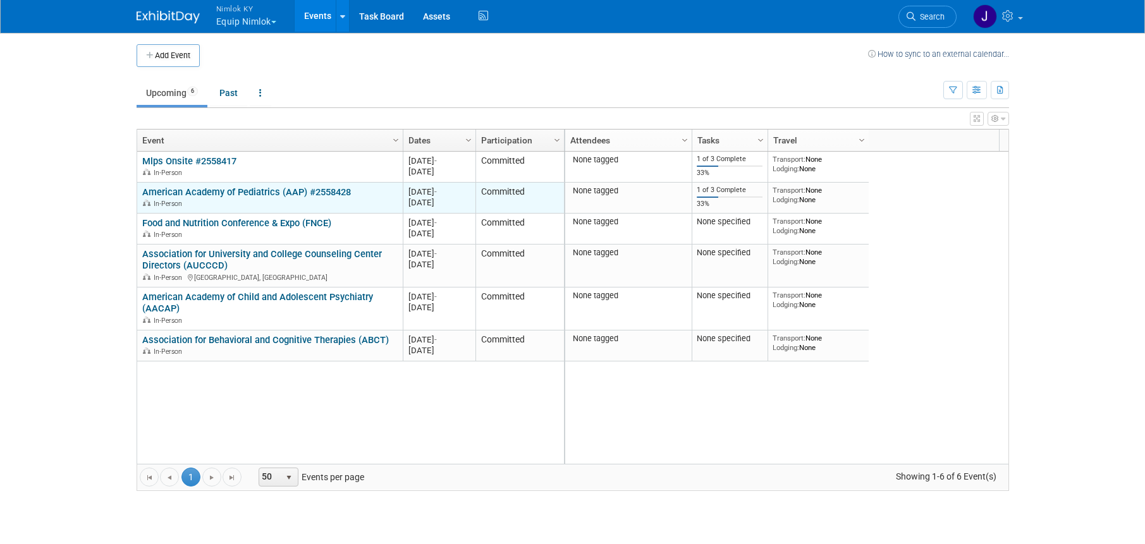
click at [252, 195] on link "American Academy of Pediatrics (AAP) #2558428" at bounding box center [246, 191] width 209 height 11
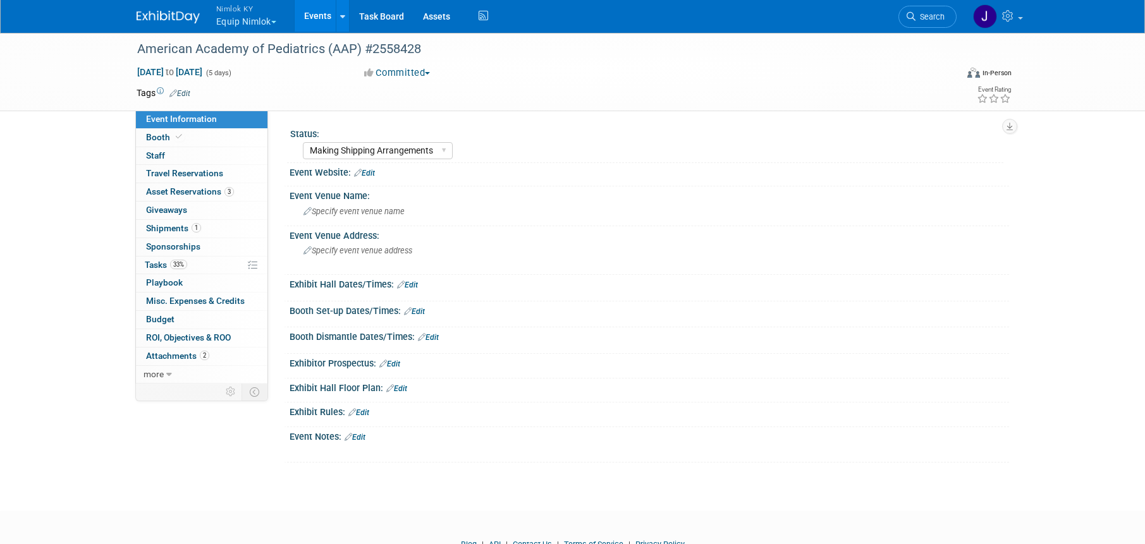
select select "Making Shipping Arrangements"
click at [224, 224] on link "1 Shipments 1" at bounding box center [201, 229] width 131 height 18
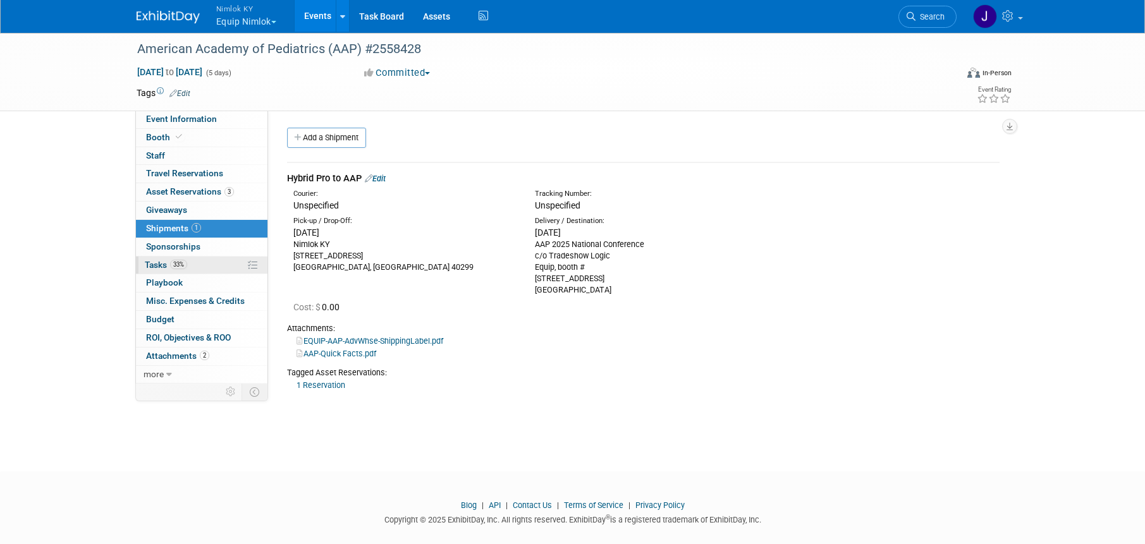
click at [221, 264] on link "33% Tasks 33%" at bounding box center [201, 266] width 131 height 18
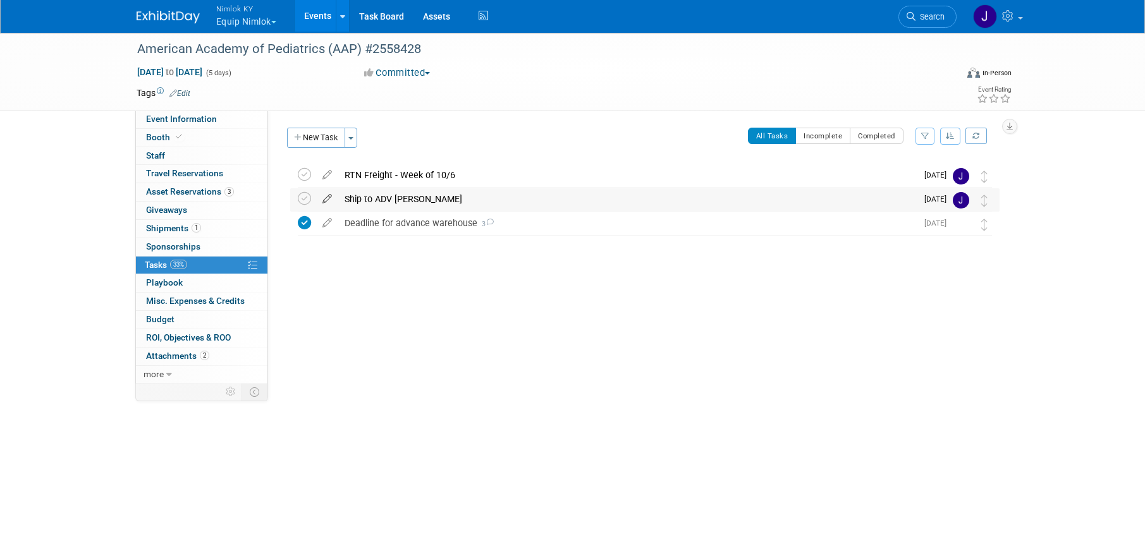
click at [327, 198] on icon at bounding box center [327, 196] width 22 height 16
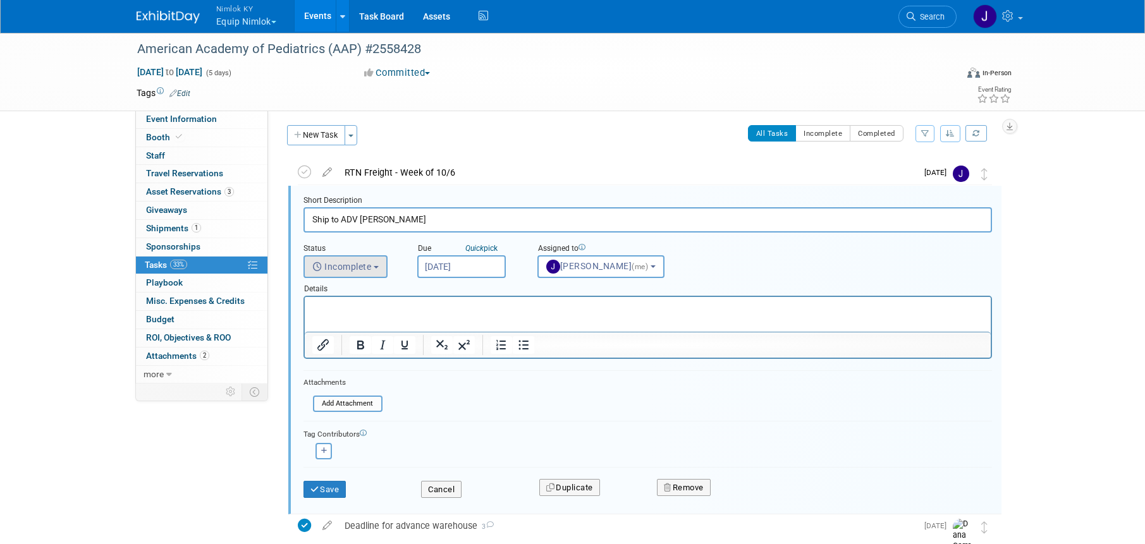
scroll to position [3, 0]
click at [441, 264] on input "Sep 10, 2025" at bounding box center [461, 266] width 88 height 23
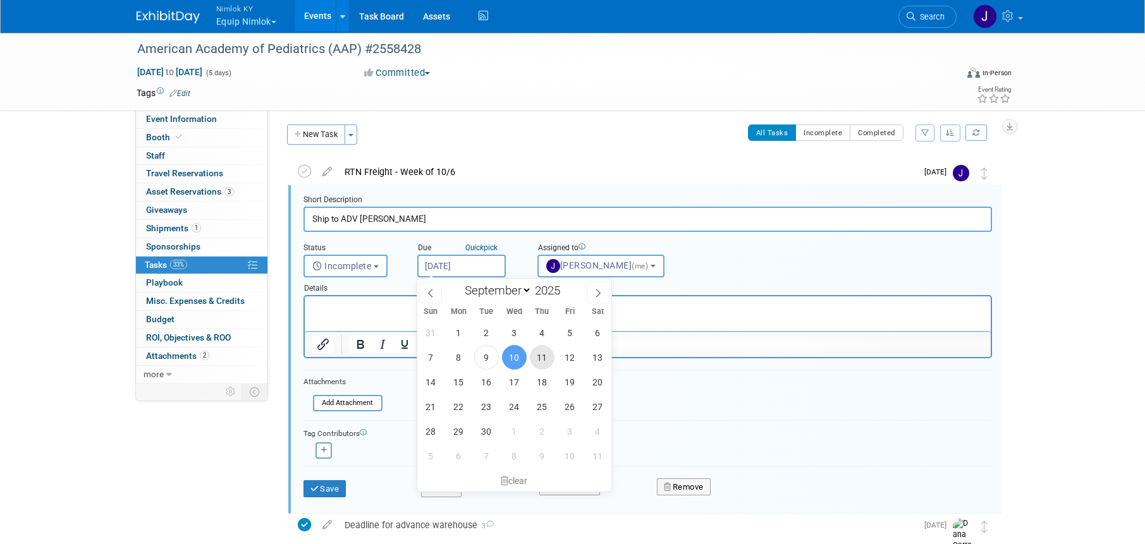
click at [542, 356] on span "11" at bounding box center [542, 357] width 25 height 25
type input "Sep 11, 2025"
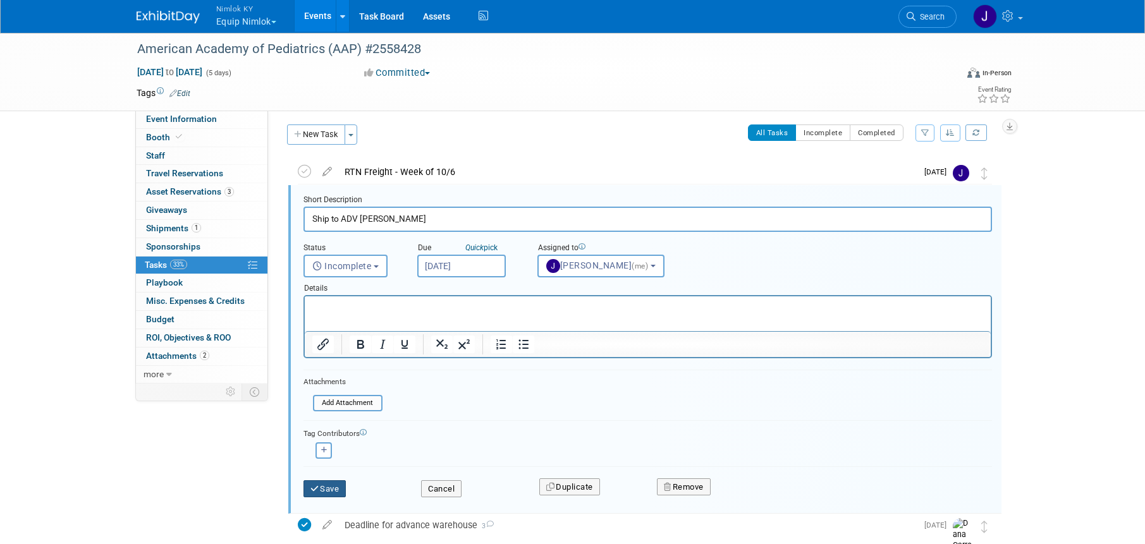
click at [334, 485] on button "Save" at bounding box center [324, 489] width 43 height 18
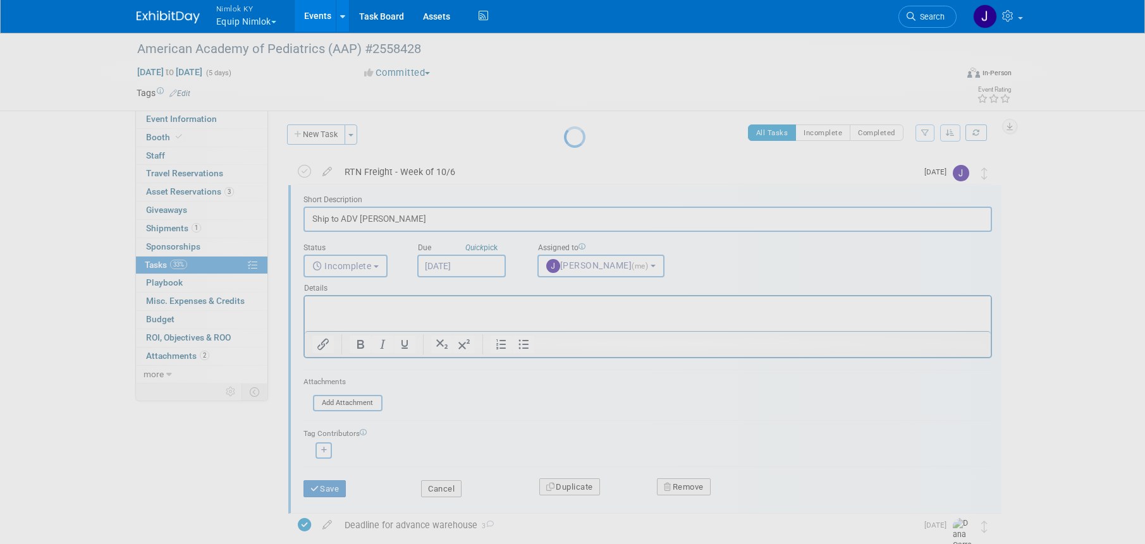
scroll to position [0, 0]
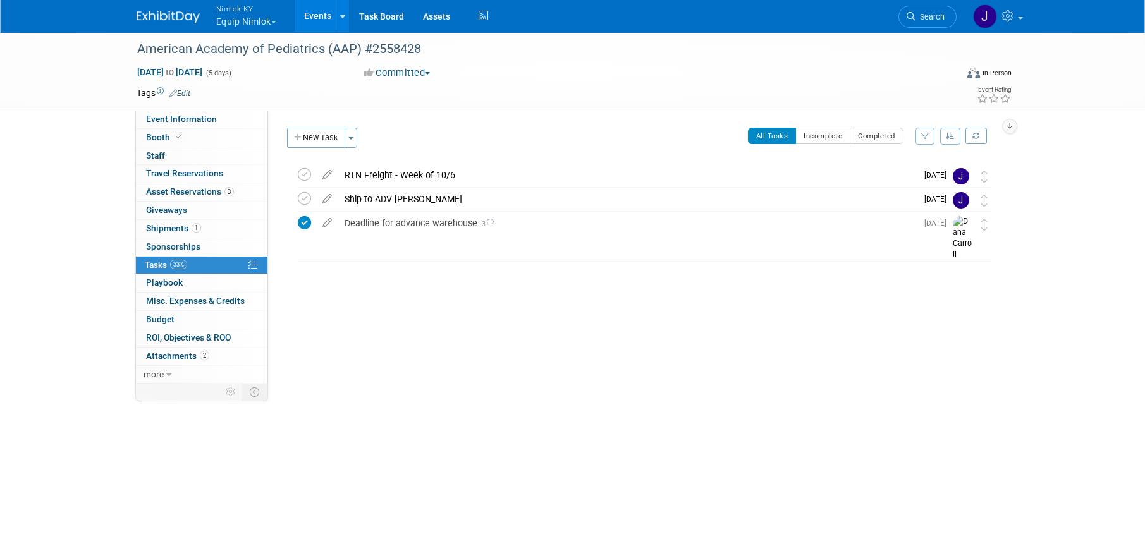
click at [231, 21] on button "Nimlok KY Equip Nimlok" at bounding box center [253, 16] width 77 height 33
click at [250, 21] on button "Nimlok KY Equip Nimlok" at bounding box center [253, 16] width 77 height 33
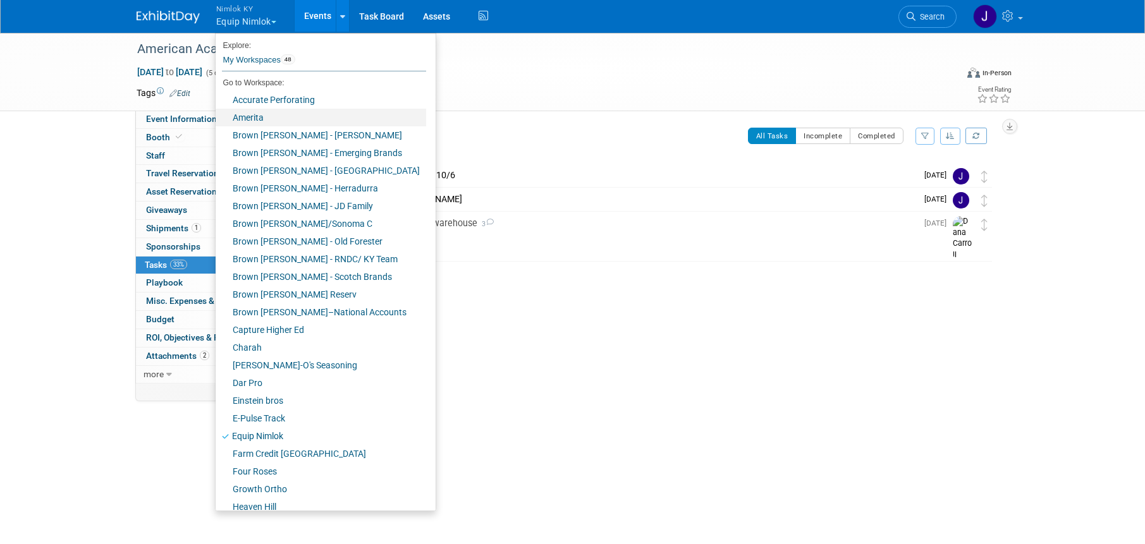
click at [262, 114] on link "Amerita" at bounding box center [321, 118] width 210 height 18
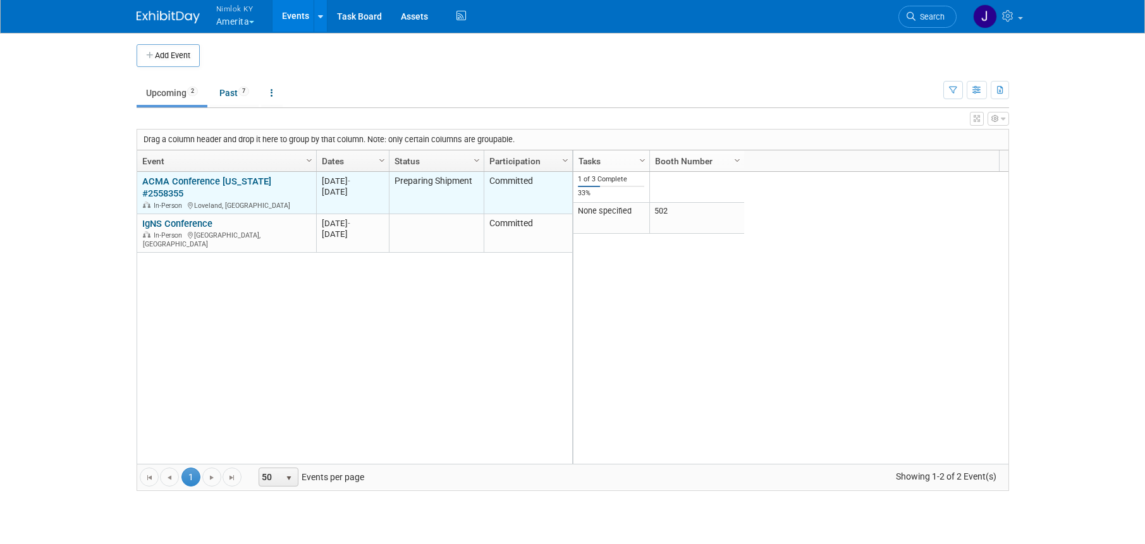
click at [271, 182] on link "ACMA Conference [US_STATE] #2558355" at bounding box center [206, 187] width 129 height 23
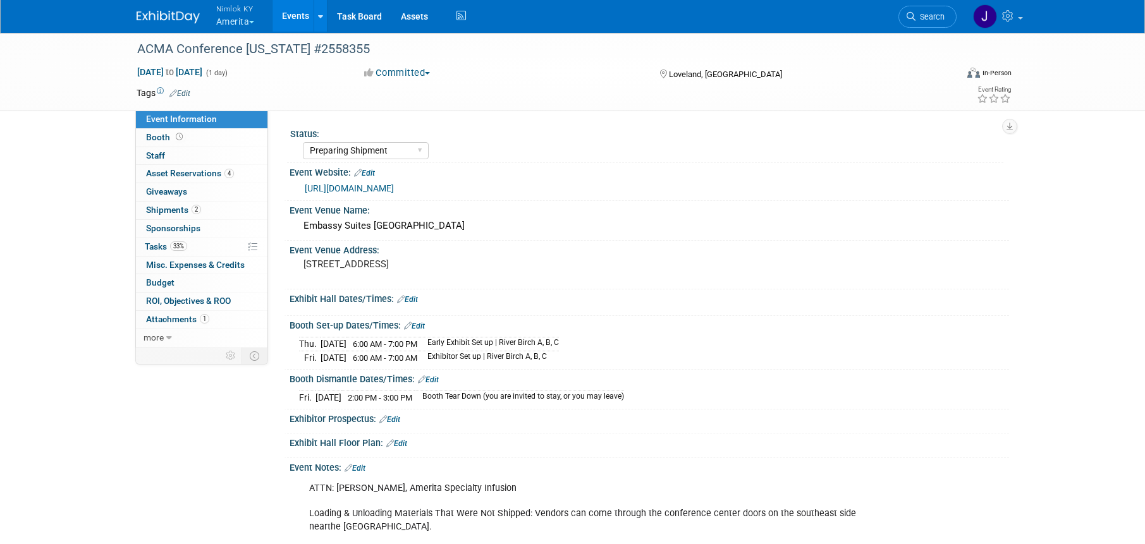
select select "Preparing Shipment"
click at [228, 207] on link "2 Shipments 2" at bounding box center [201, 211] width 131 height 18
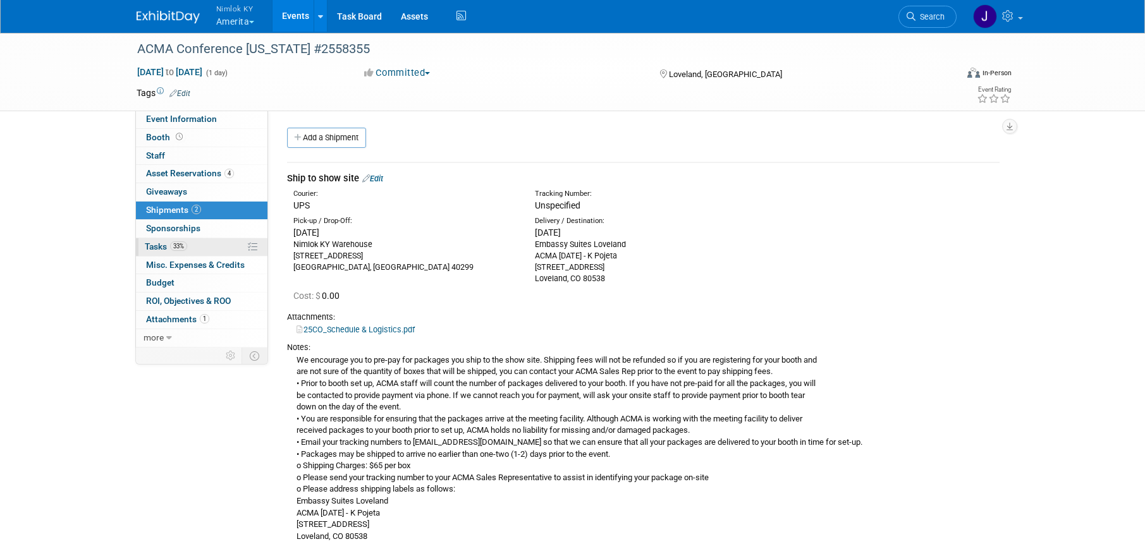
click at [232, 249] on link "33% Tasks 33%" at bounding box center [201, 247] width 131 height 18
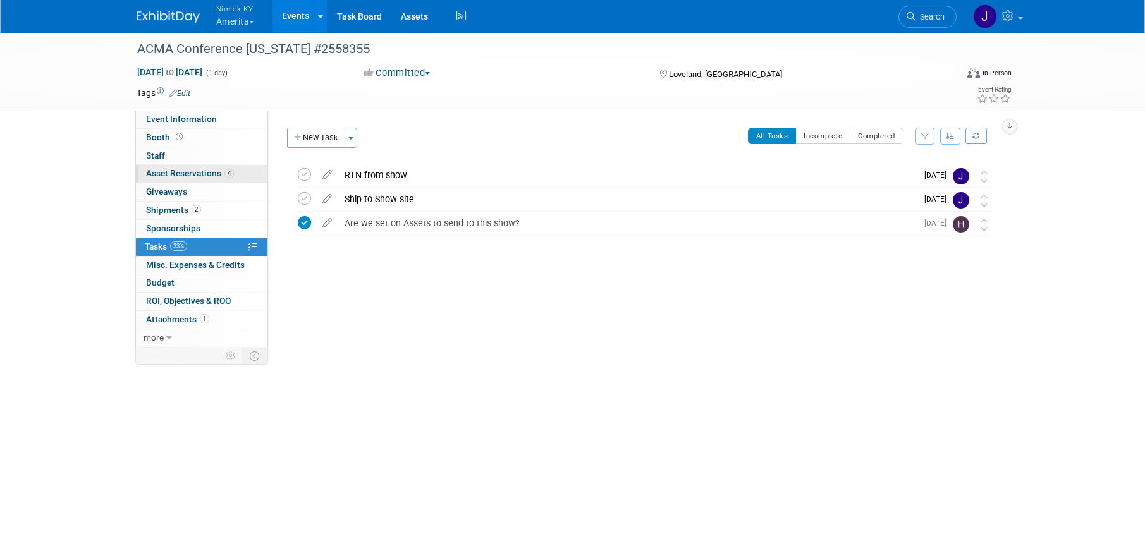
click at [211, 177] on span "Asset Reservations 4" at bounding box center [190, 173] width 88 height 10
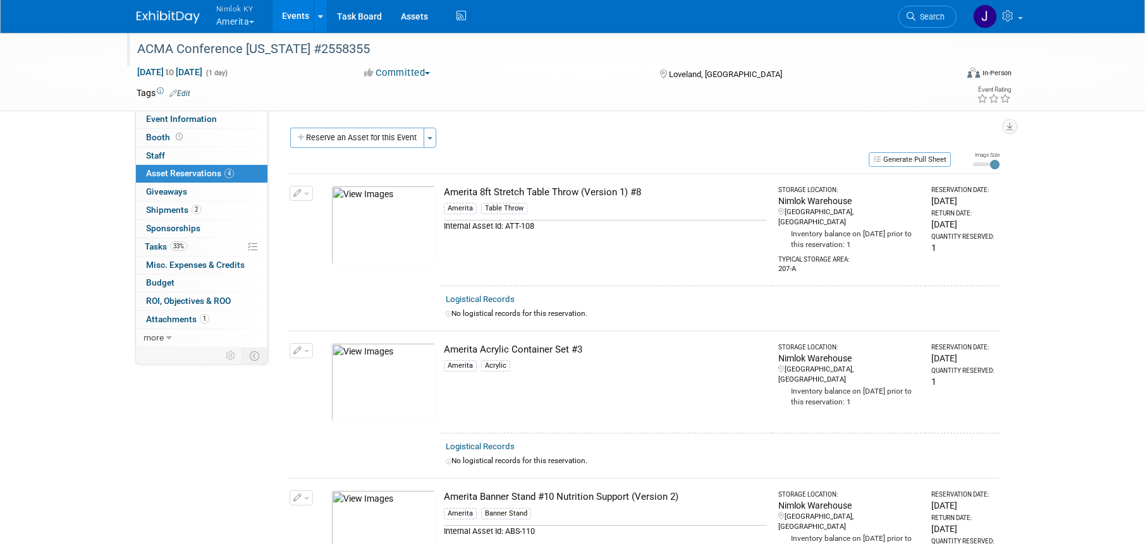
click at [365, 47] on div "ACMA Conference Colorado #2558355" at bounding box center [535, 49] width 805 height 23
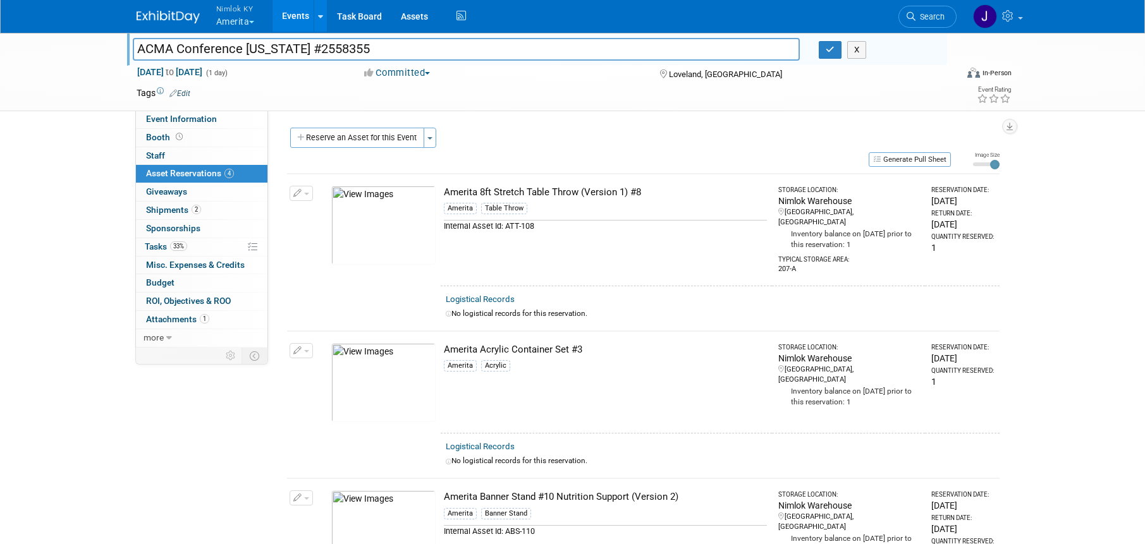
drag, startPoint x: 363, startPoint y: 49, endPoint x: 100, endPoint y: 37, distance: 263.2
click at [100, 37] on div "ACMA Conference Colorado #2558355 ACMA Conference Colorado #2558355 X Sep 19, 2…" at bounding box center [572, 72] width 1145 height 80
click at [410, 47] on input "ACMA Conference Colorado #2558355" at bounding box center [466, 49] width 667 height 22
click at [836, 49] on button "button" at bounding box center [829, 50] width 23 height 18
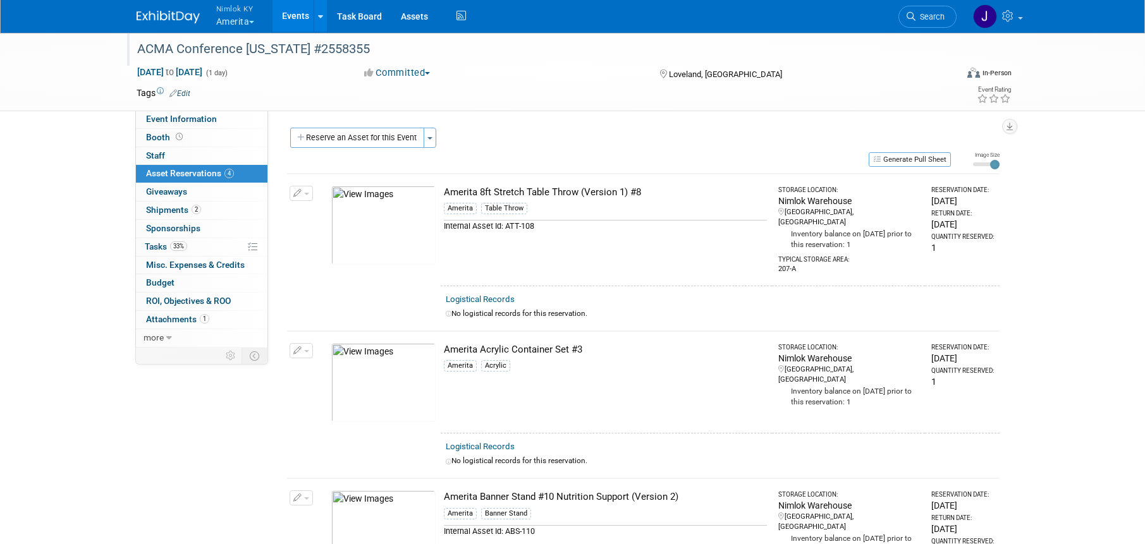
click at [245, 23] on button "Nimlok KY Amerita" at bounding box center [243, 16] width 56 height 33
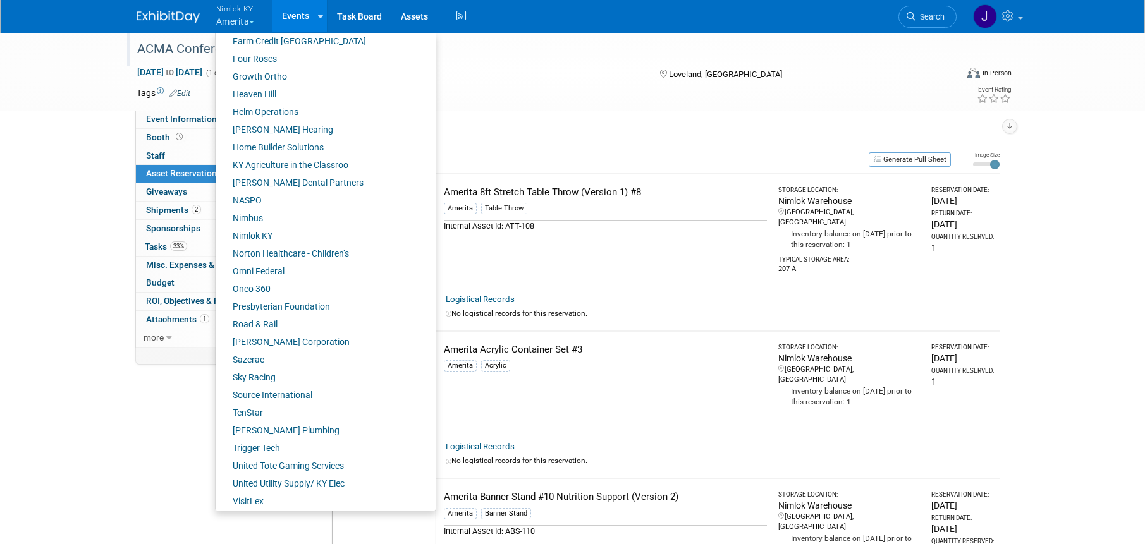
scroll to position [434, 0]
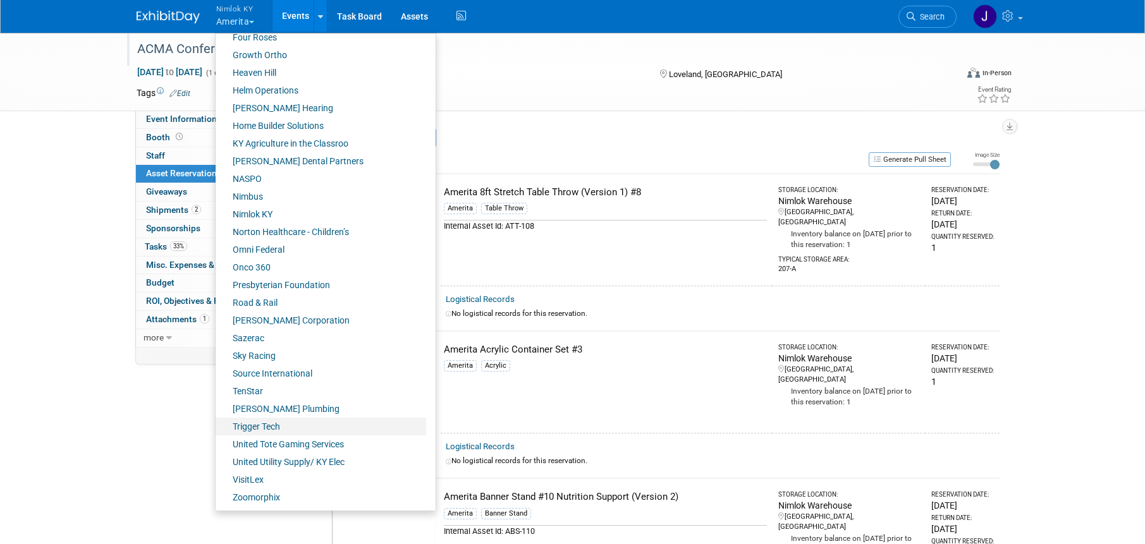
click at [293, 422] on link "Trigger Tech" at bounding box center [321, 427] width 210 height 18
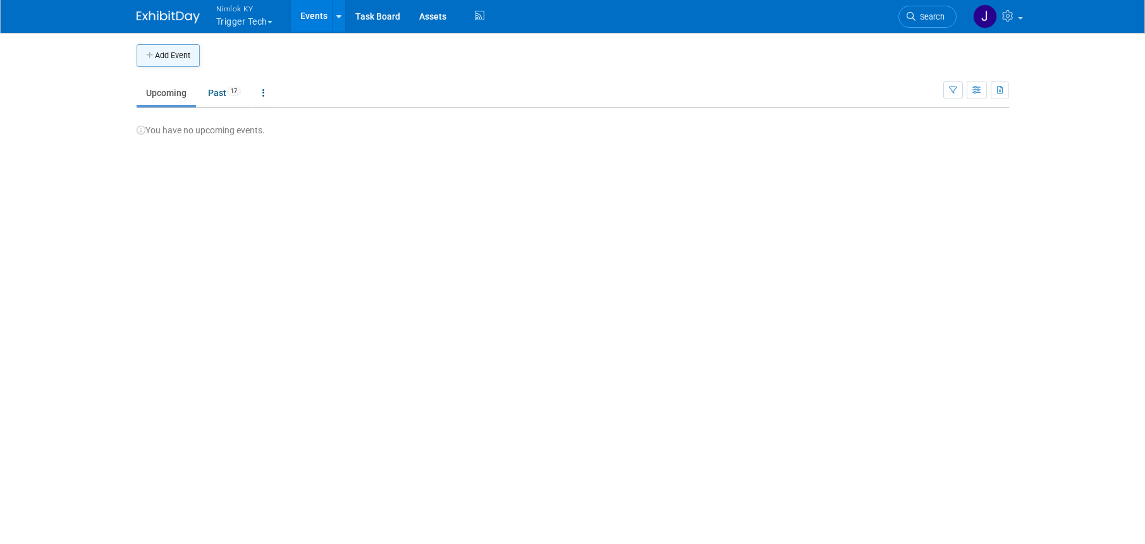
click at [187, 53] on button "Add Event" at bounding box center [168, 55] width 63 height 23
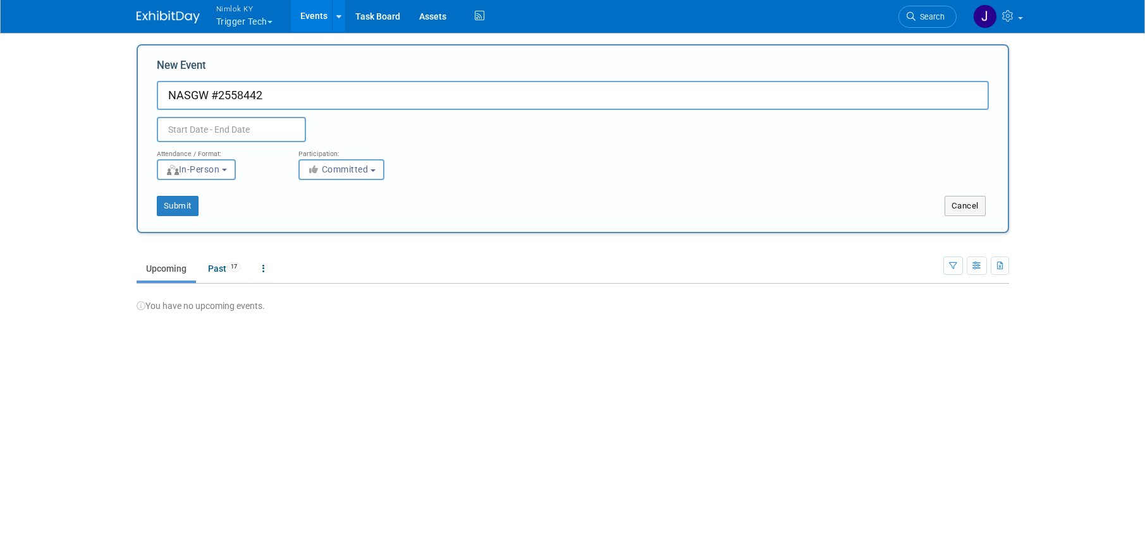
type input "NASGW #2558442"
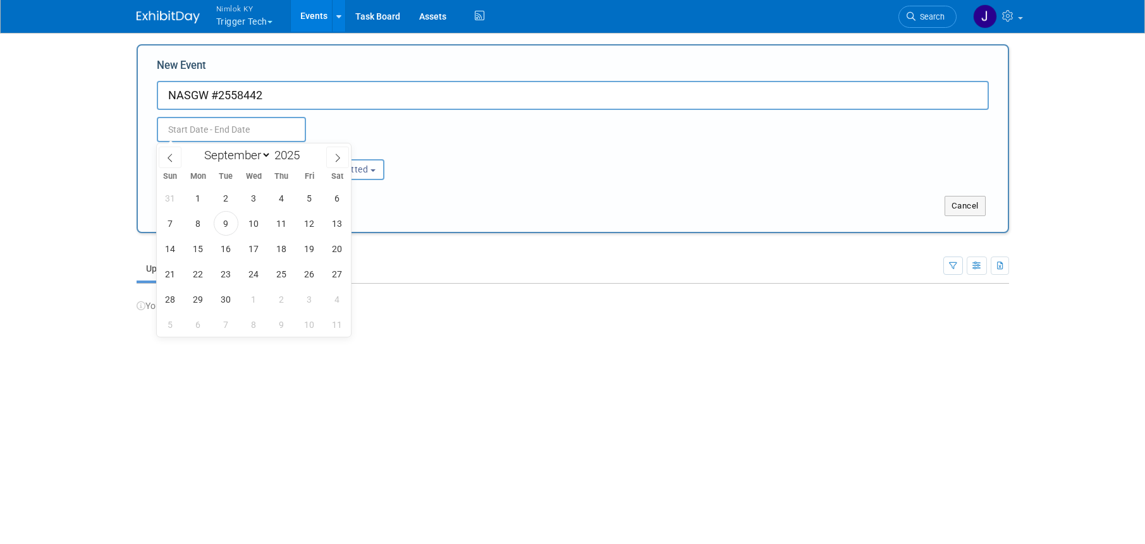
click at [270, 133] on input "text" at bounding box center [231, 129] width 149 height 25
click at [330, 159] on span at bounding box center [337, 157] width 23 height 21
select select "9"
click at [258, 248] on span "15" at bounding box center [253, 248] width 25 height 25
click at [307, 248] on span "17" at bounding box center [309, 248] width 25 height 25
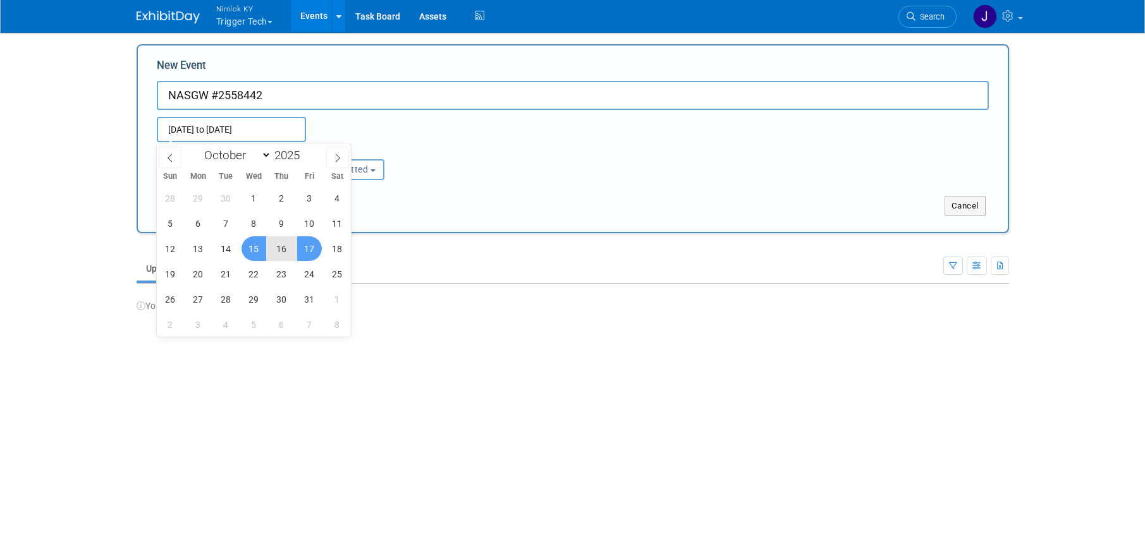
type input "[DATE] to [DATE]"
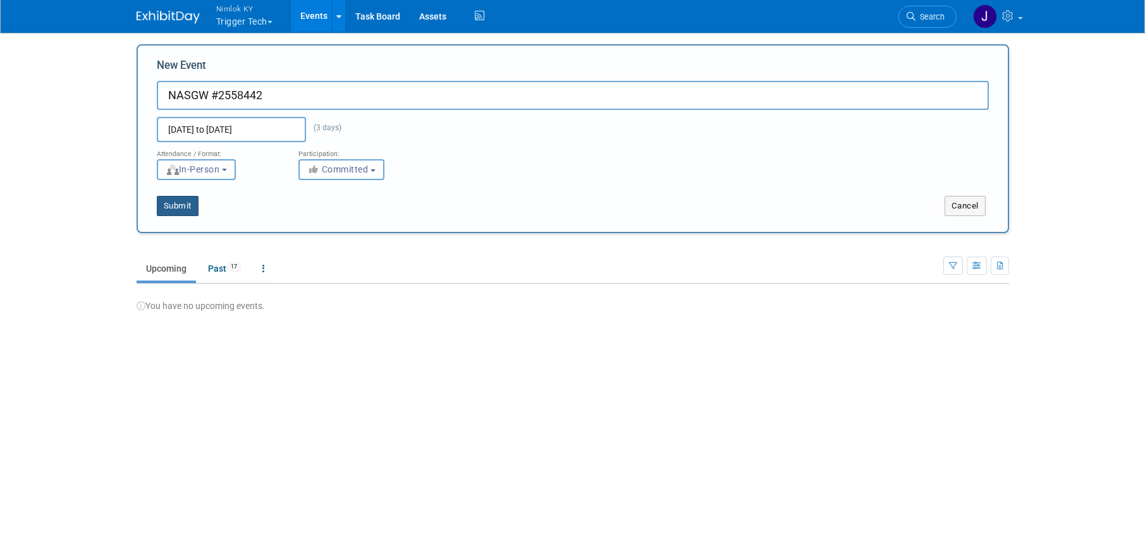
click at [189, 205] on button "Submit" at bounding box center [178, 206] width 42 height 20
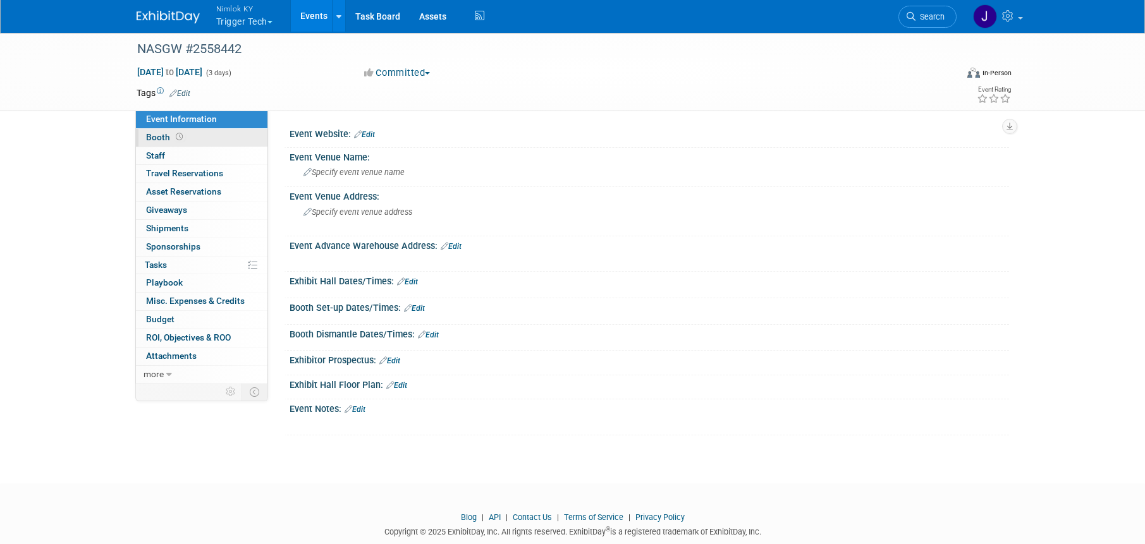
click at [214, 138] on link "Booth" at bounding box center [201, 138] width 131 height 18
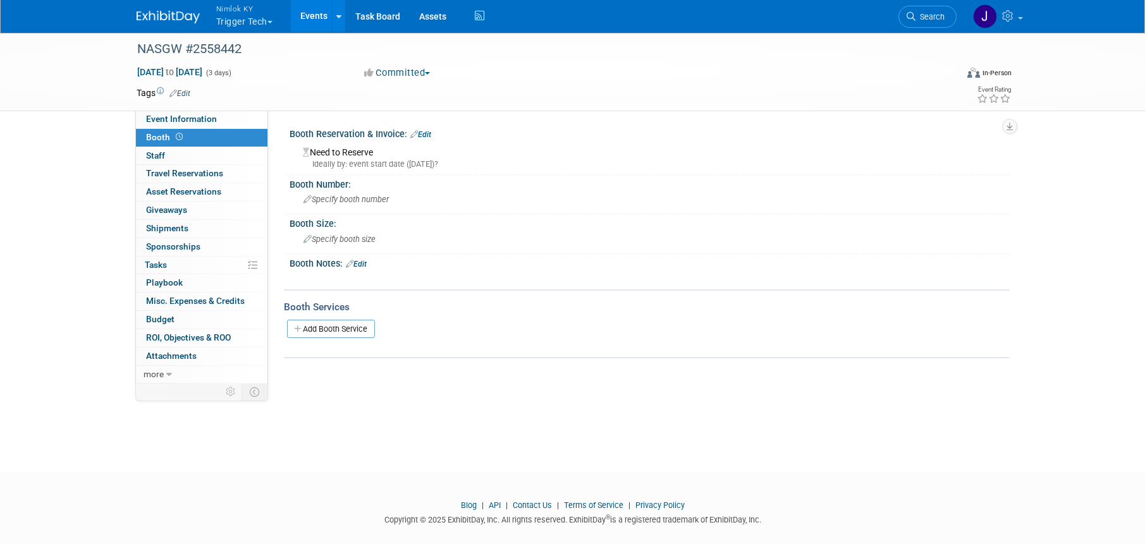
click at [358, 150] on div "Need to Reserve Ideally by: event start date ([DATE])?" at bounding box center [649, 156] width 700 height 27
click at [430, 134] on link "Edit" at bounding box center [420, 134] width 21 height 9
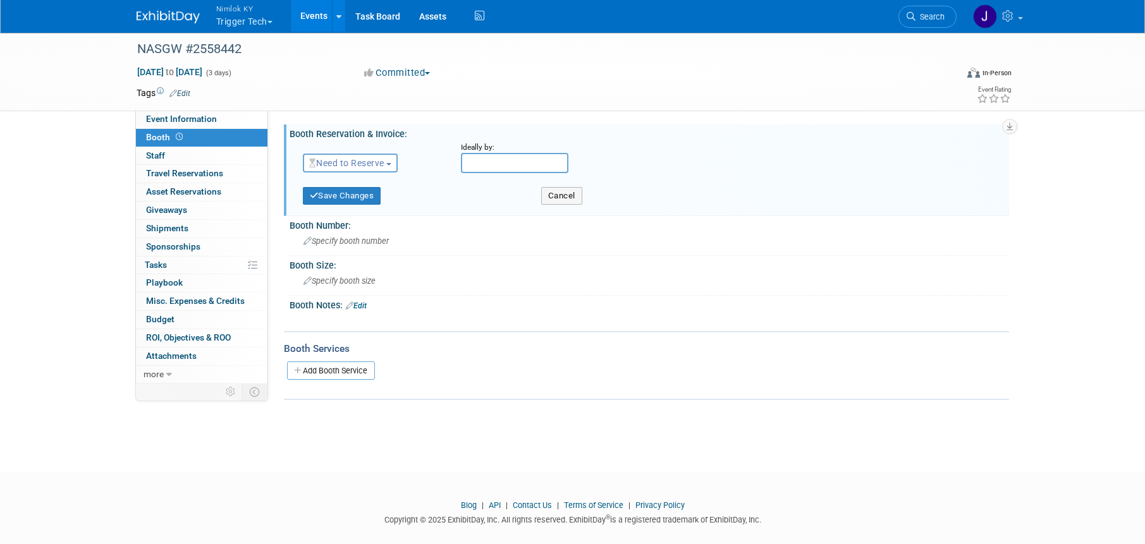
click at [382, 162] on span "Need to Reserve" at bounding box center [346, 163] width 75 height 10
click at [369, 197] on link "Reserved" at bounding box center [370, 202] width 135 height 18
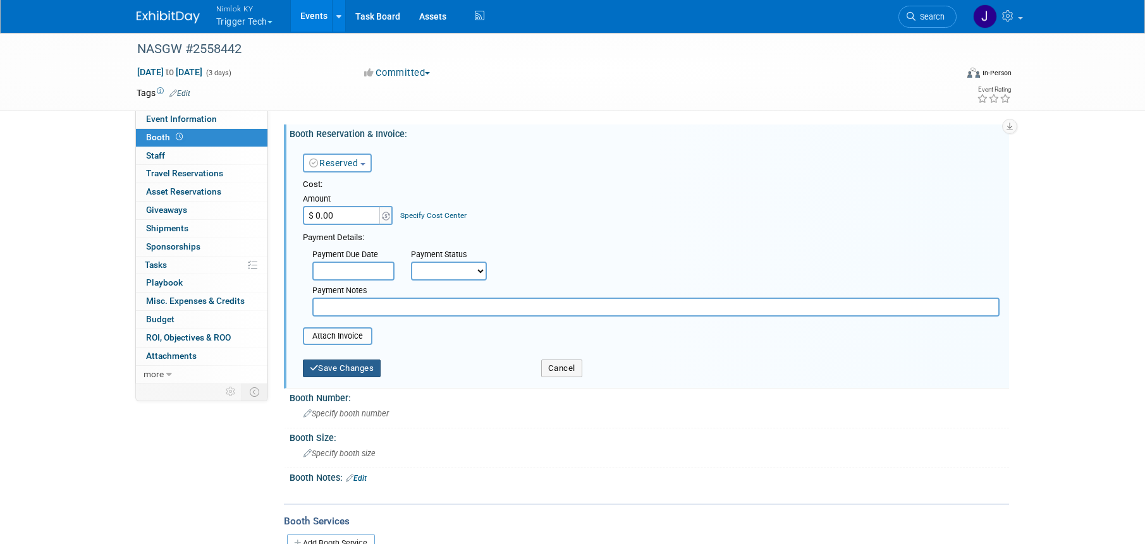
click at [362, 372] on button "Save Changes" at bounding box center [342, 369] width 78 height 18
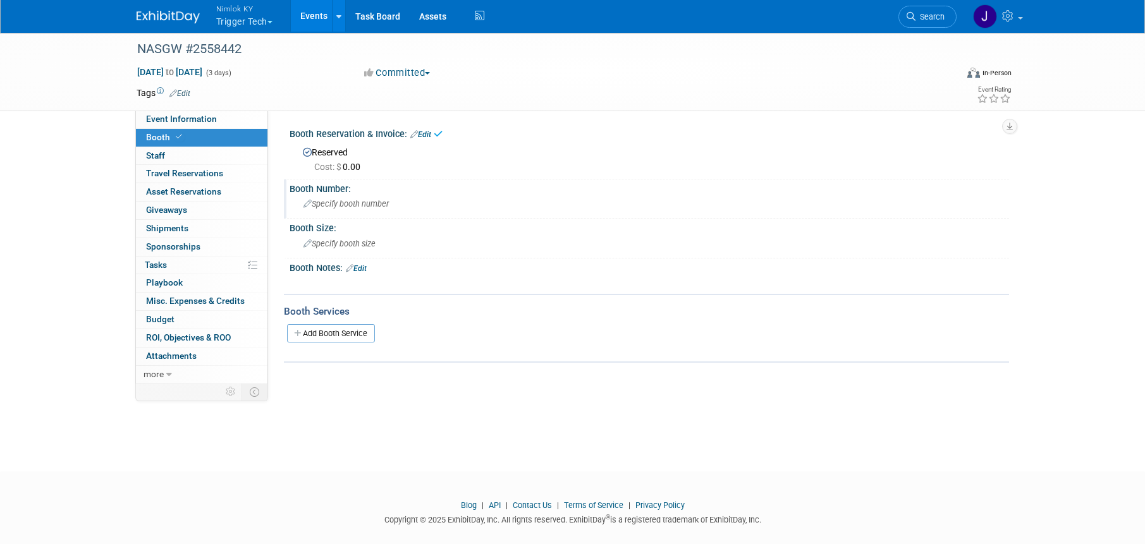
click at [355, 200] on span "Specify booth number" at bounding box center [345, 203] width 85 height 9
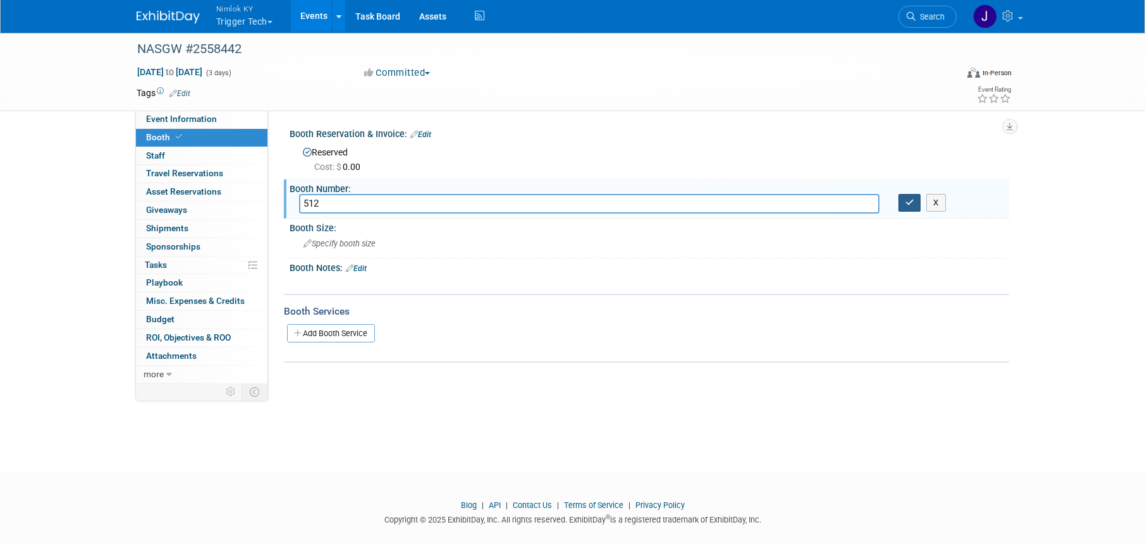
type input "512"
click at [908, 200] on icon "button" at bounding box center [909, 202] width 9 height 8
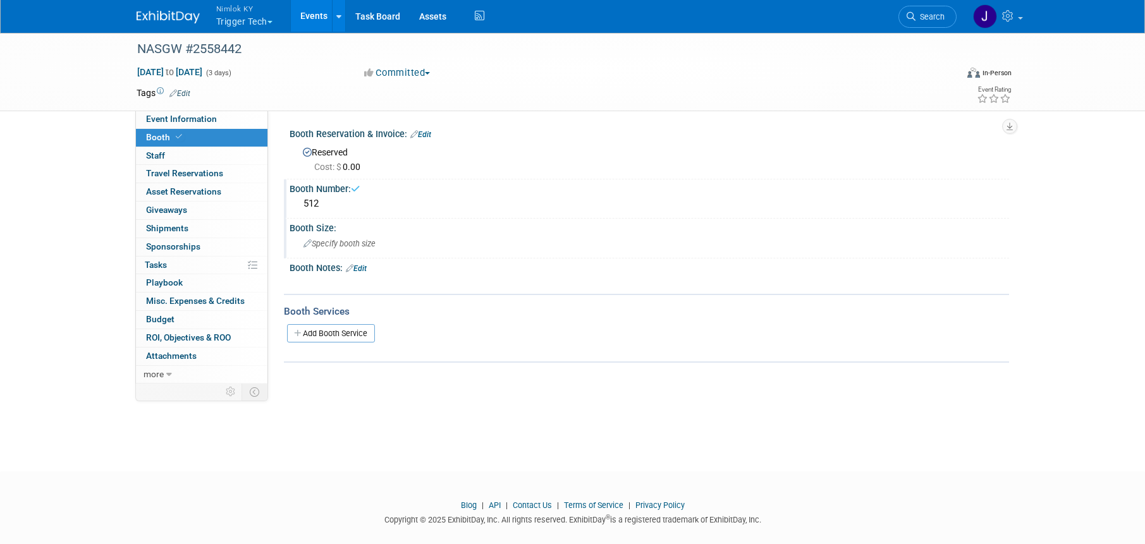
click at [379, 248] on div "Specify booth size" at bounding box center [649, 244] width 700 height 20
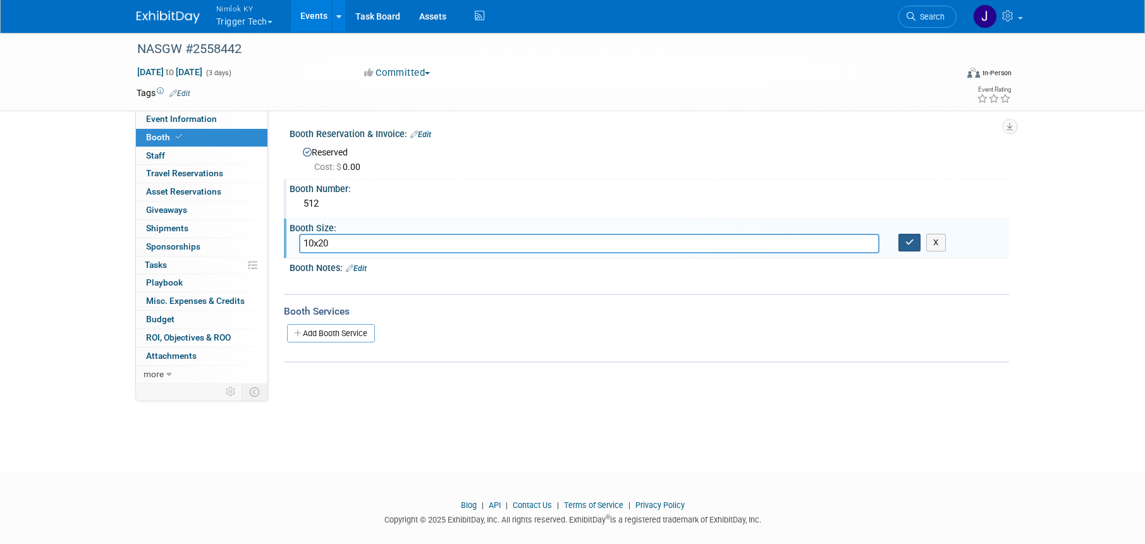
type input "10x20"
click at [911, 248] on button "button" at bounding box center [909, 243] width 23 height 18
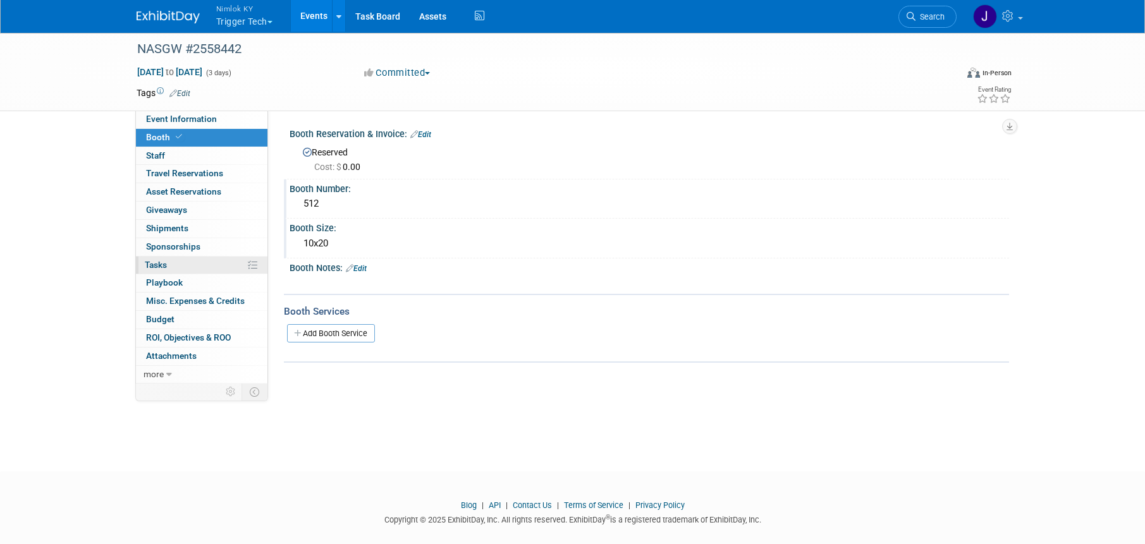
click at [202, 260] on link "0% Tasks 0%" at bounding box center [201, 266] width 131 height 18
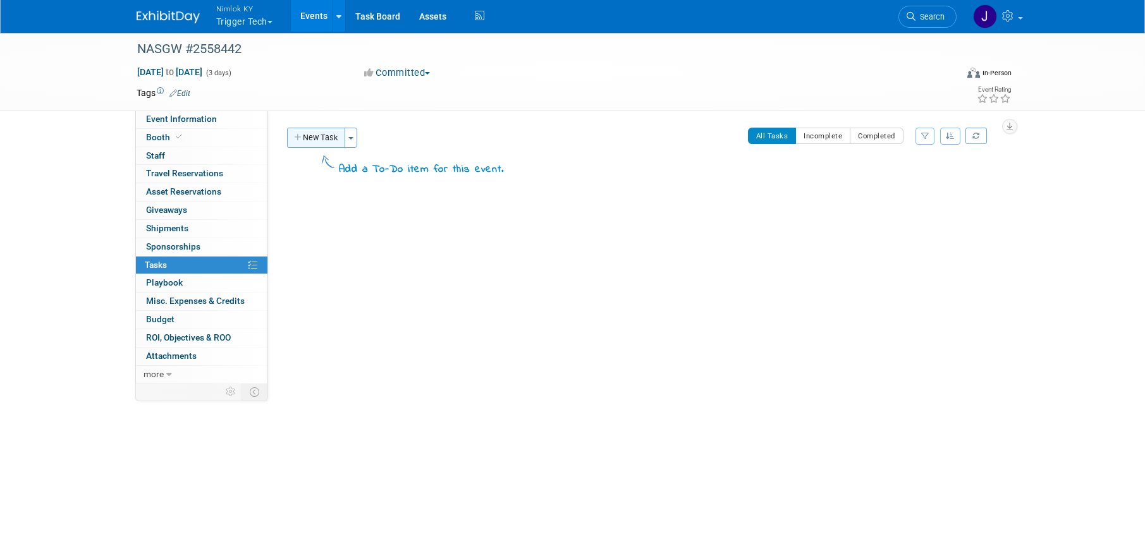
click at [313, 138] on button "New Task" at bounding box center [316, 138] width 58 height 20
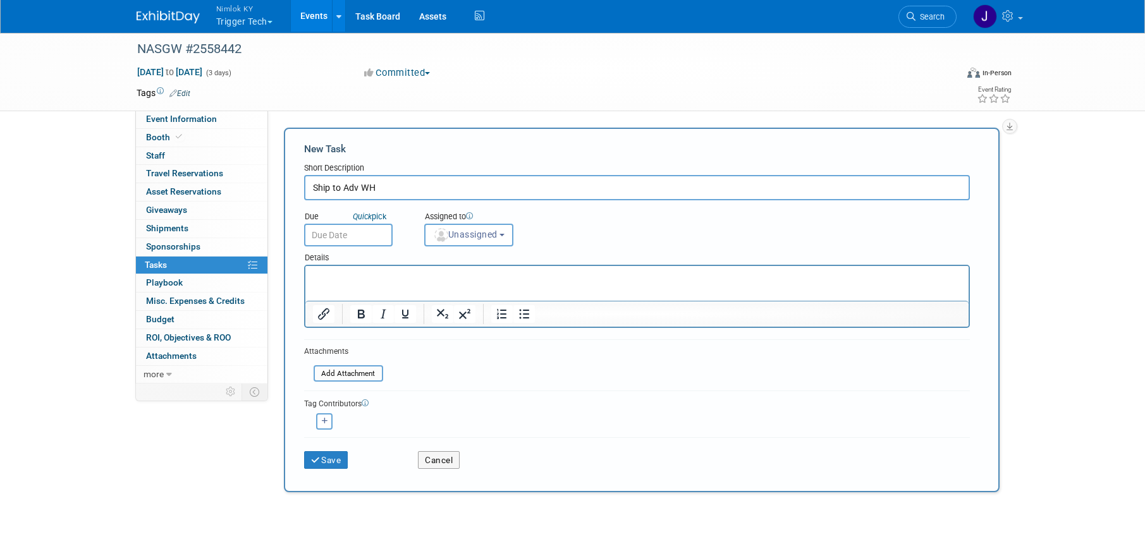
type input "Ship to Adv WH"
click at [356, 240] on input "text" at bounding box center [348, 235] width 88 height 23
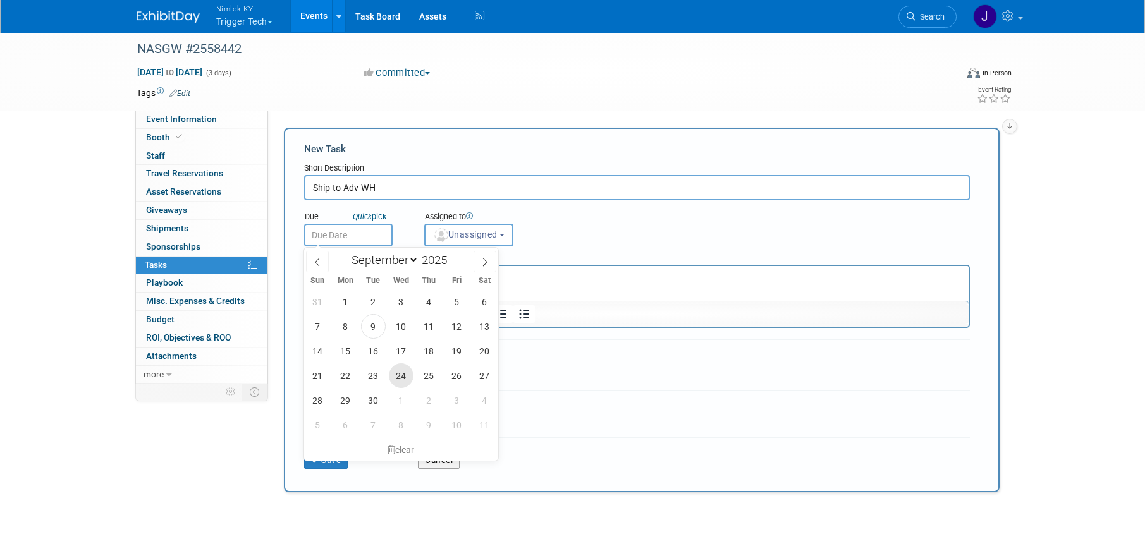
click at [403, 375] on span "24" at bounding box center [401, 375] width 25 height 25
type input "[DATE]"
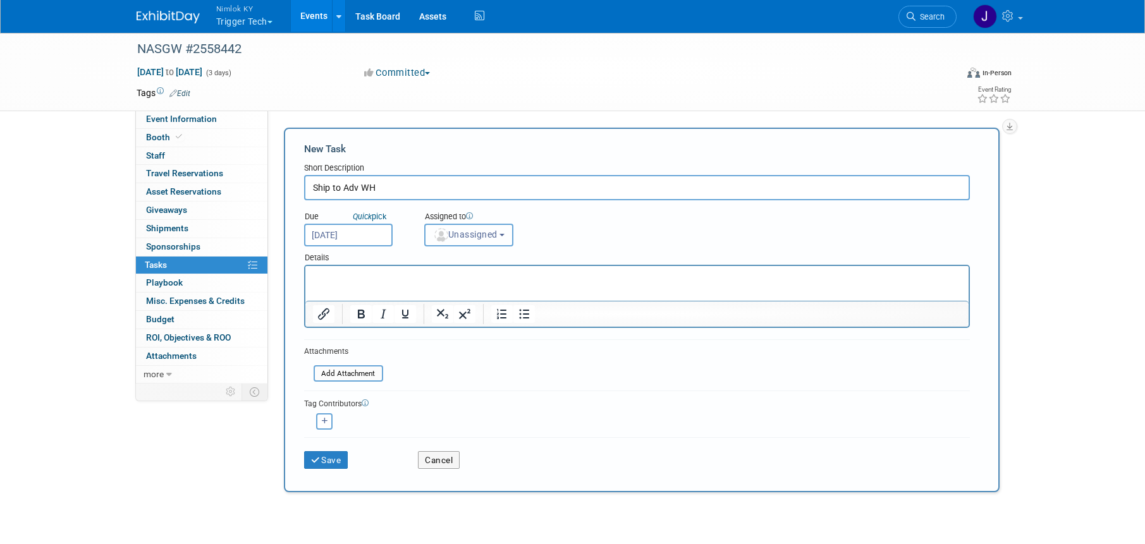
click at [471, 239] on span "Unassigned" at bounding box center [465, 234] width 64 height 10
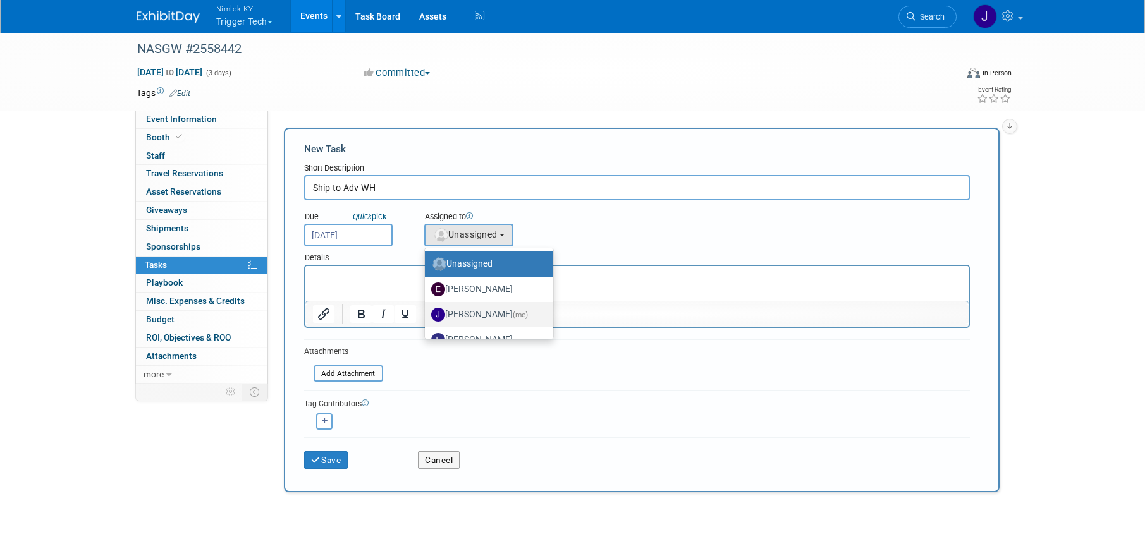
click at [484, 319] on label "[PERSON_NAME] (me)" at bounding box center [485, 315] width 109 height 20
click at [427, 317] on input "[PERSON_NAME] (me)" at bounding box center [422, 313] width 8 height 8
select select "6959d863-ee32-42c4-bffe-2330cab25484"
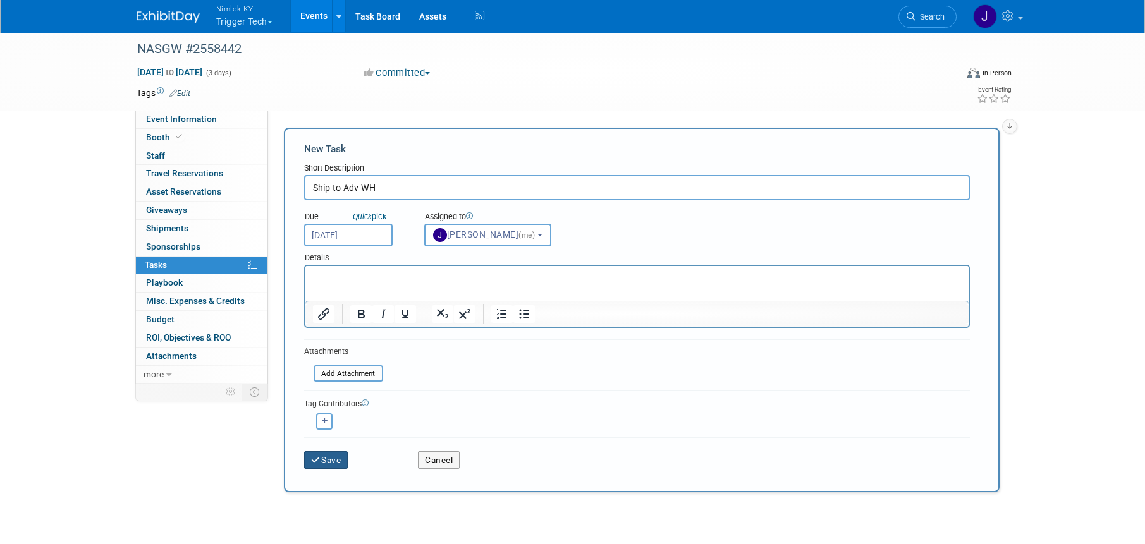
click at [335, 454] on button "Save" at bounding box center [326, 460] width 44 height 18
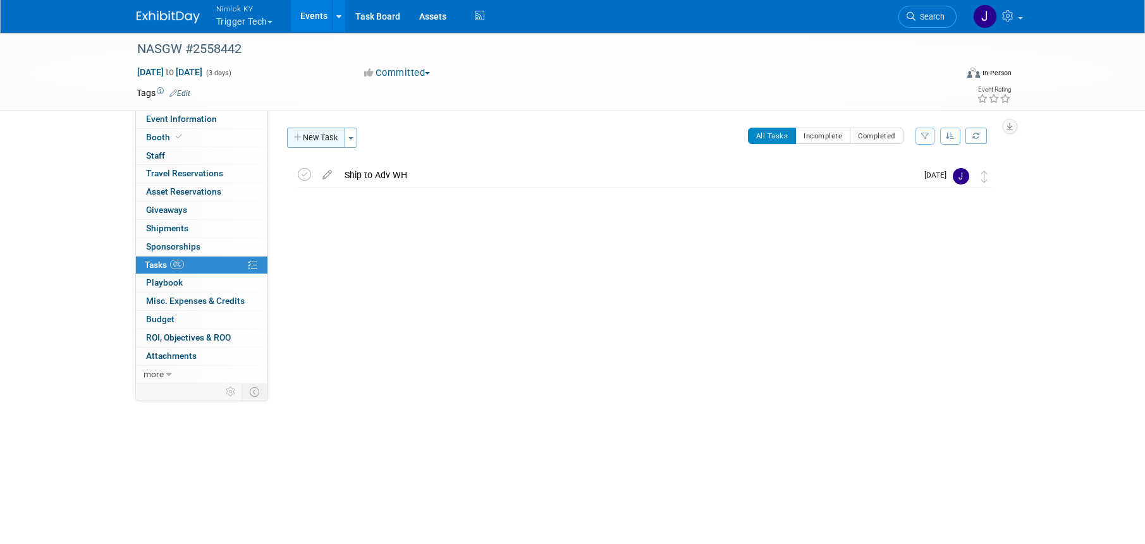
click at [329, 133] on button "New Task" at bounding box center [316, 138] width 58 height 20
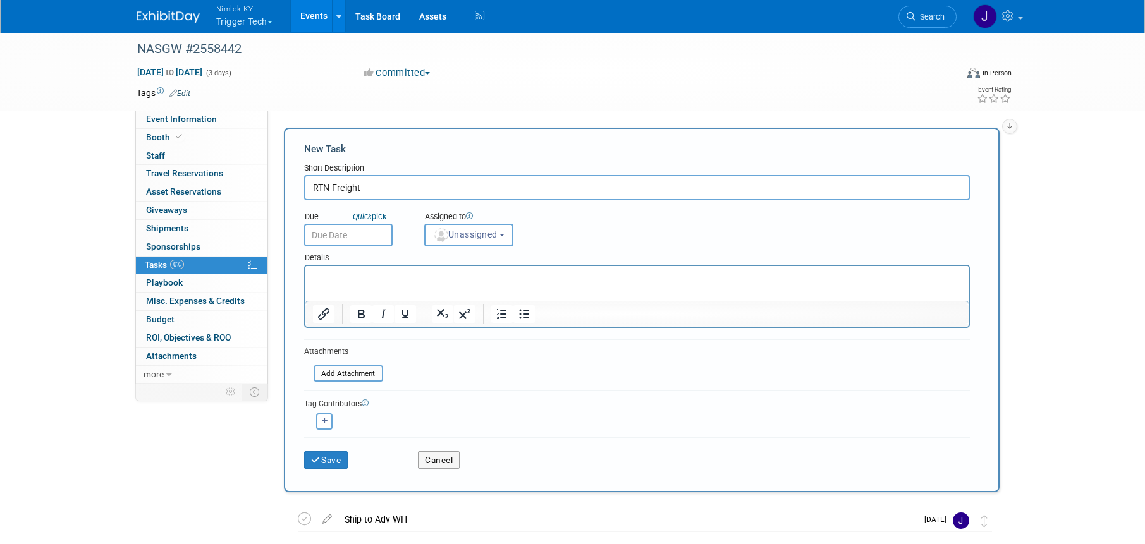
type input "RTN Freight"
click at [363, 243] on body "Nimlok KY Trigger Tech Explore: My Workspaces 48 Go to Workspace: Accurate Perf…" at bounding box center [572, 272] width 1145 height 544
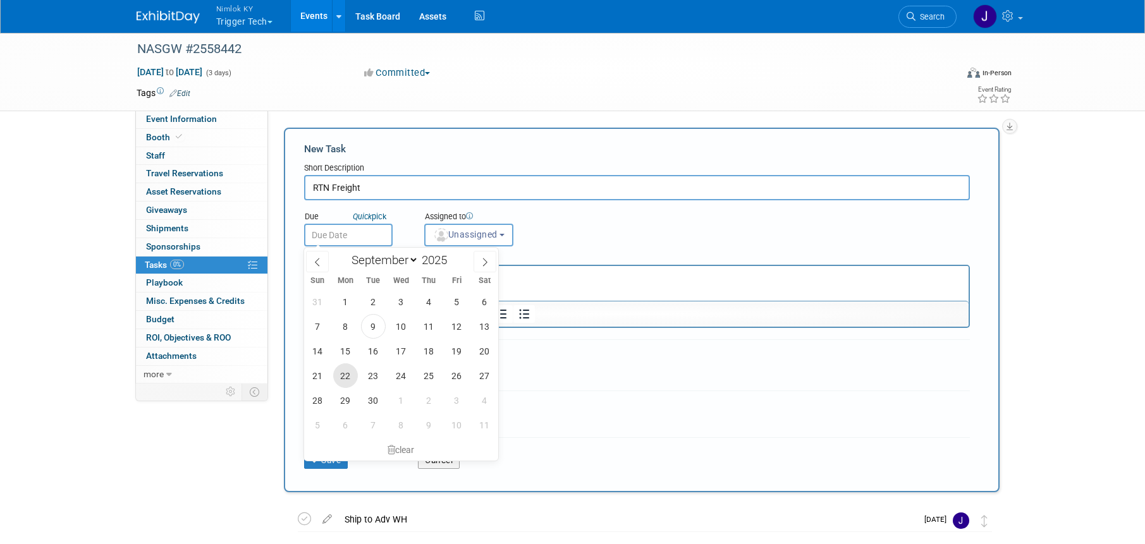
click at [348, 377] on span "22" at bounding box center [345, 375] width 25 height 25
type input "[DATE]"
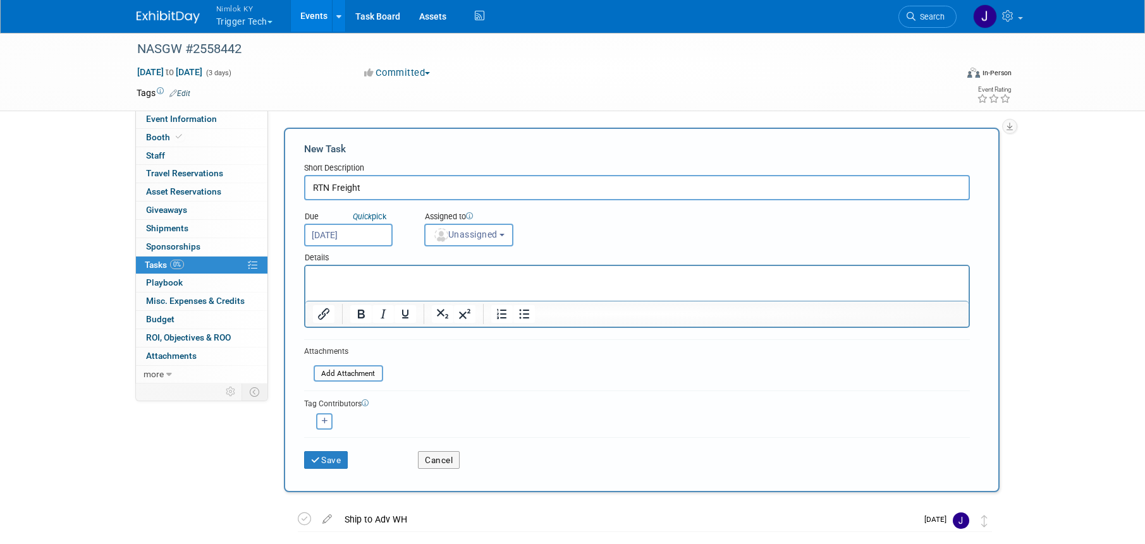
click at [358, 238] on input "[DATE]" at bounding box center [348, 235] width 88 height 23
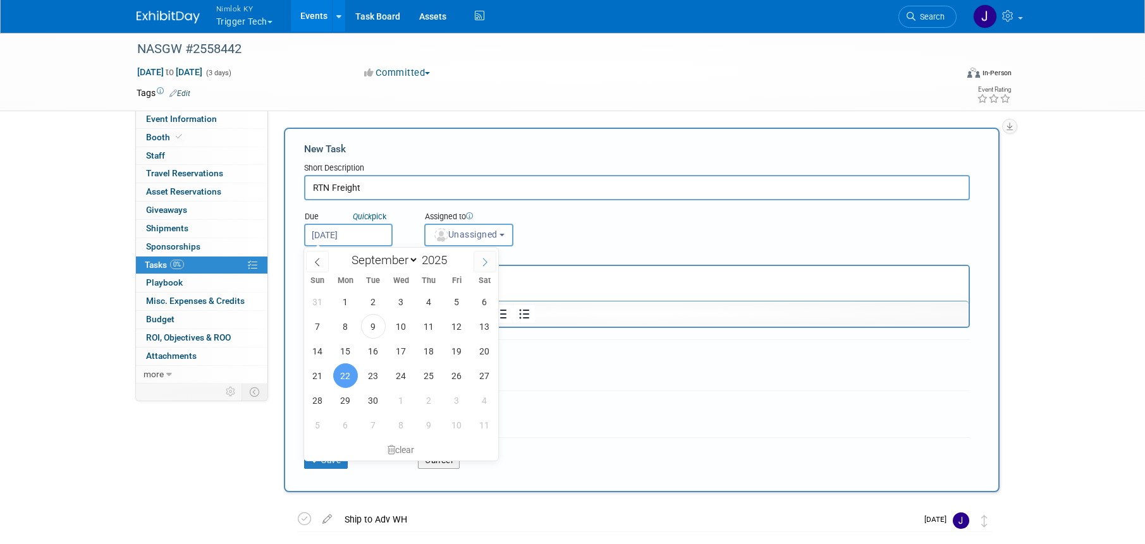
click at [487, 264] on icon at bounding box center [484, 262] width 9 height 9
select select "9"
click at [456, 399] on span "31" at bounding box center [456, 400] width 25 height 25
type input "[DATE]"
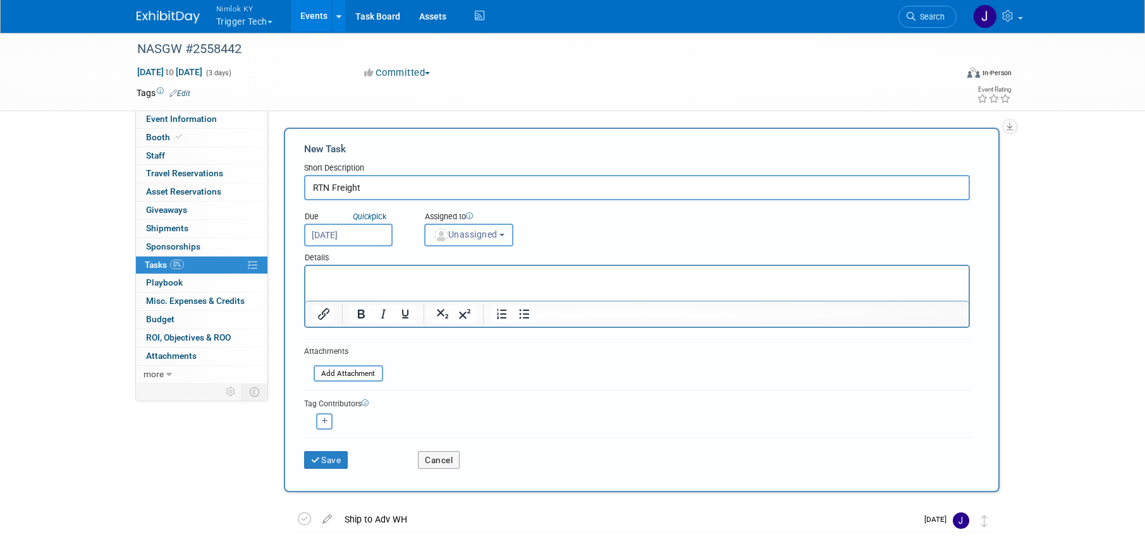
click at [469, 233] on span "Unassigned" at bounding box center [465, 234] width 64 height 10
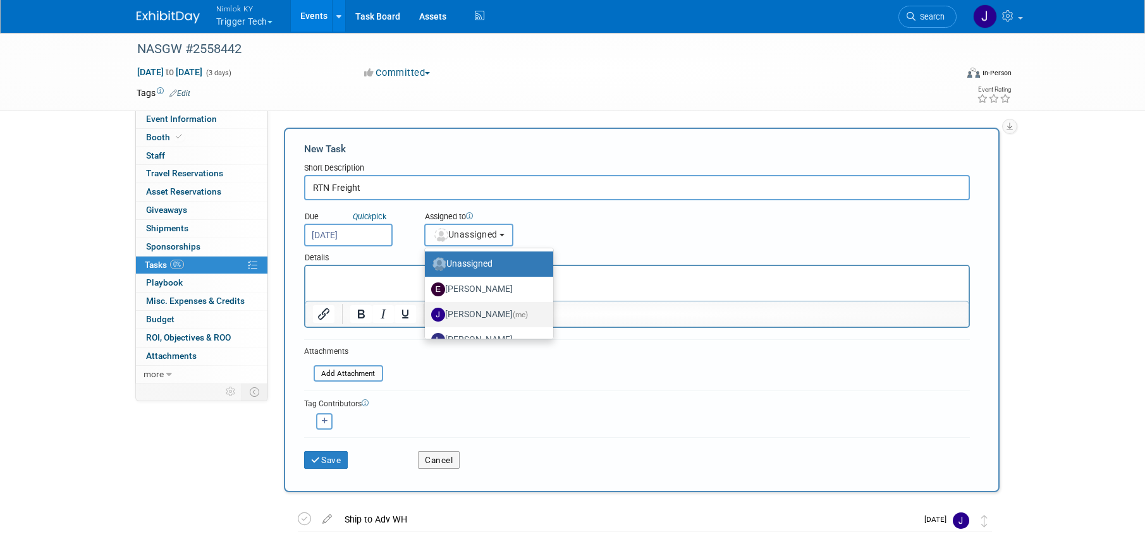
scroll to position [3, 0]
click at [513, 313] on span "(me)" at bounding box center [520, 312] width 15 height 9
click at [427, 313] on input "[PERSON_NAME] (me)" at bounding box center [422, 311] width 8 height 8
select select "6959d863-ee32-42c4-bffe-2330cab25484"
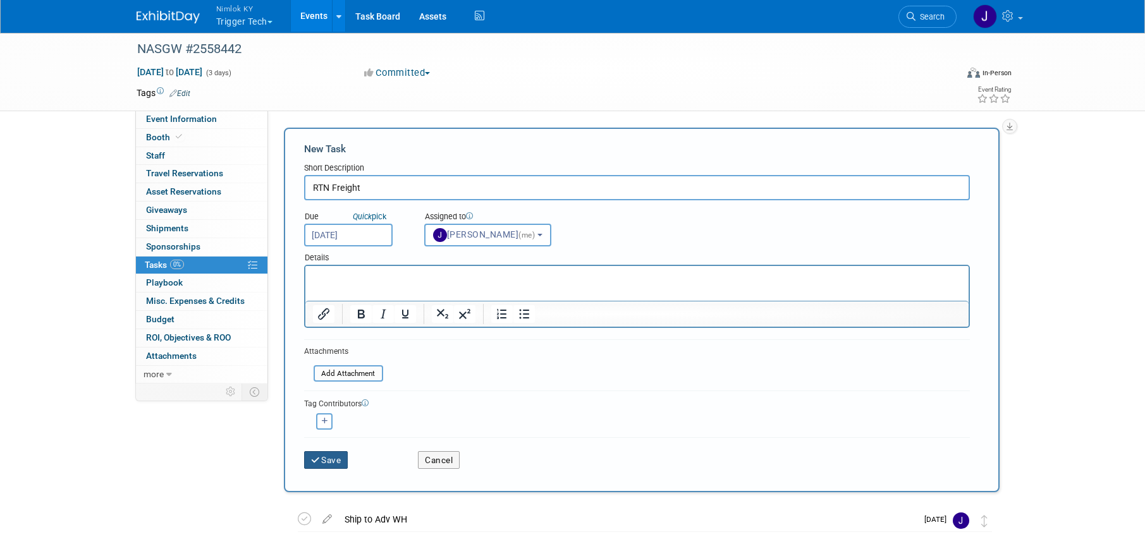
click at [339, 456] on button "Save" at bounding box center [326, 460] width 44 height 18
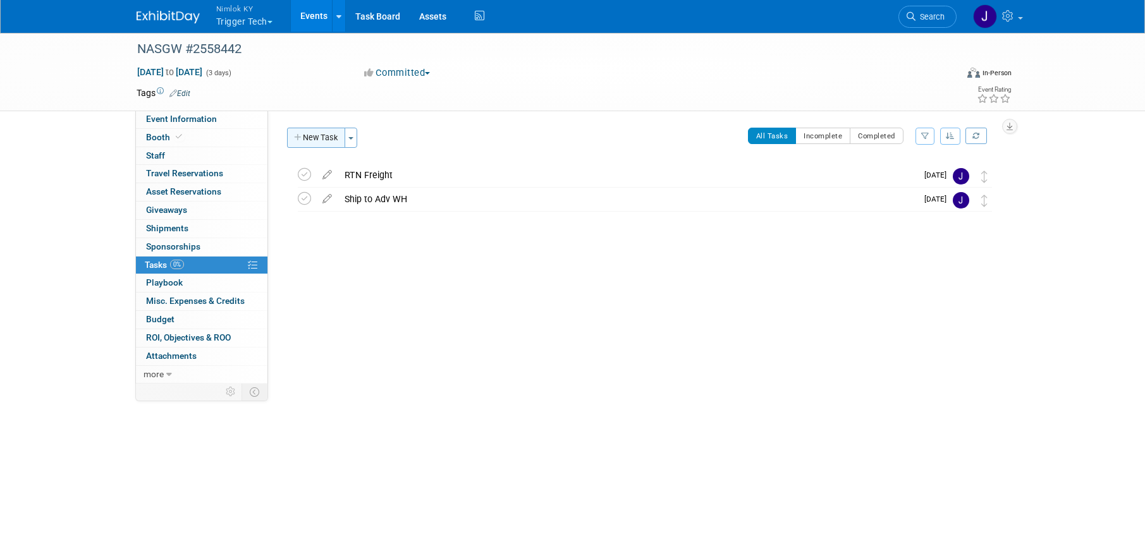
click at [324, 134] on button "New Task" at bounding box center [316, 138] width 58 height 20
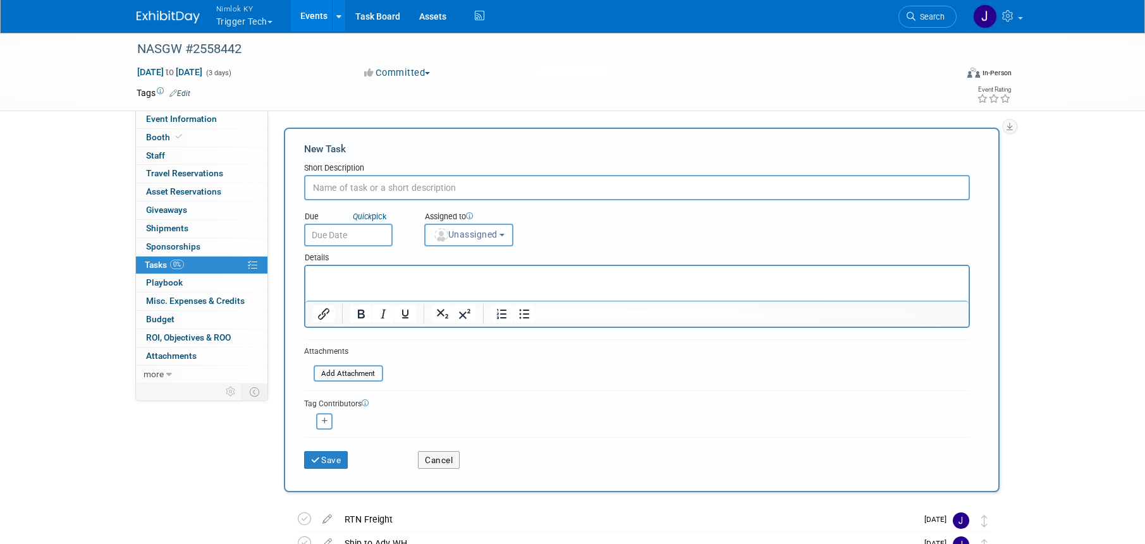
scroll to position [0, 0]
type input "Third Party from [PERSON_NAME]"
click at [360, 233] on input "text" at bounding box center [348, 235] width 88 height 23
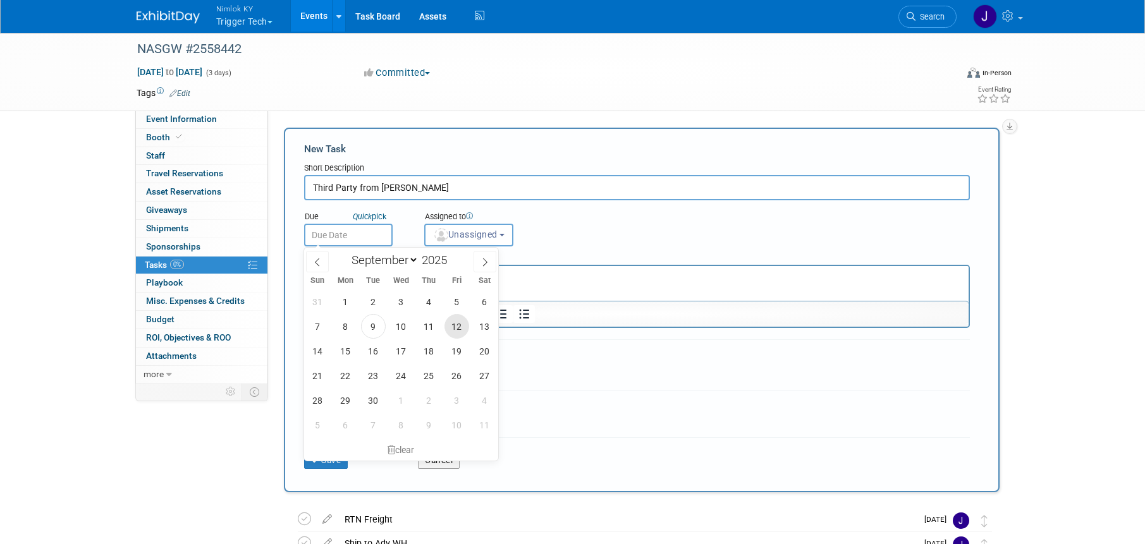
click at [461, 325] on span "12" at bounding box center [456, 326] width 25 height 25
type input "[DATE]"
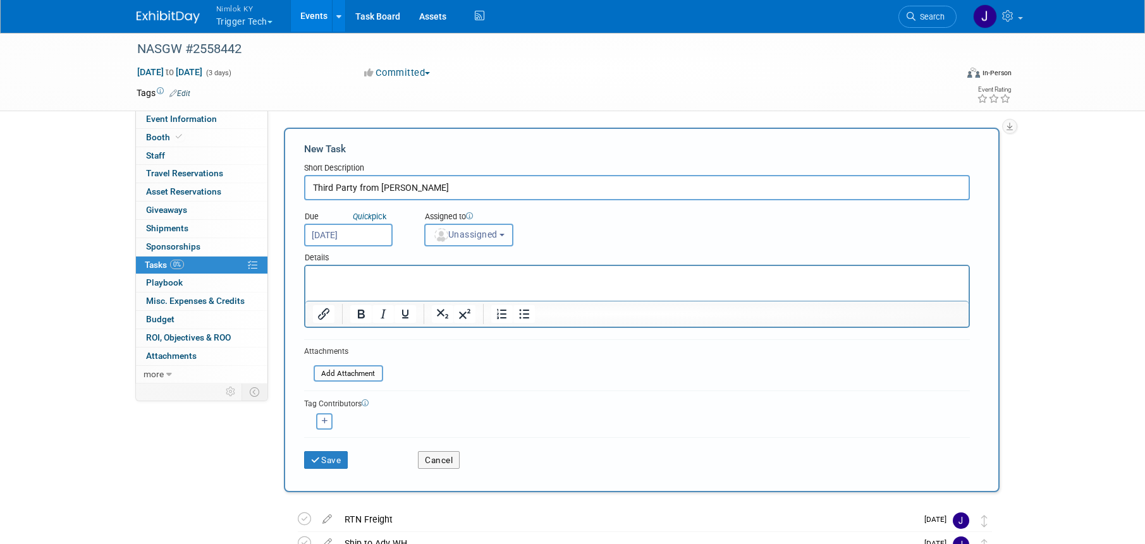
click at [471, 240] on button "Unassigned" at bounding box center [469, 235] width 90 height 23
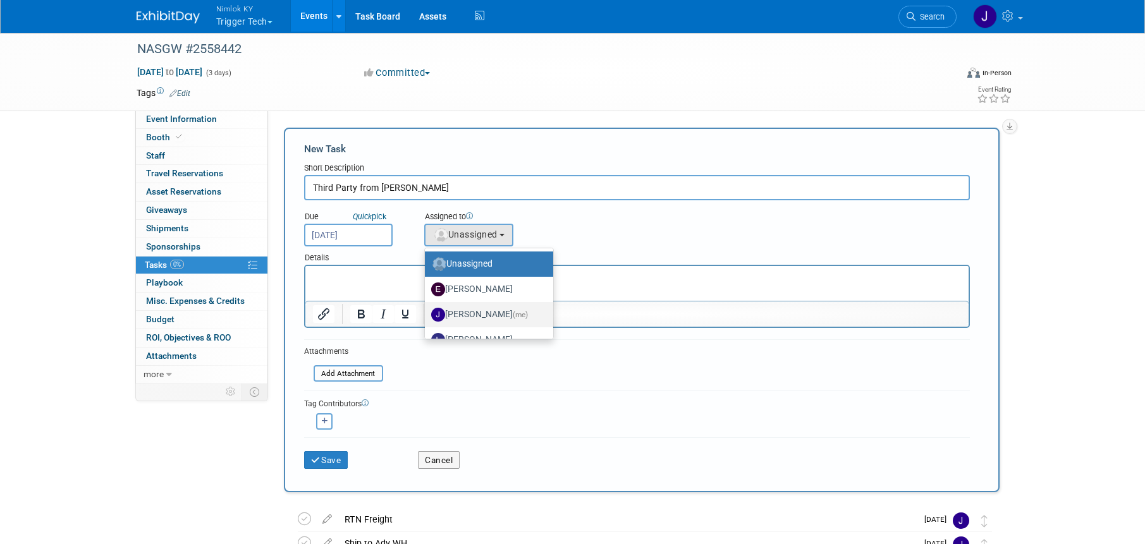
click at [484, 316] on label "[PERSON_NAME] (me)" at bounding box center [485, 315] width 109 height 20
click at [427, 316] on input "[PERSON_NAME] (me)" at bounding box center [422, 313] width 8 height 8
select select "6959d863-ee32-42c4-bffe-2330cab25484"
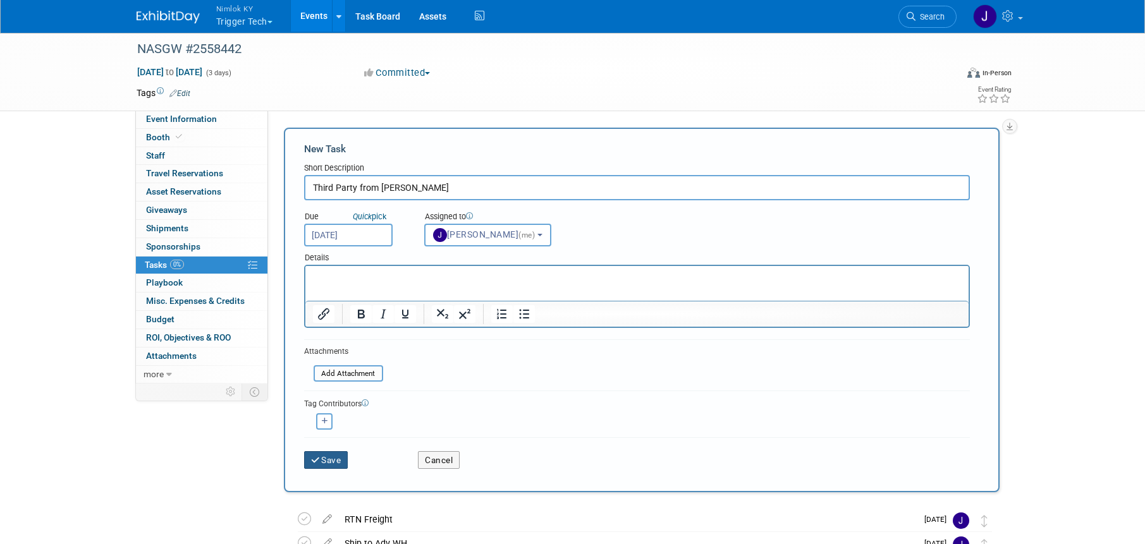
click at [338, 467] on button "Save" at bounding box center [326, 460] width 44 height 18
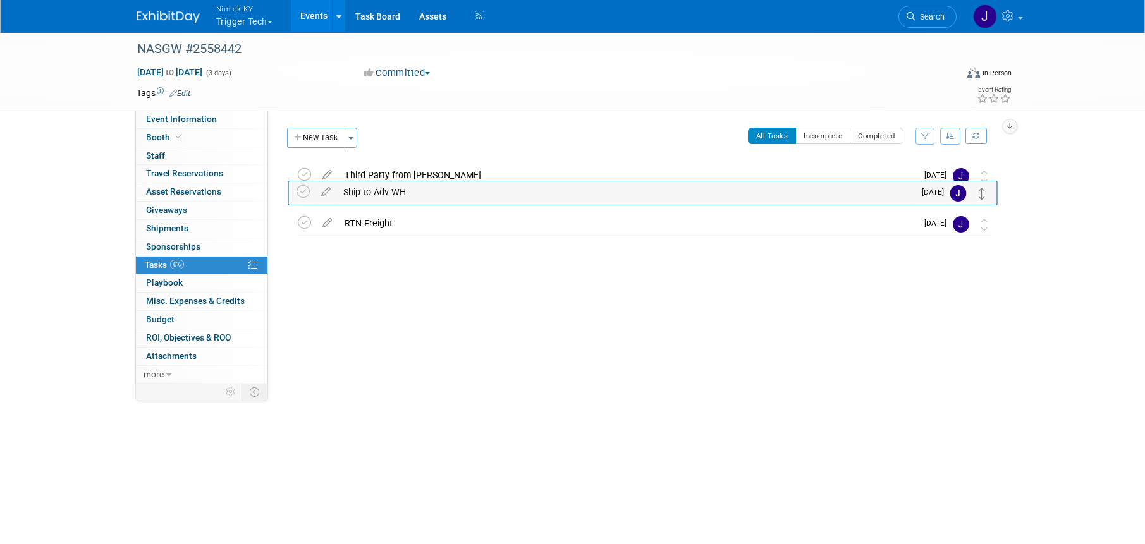
drag, startPoint x: 983, startPoint y: 226, endPoint x: 980, endPoint y: 193, distance: 32.3
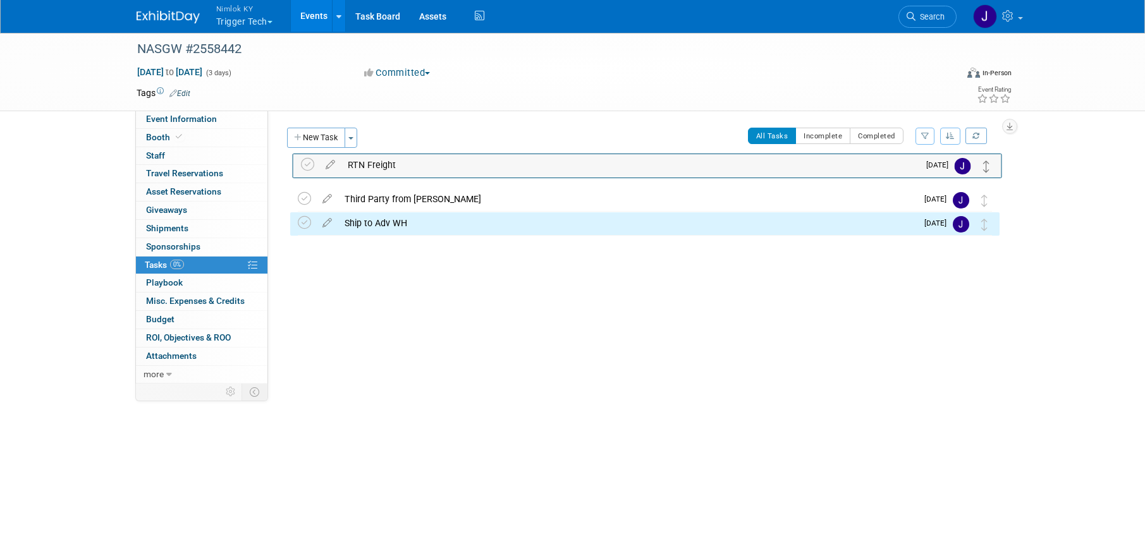
drag, startPoint x: 983, startPoint y: 221, endPoint x: 984, endPoint y: 162, distance: 59.4
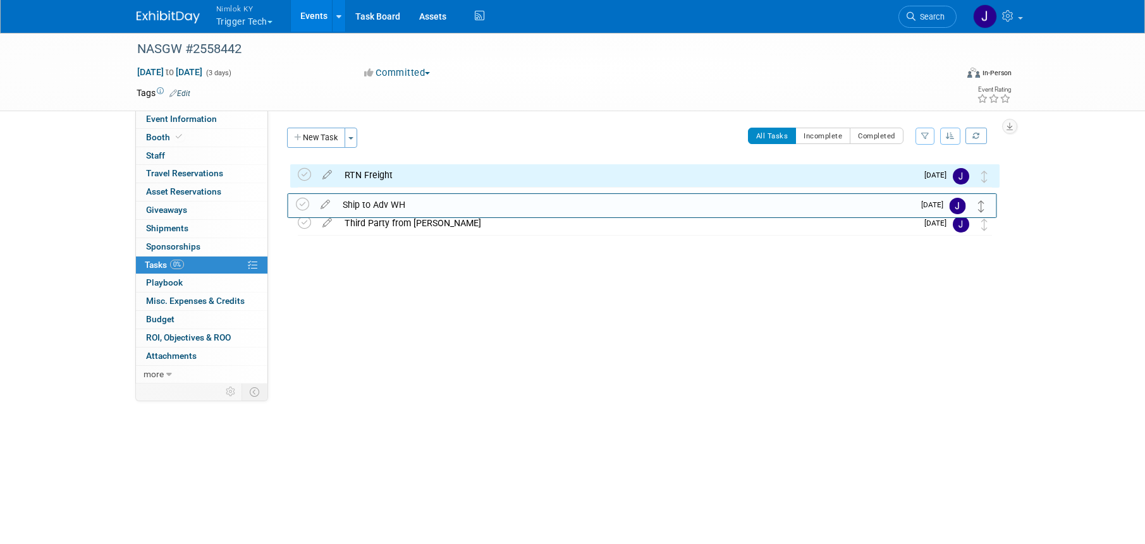
drag, startPoint x: 985, startPoint y: 220, endPoint x: 982, endPoint y: 201, distance: 19.1
